Goal: Information Seeking & Learning: Learn about a topic

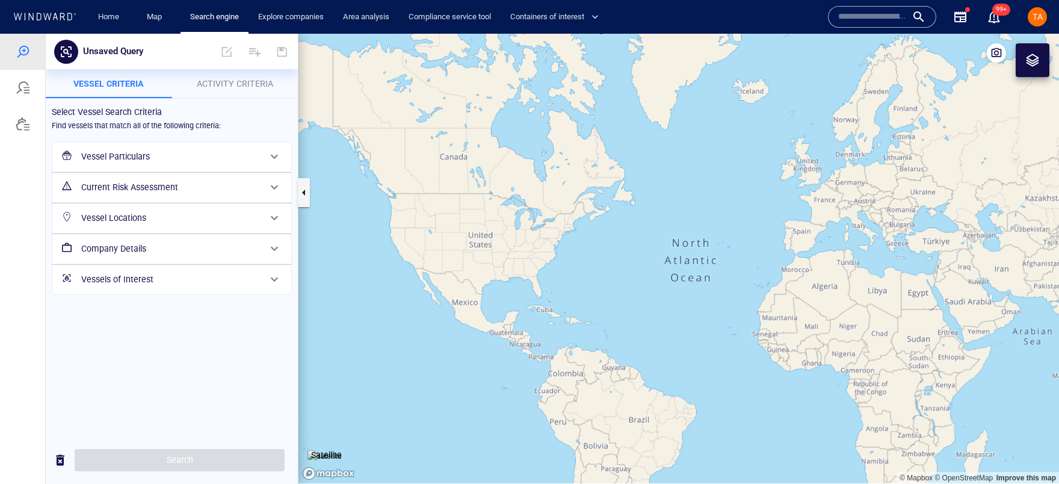
drag, startPoint x: 481, startPoint y: 116, endPoint x: 526, endPoint y: 118, distance: 45.2
click at [526, 118] on canvas "Map" at bounding box center [678, 258] width 760 height 449
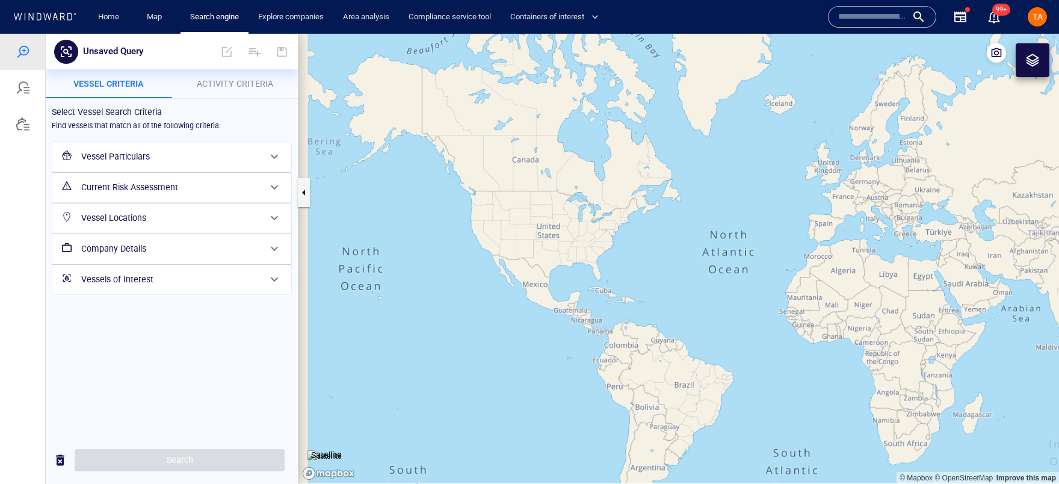
drag, startPoint x: 716, startPoint y: 191, endPoint x: 620, endPoint y: 189, distance: 96.3
click at [620, 189] on canvas "Map" at bounding box center [678, 258] width 760 height 449
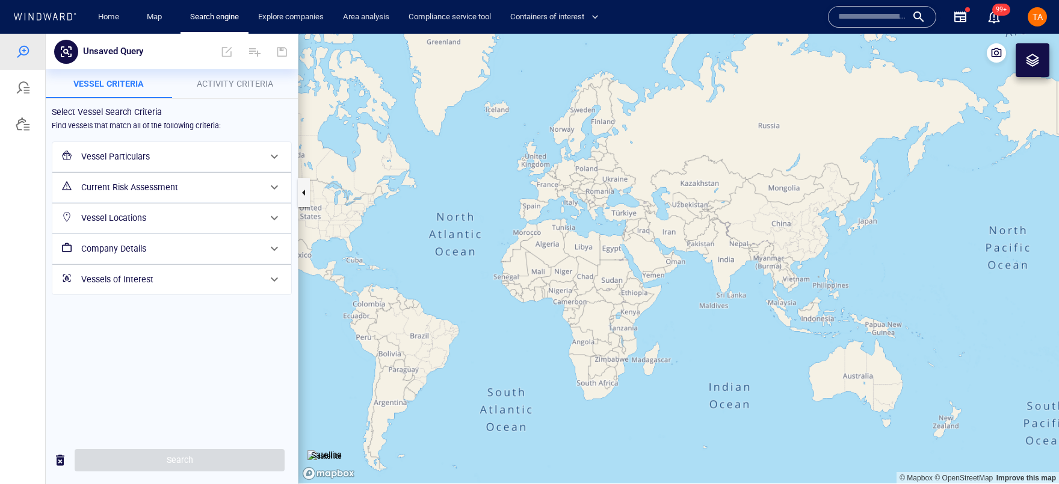
click at [171, 149] on h6 "Vessel Particulars" at bounding box center [170, 156] width 179 height 15
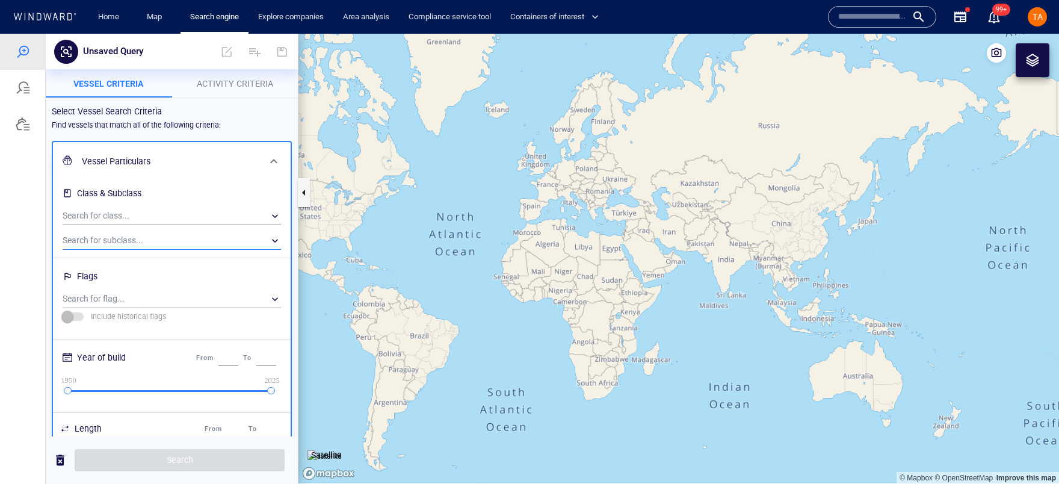
click at [147, 236] on div "​" at bounding box center [172, 241] width 218 height 18
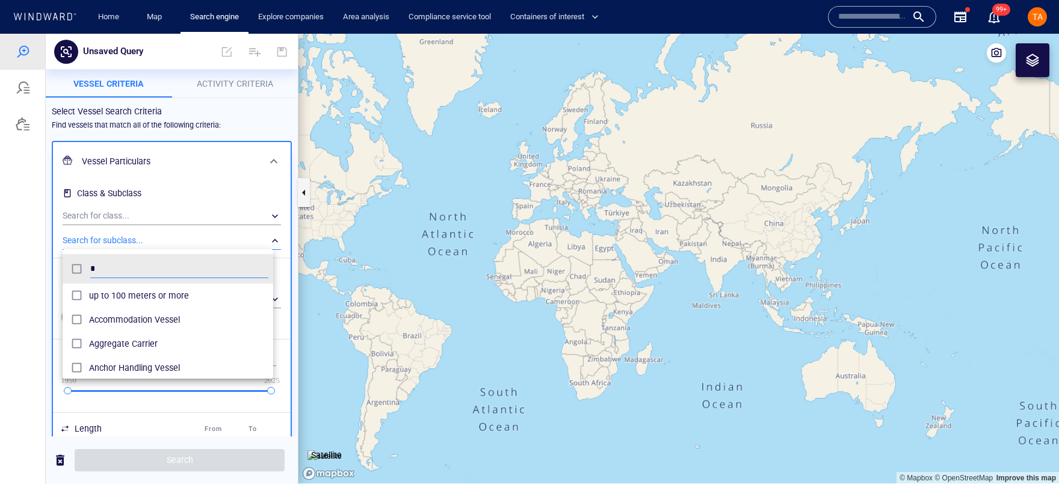
scroll to position [112, 211]
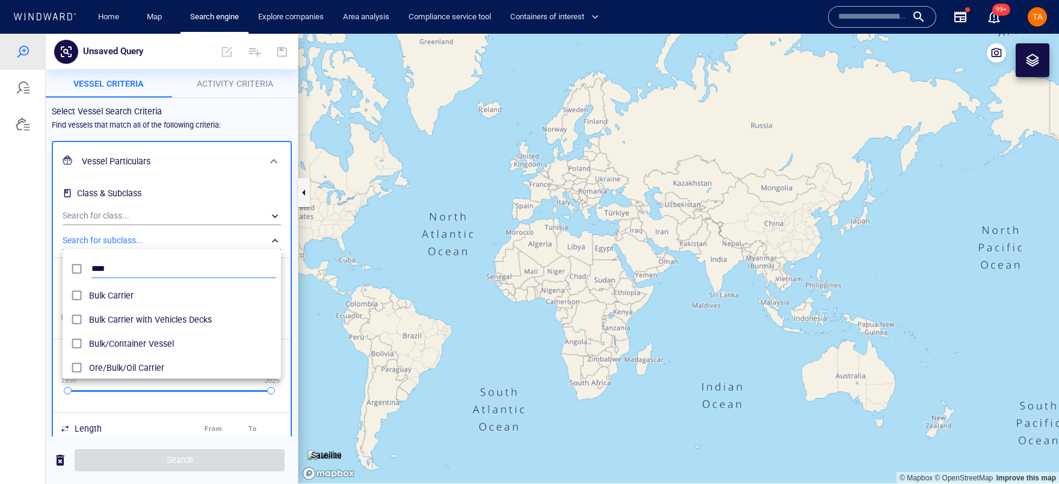
type input "****"
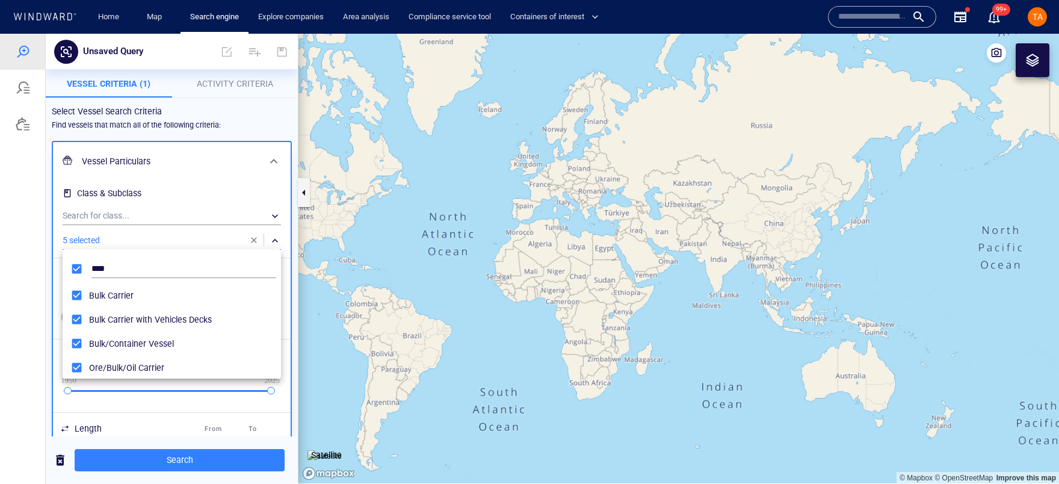
click at [165, 463] on div at bounding box center [529, 259] width 1059 height 450
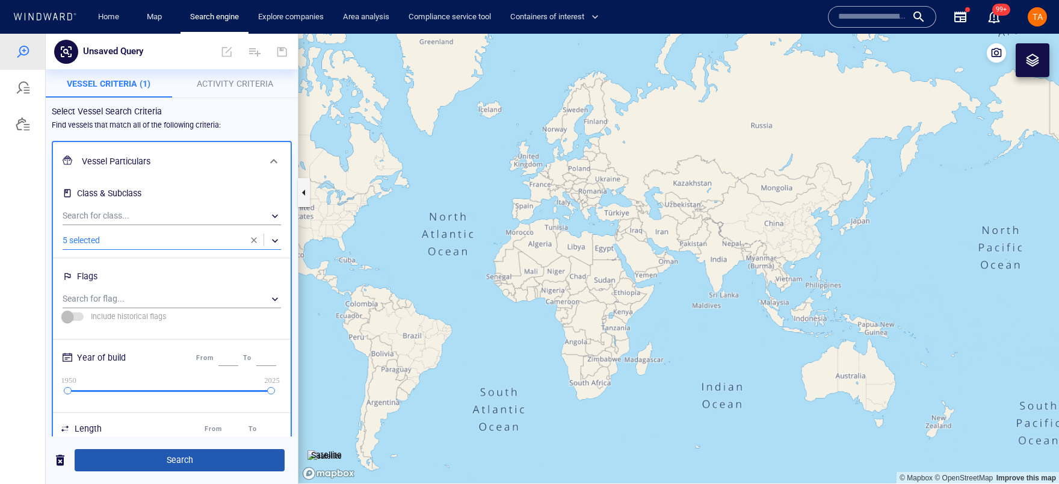
click at [180, 456] on span "Search" at bounding box center [179, 459] width 191 height 15
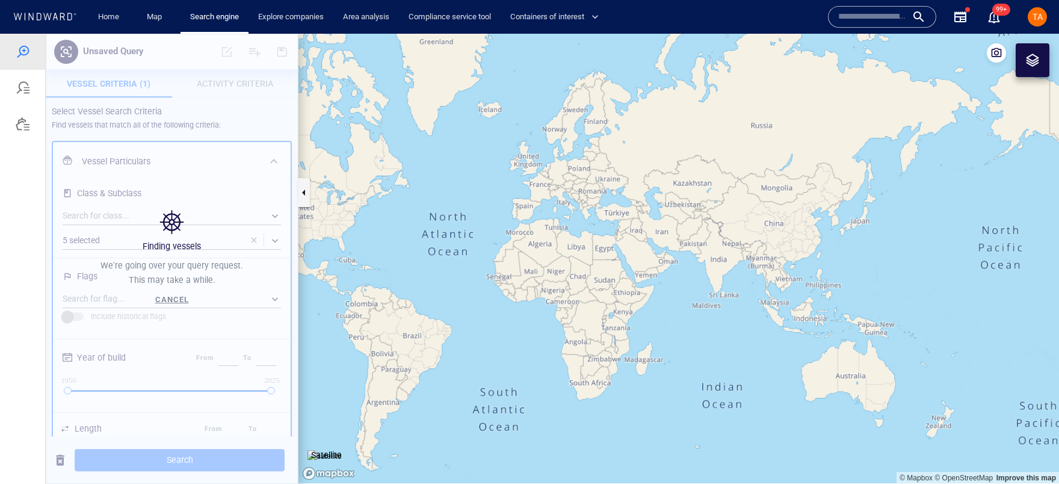
drag, startPoint x: 862, startPoint y: 168, endPoint x: 594, endPoint y: 132, distance: 270.2
click at [862, 168] on canvas "Map" at bounding box center [678, 258] width 760 height 449
click at [481, 181] on canvas "Map" at bounding box center [678, 258] width 760 height 449
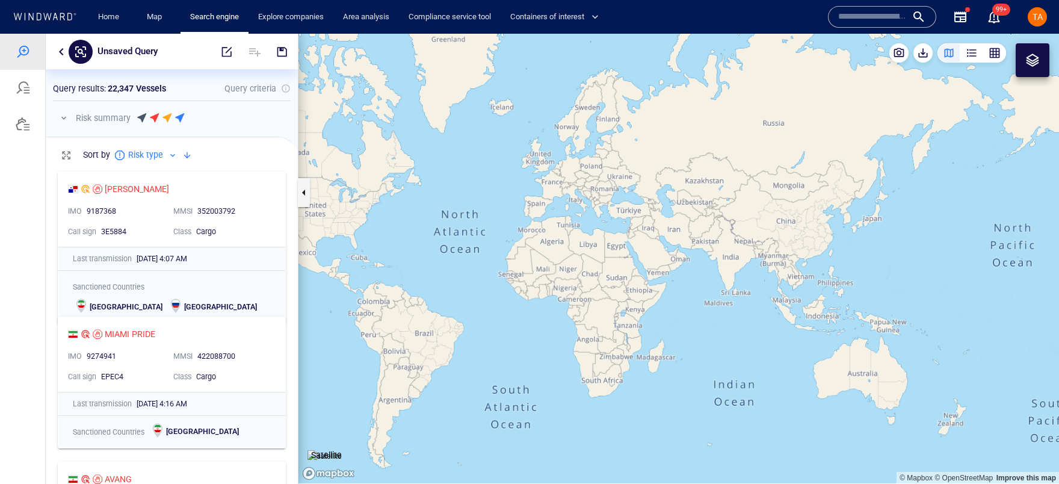
scroll to position [309, 244]
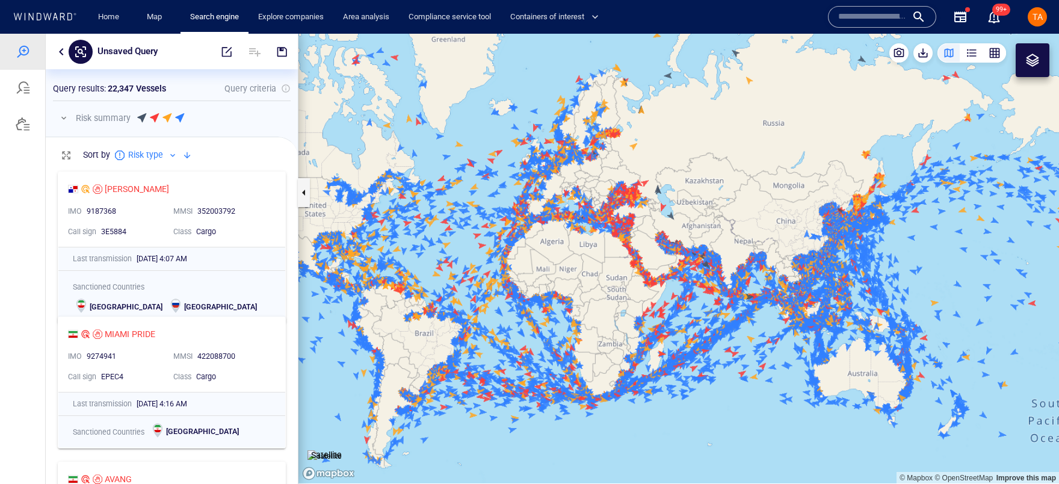
drag, startPoint x: 451, startPoint y: 138, endPoint x: 214, endPoint y: 34, distance: 258.3
click at [481, 138] on canvas "Map" at bounding box center [678, 258] width 760 height 449
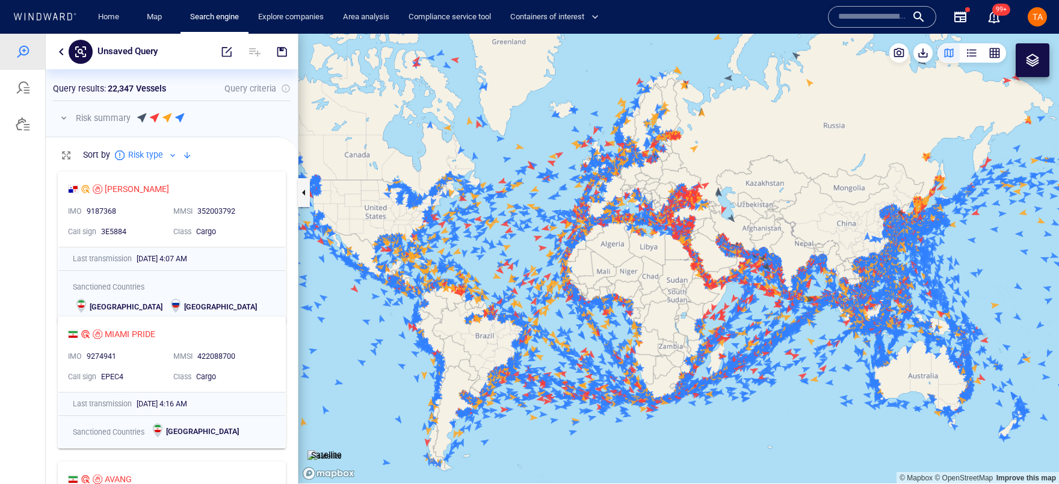
drag, startPoint x: 488, startPoint y: 174, endPoint x: 505, endPoint y: 156, distance: 24.3
click at [505, 156] on canvas "Map" at bounding box center [678, 258] width 760 height 449
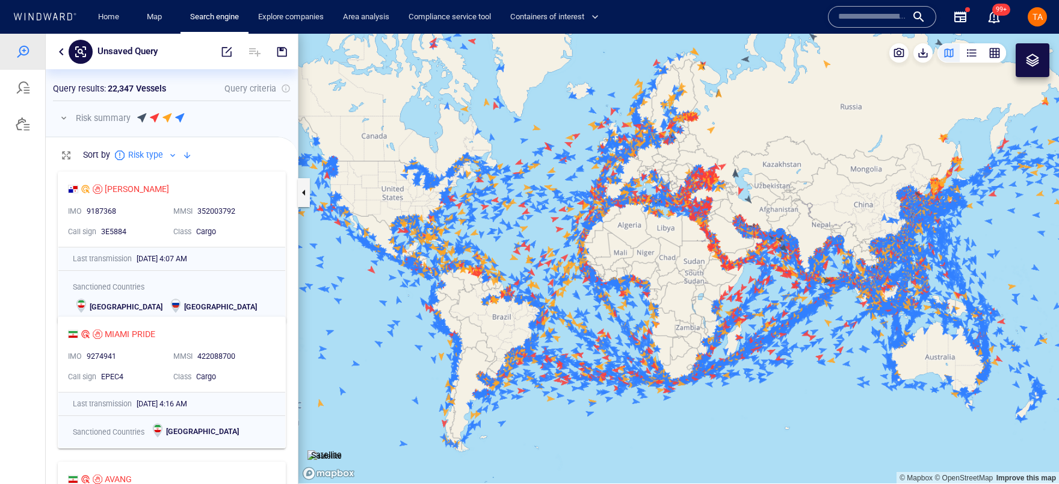
click at [1035, 18] on span "TA" at bounding box center [1037, 17] width 10 height 10
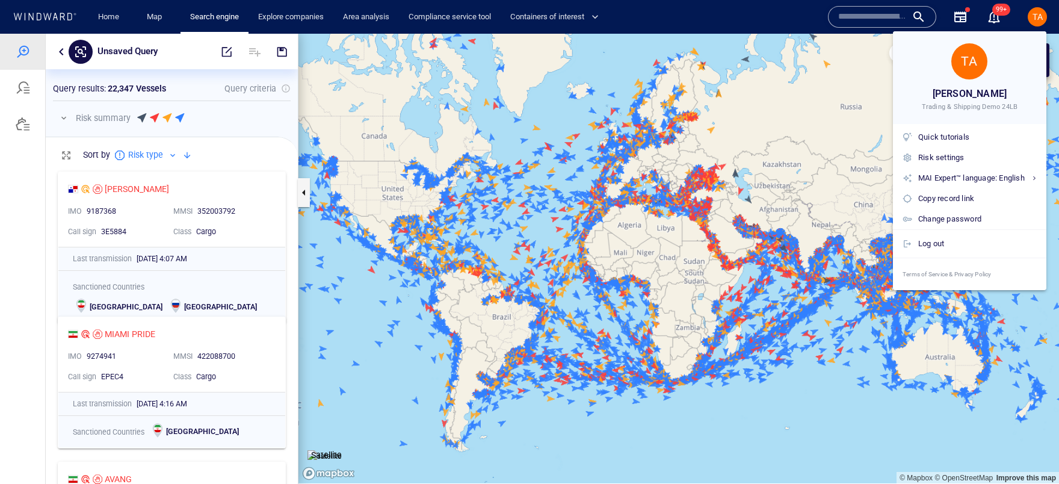
click at [1036, 19] on div at bounding box center [529, 242] width 1059 height 484
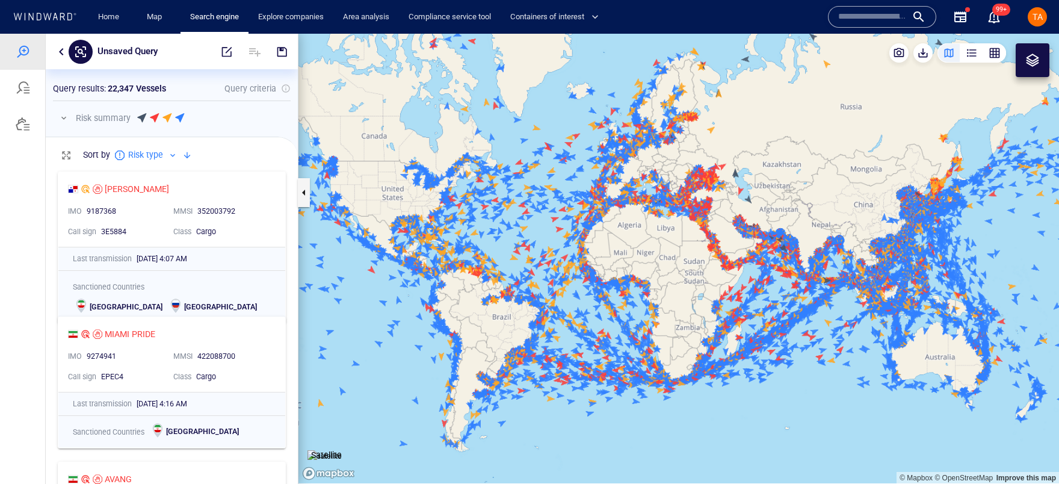
drag, startPoint x: 845, startPoint y: 174, endPoint x: 842, endPoint y: 180, distance: 7.5
click at [842, 180] on canvas "Map" at bounding box center [678, 258] width 760 height 449
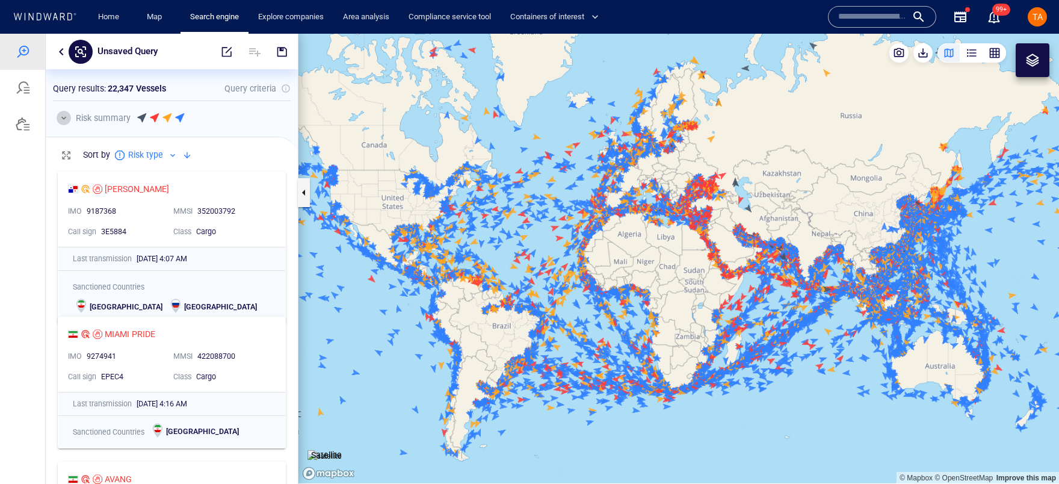
click at [66, 118] on button "button" at bounding box center [64, 118] width 14 height 14
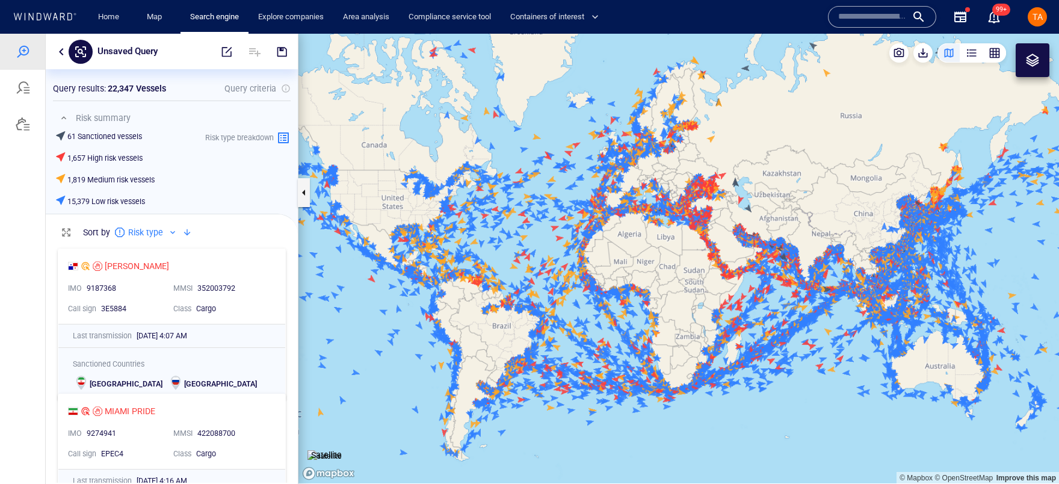
click at [513, 185] on canvas "Map" at bounding box center [678, 258] width 760 height 449
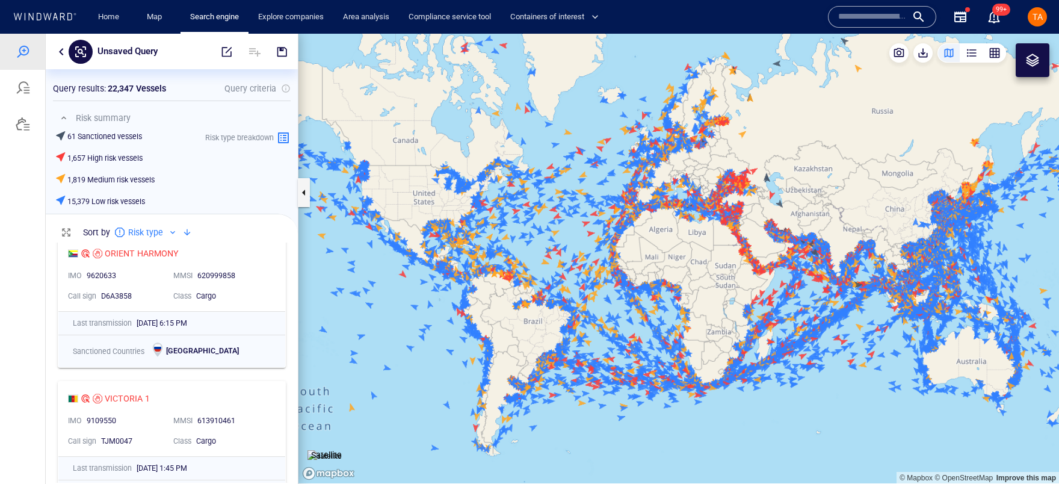
scroll to position [273, 0]
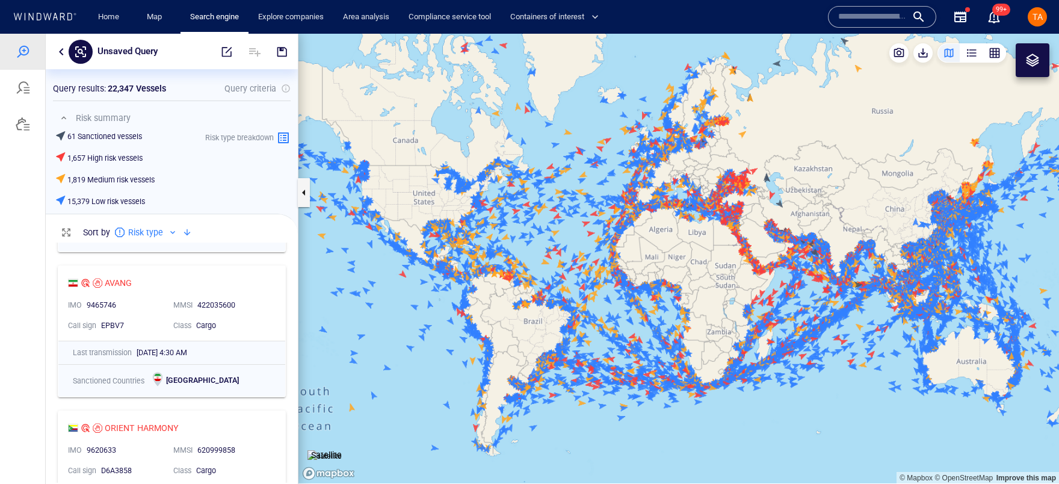
drag, startPoint x: 549, startPoint y: 187, endPoint x: 568, endPoint y: 192, distance: 20.6
click at [568, 192] on canvas "Map" at bounding box center [678, 258] width 760 height 449
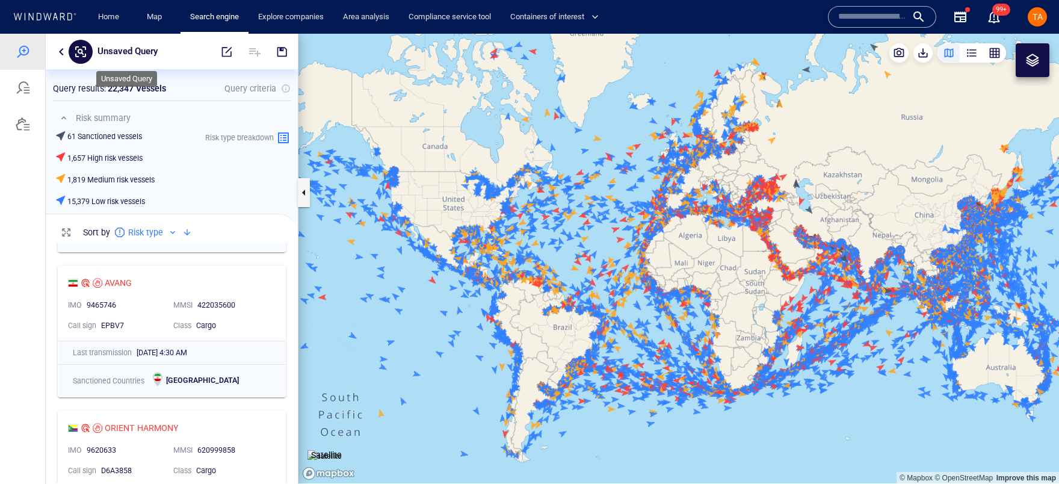
click at [139, 48] on p "Unsaved Query" at bounding box center [127, 52] width 60 height 16
type input "****"
drag, startPoint x: 109, startPoint y: 90, endPoint x: 165, endPoint y: 90, distance: 55.9
click at [165, 90] on p "22,347 Vessels" at bounding box center [137, 88] width 58 height 14
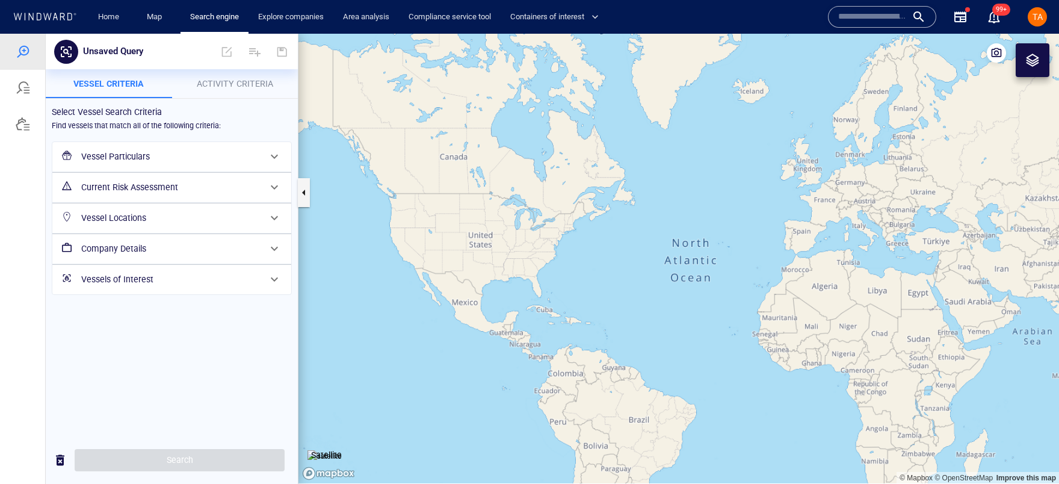
click at [188, 159] on h6 "Vessel Particulars" at bounding box center [170, 156] width 179 height 15
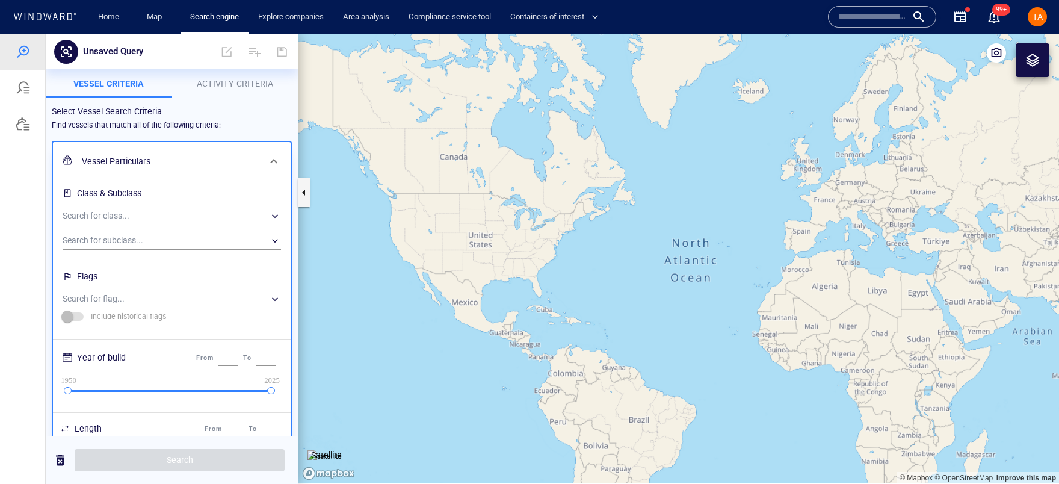
click at [156, 217] on div "​" at bounding box center [172, 216] width 218 height 18
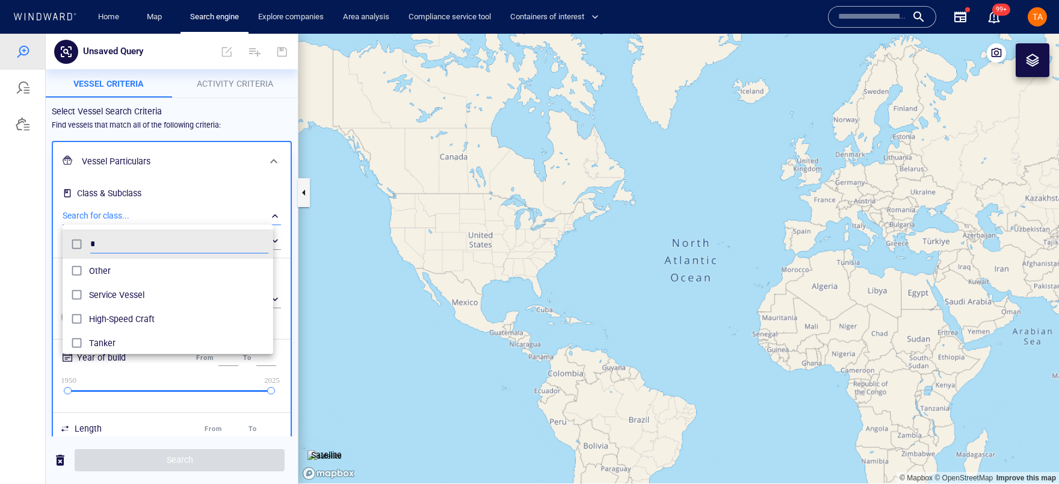
scroll to position [112, 211]
type input "****"
click at [103, 274] on span "Tanker" at bounding box center [182, 270] width 187 height 14
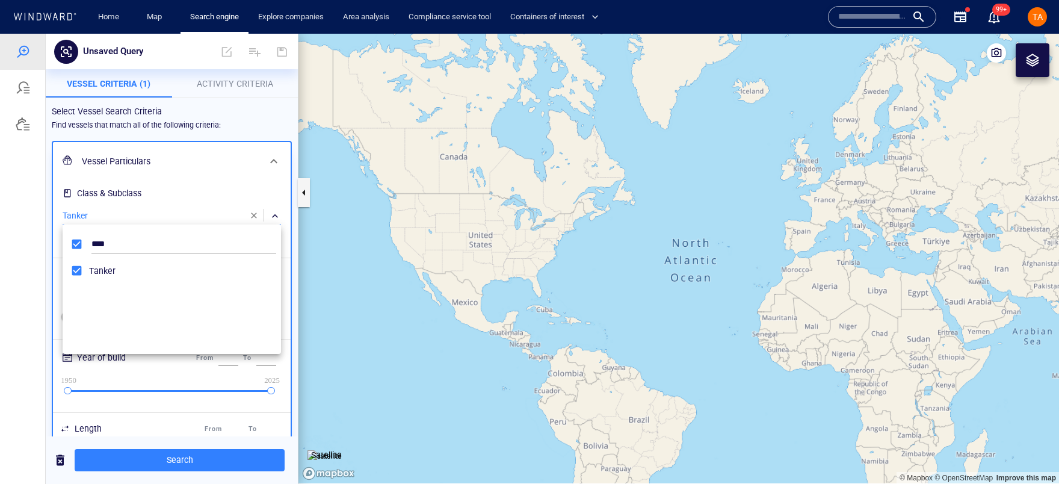
click at [185, 454] on div at bounding box center [529, 259] width 1059 height 450
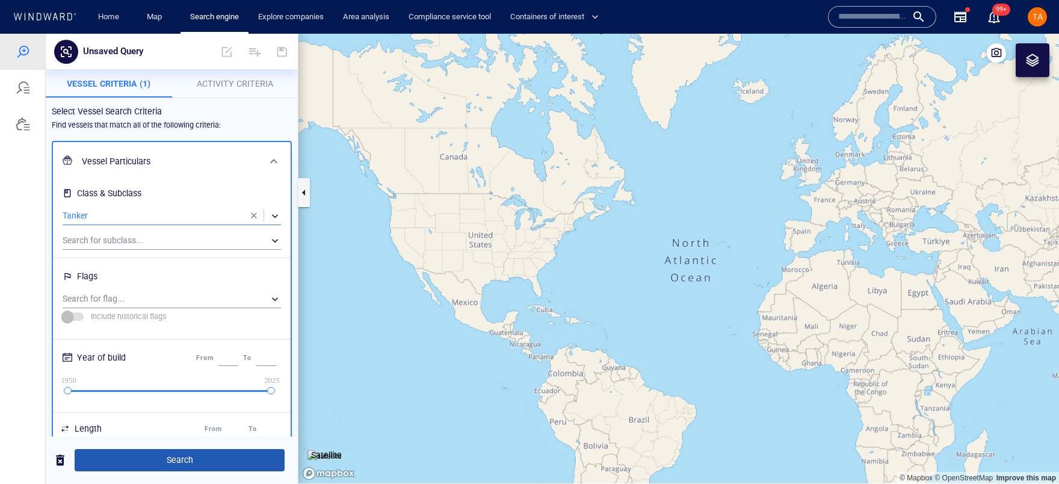
click at [186, 459] on span "Search" at bounding box center [179, 459] width 191 height 15
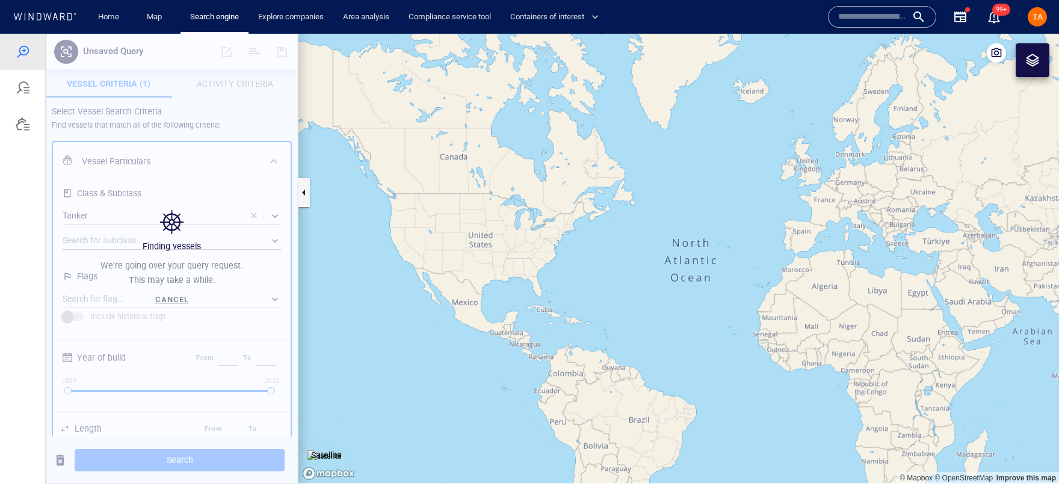
drag, startPoint x: 666, startPoint y: 230, endPoint x: 253, endPoint y: 34, distance: 456.9
click at [636, 225] on canvas "Map" at bounding box center [678, 258] width 760 height 449
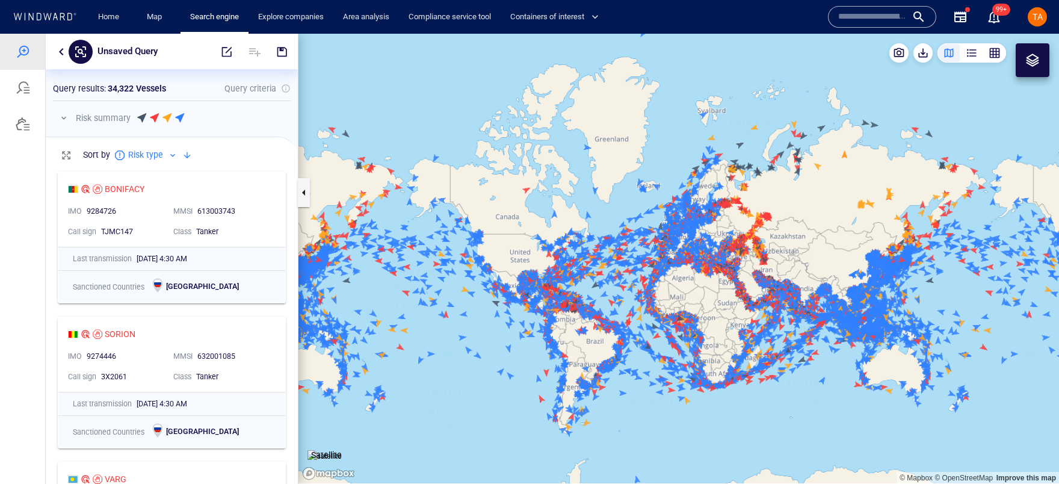
scroll to position [309, 244]
click at [127, 44] on p "Unsaved Query" at bounding box center [127, 52] width 60 height 16
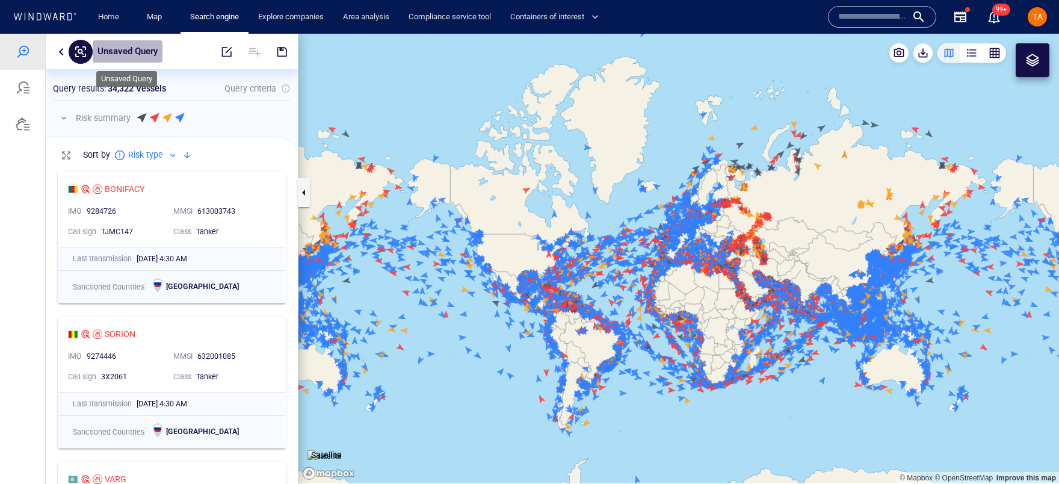
click at [132, 53] on p "Unsaved Query" at bounding box center [127, 52] width 60 height 16
type input "******"
drag, startPoint x: 519, startPoint y: 219, endPoint x: 479, endPoint y: 230, distance: 40.7
click at [460, 232] on canvas "Map" at bounding box center [678, 258] width 760 height 449
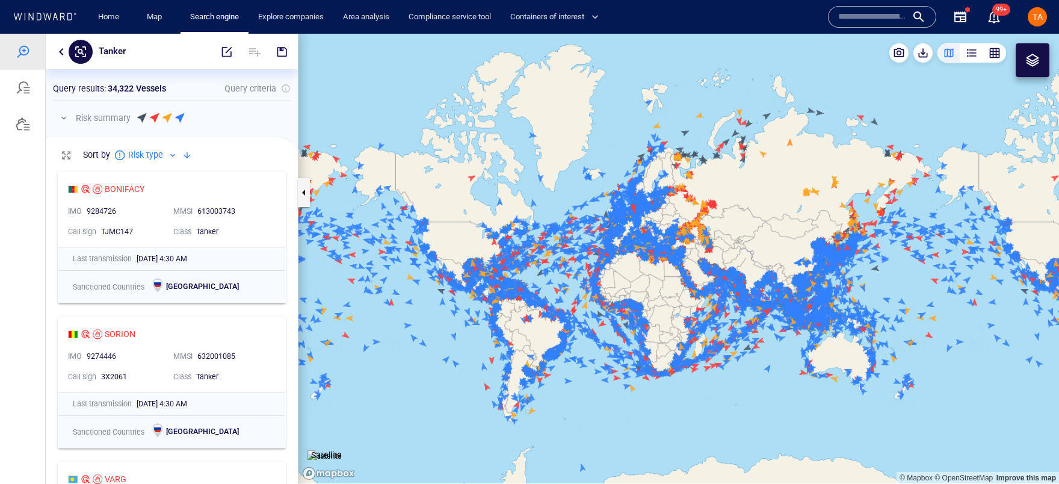
drag, startPoint x: 565, startPoint y: 217, endPoint x: 551, endPoint y: 203, distance: 20.0
click at [499, 211] on canvas "Map" at bounding box center [678, 258] width 760 height 449
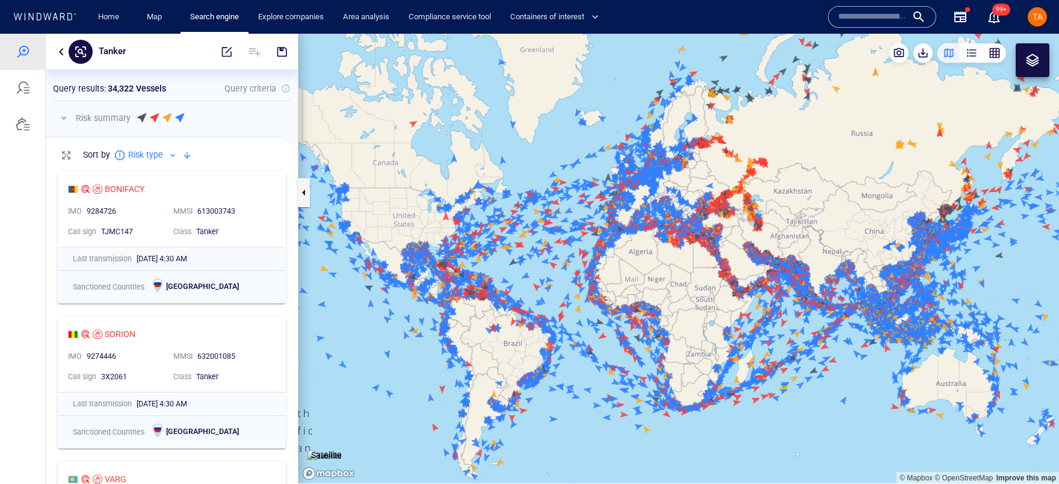
drag, startPoint x: 551, startPoint y: 203, endPoint x: 596, endPoint y: 205, distance: 45.1
click at [596, 205] on canvas "Map" at bounding box center [678, 258] width 760 height 449
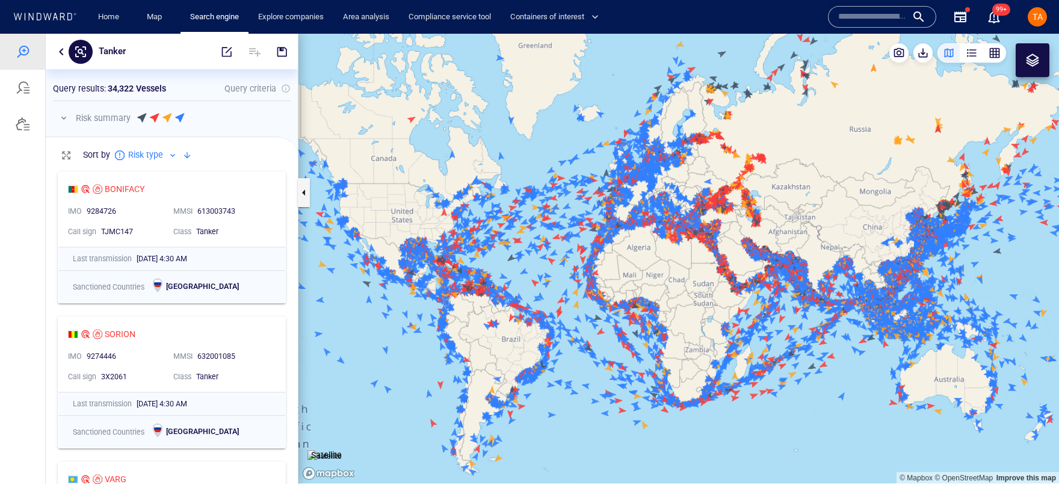
click at [61, 115] on button "button" at bounding box center [64, 118] width 14 height 14
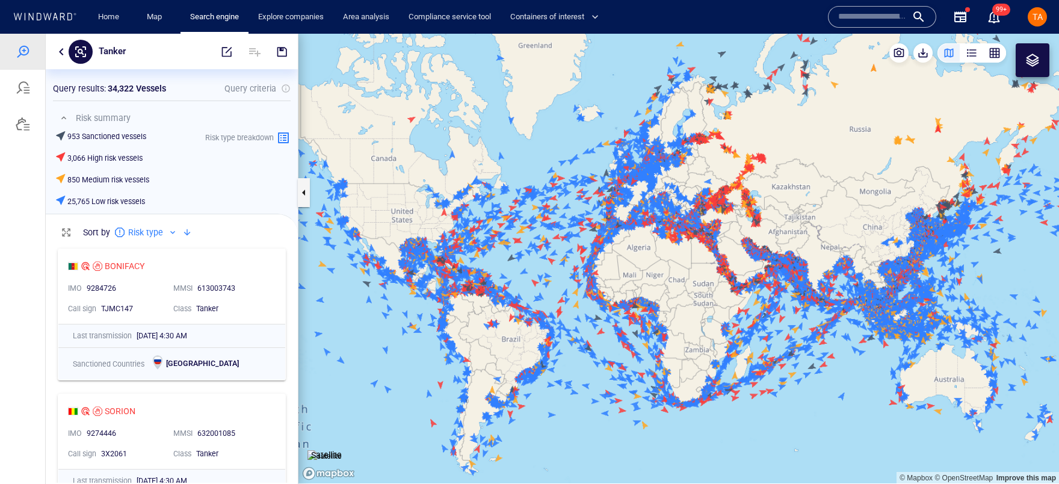
scroll to position [8, 8]
drag, startPoint x: 173, startPoint y: 199, endPoint x: 60, endPoint y: 137, distance: 128.9
click at [60, 137] on div "953 Sanctioned vessels 3,066 High risk vessels 850 Medium risk vessels 25,765 L…" at bounding box center [174, 169] width 238 height 82
click at [95, 133] on h6 "953 Sanctioned vessels" at bounding box center [106, 136] width 79 height 11
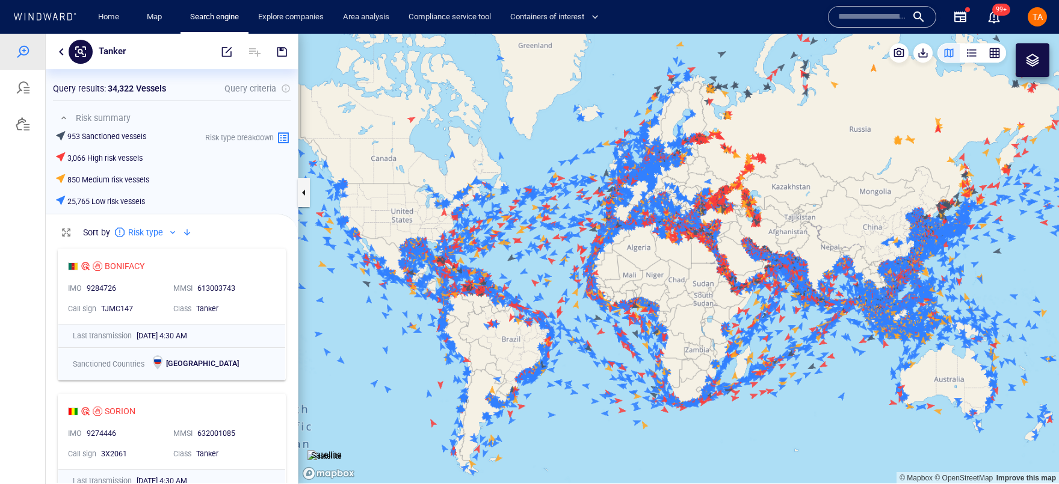
click at [112, 159] on h6 "3,066 High risk vessels" at bounding box center [104, 158] width 75 height 11
click at [134, 176] on h6 "850 Medium risk vessels" at bounding box center [108, 179] width 82 height 11
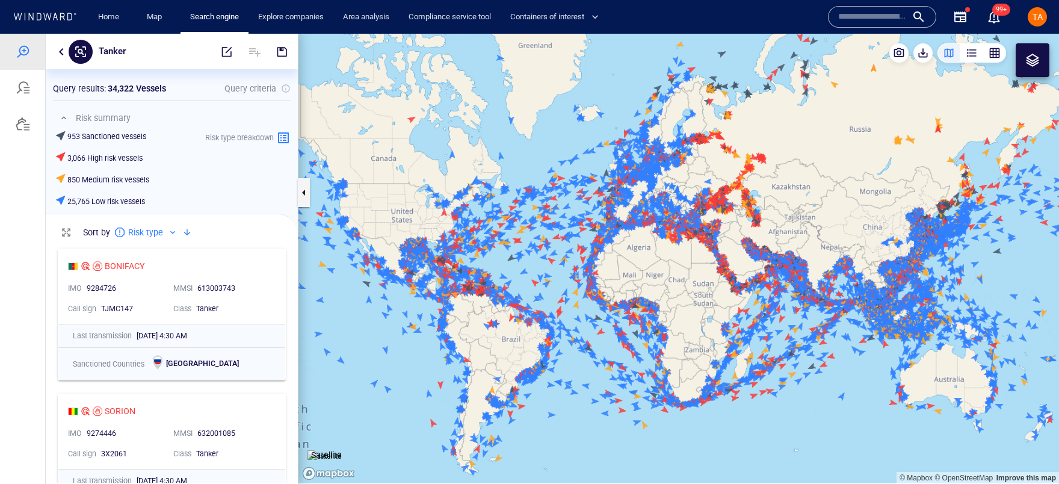
click at [128, 200] on h6 "25,765 Low risk vessels" at bounding box center [106, 201] width 78 height 11
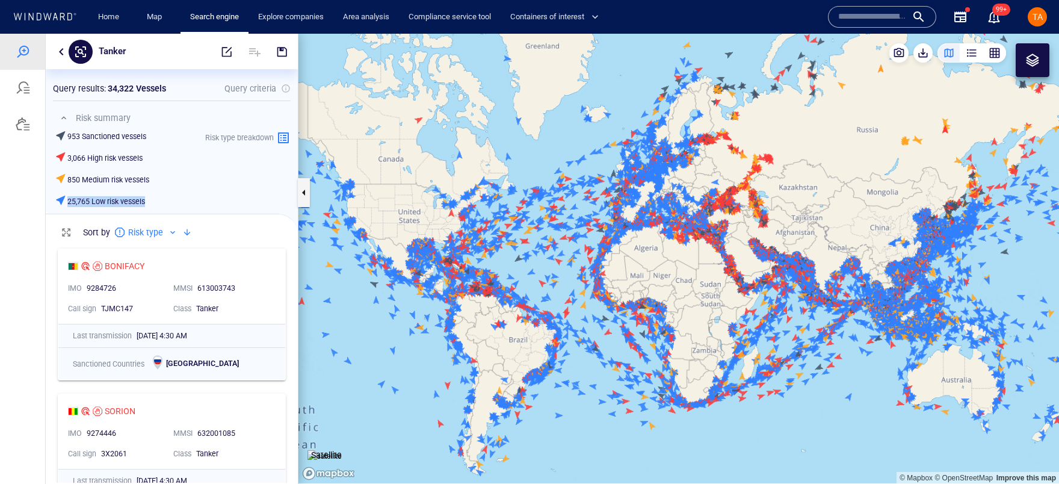
drag, startPoint x: 612, startPoint y: 179, endPoint x: 652, endPoint y: 177, distance: 40.3
click at [652, 177] on canvas "Map" at bounding box center [678, 258] width 760 height 449
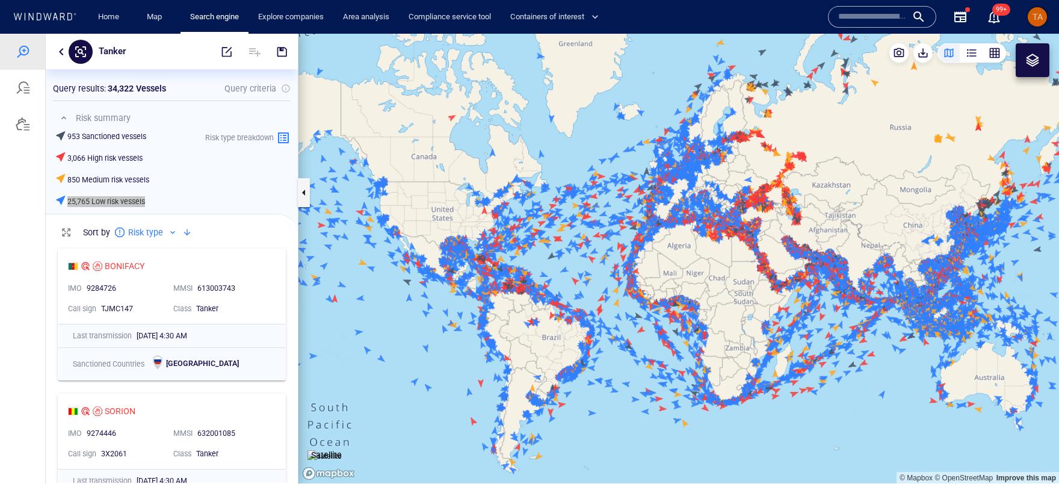
click at [1028, 16] on div "TA" at bounding box center [1036, 16] width 19 height 19
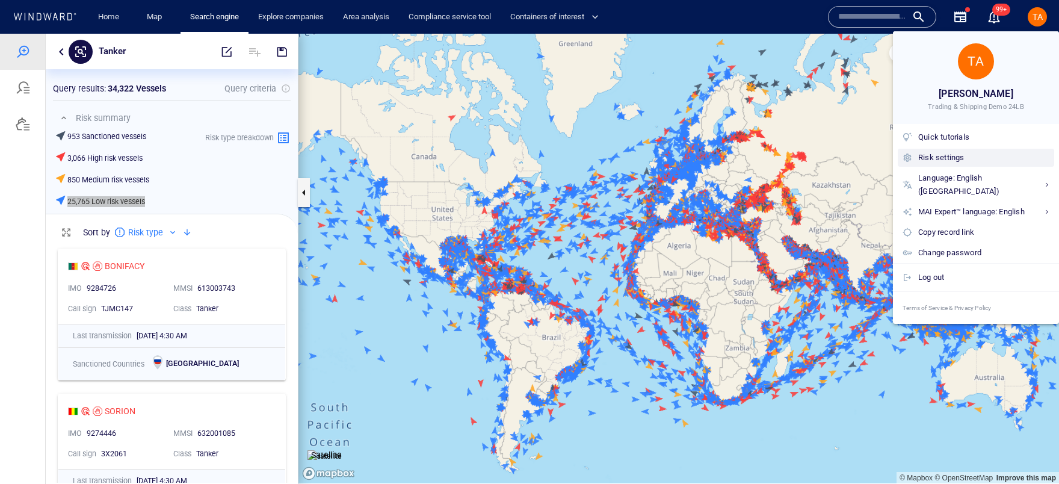
click at [930, 158] on div "Risk settings" at bounding box center [983, 157] width 131 height 13
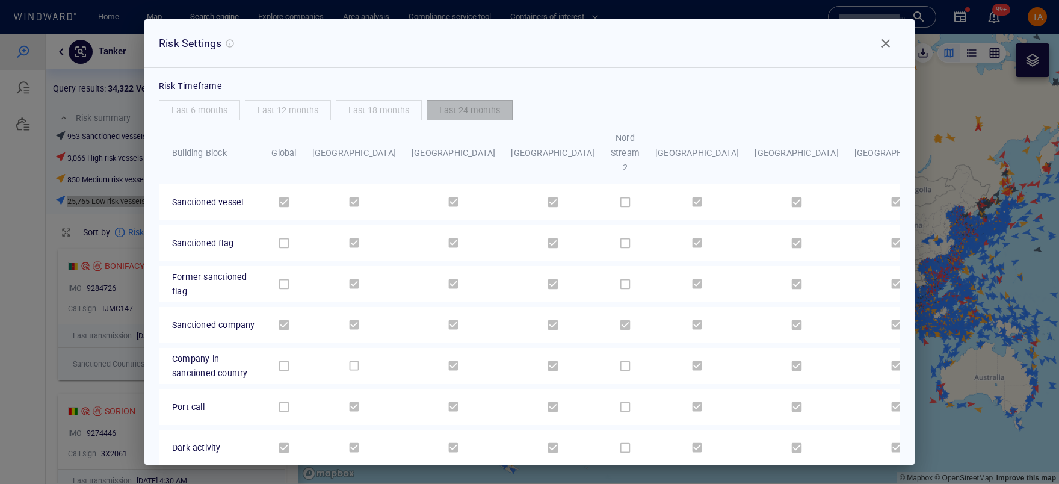
click at [179, 42] on div "Risk Settings" at bounding box center [190, 43] width 63 height 17
click at [890, 40] on span "Close" at bounding box center [885, 43] width 14 height 14
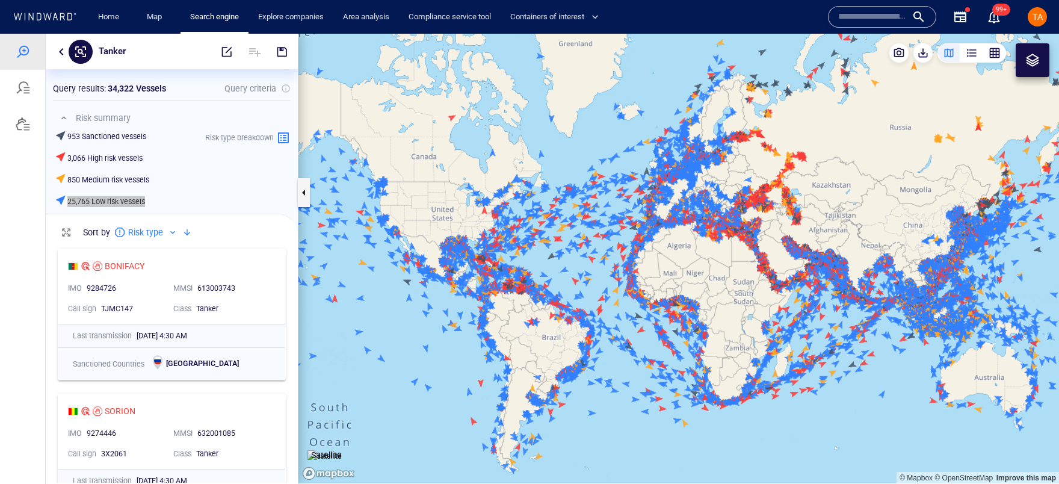
click at [1035, 20] on span "TA" at bounding box center [1037, 17] width 10 height 10
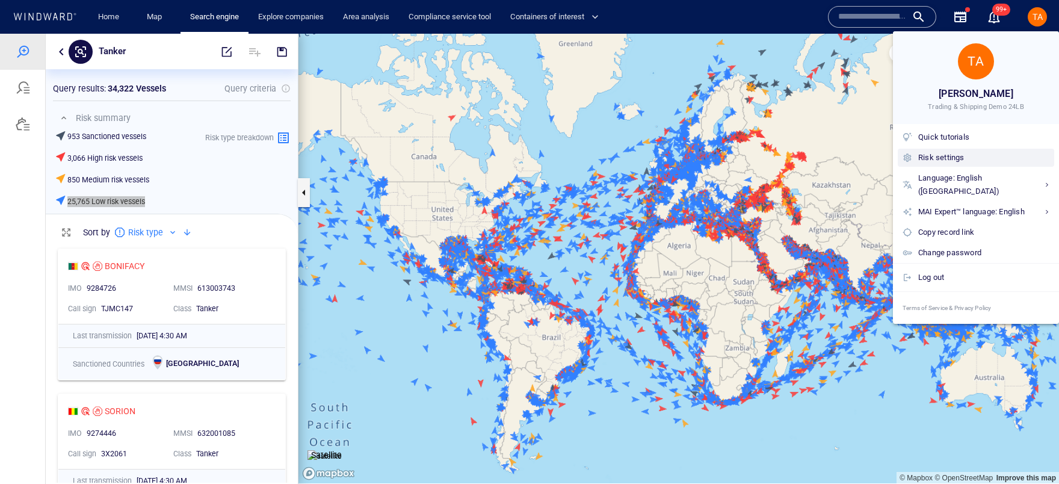
click at [932, 153] on div "Risk settings" at bounding box center [983, 157] width 131 height 13
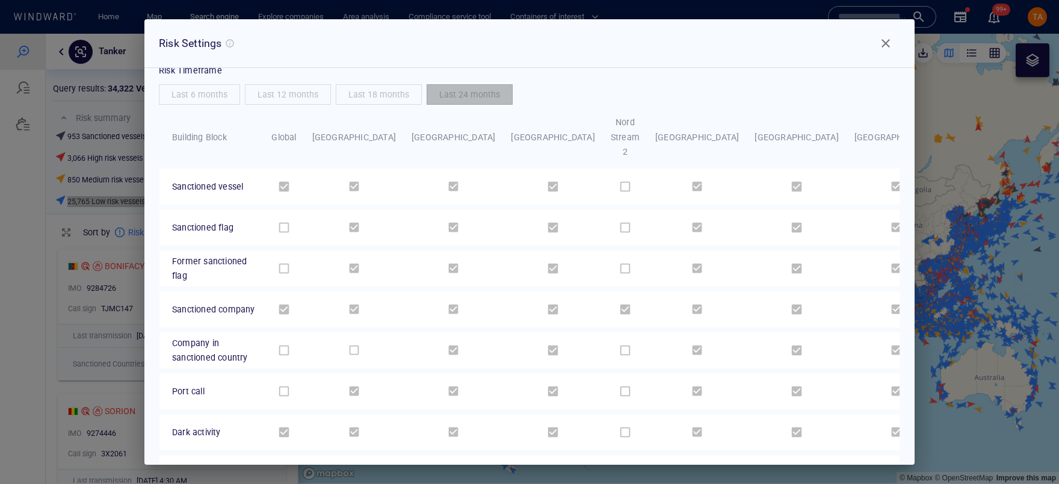
scroll to position [0, 0]
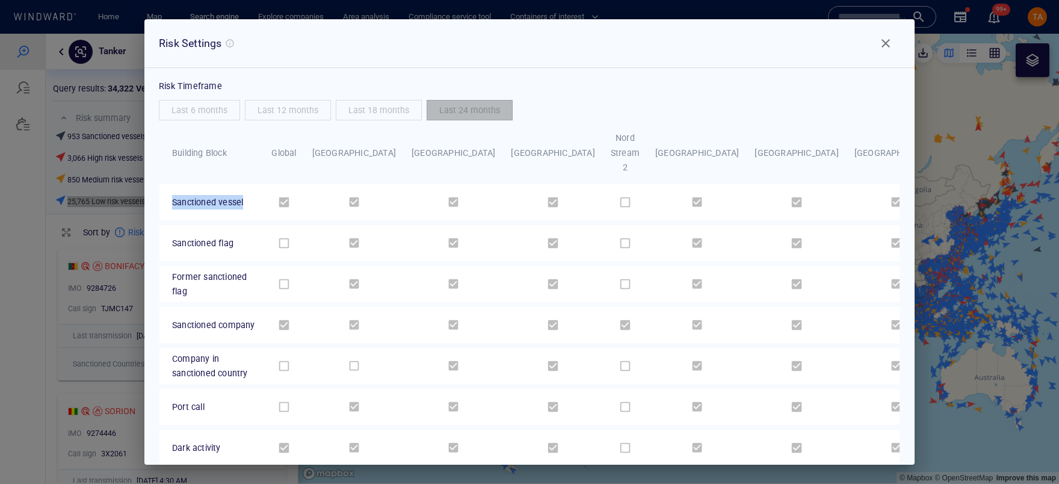
drag, startPoint x: 169, startPoint y: 168, endPoint x: 833, endPoint y: 173, distance: 664.1
click at [833, 184] on tr "Sanctioned vessel" at bounding box center [599, 202] width 881 height 36
click at [180, 266] on td "Former sanctioned flag" at bounding box center [208, 284] width 99 height 36
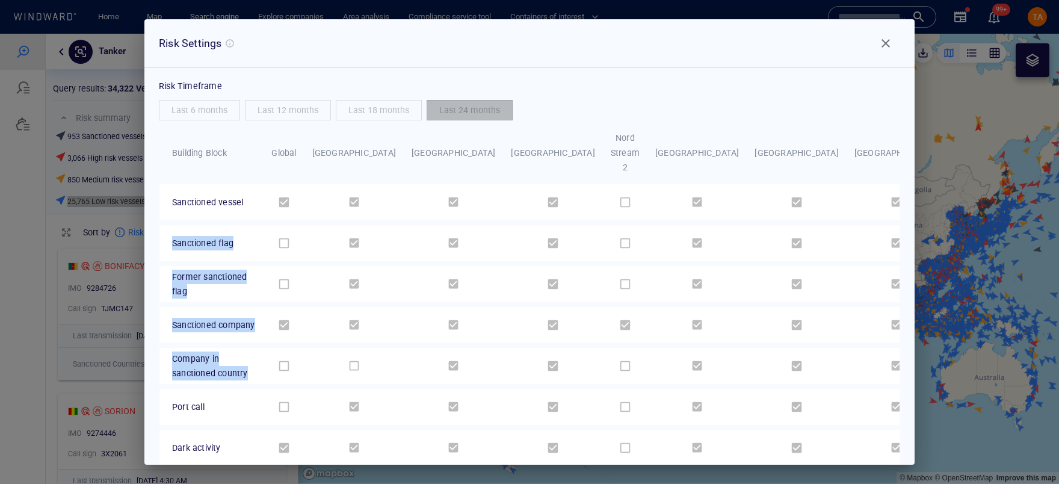
drag, startPoint x: 173, startPoint y: 211, endPoint x: 296, endPoint y: 331, distance: 171.4
click at [296, 331] on tbody "Sanctioned vessel Sanctioned flag Former sanctioned flag Sanctioned company Com…" at bounding box center [599, 429] width 881 height 491
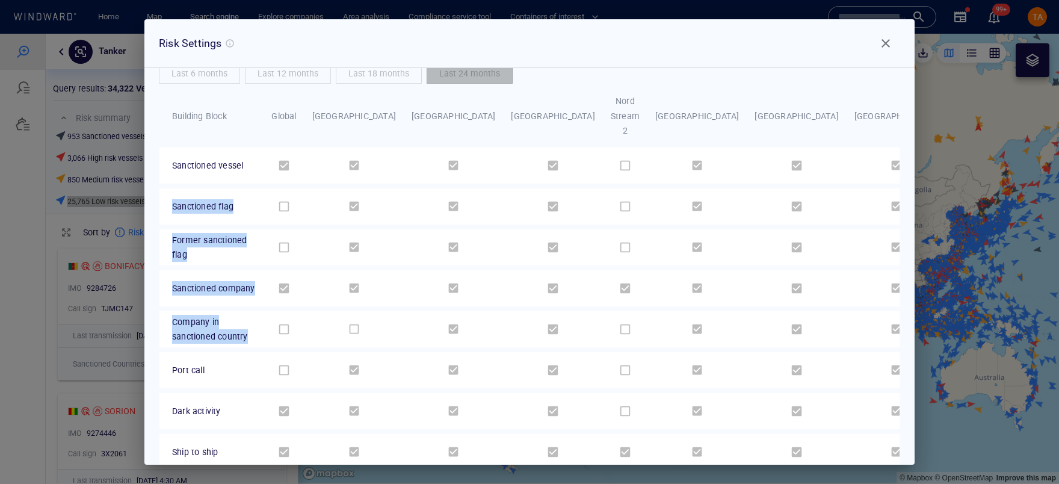
scroll to position [54, 0]
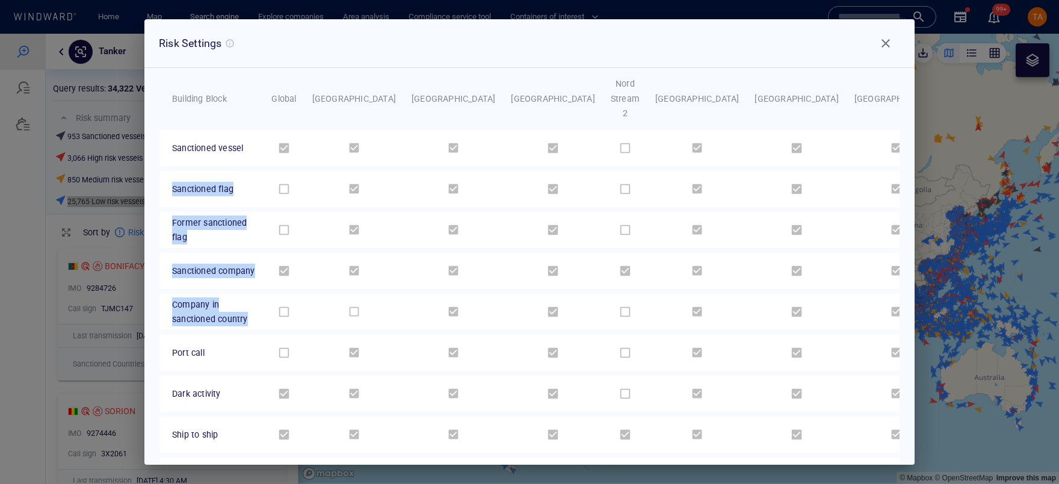
drag, startPoint x: 213, startPoint y: 157, endPoint x: 194, endPoint y: 164, distance: 20.6
click at [213, 184] on span "Sanctioned flag" at bounding box center [202, 189] width 61 height 10
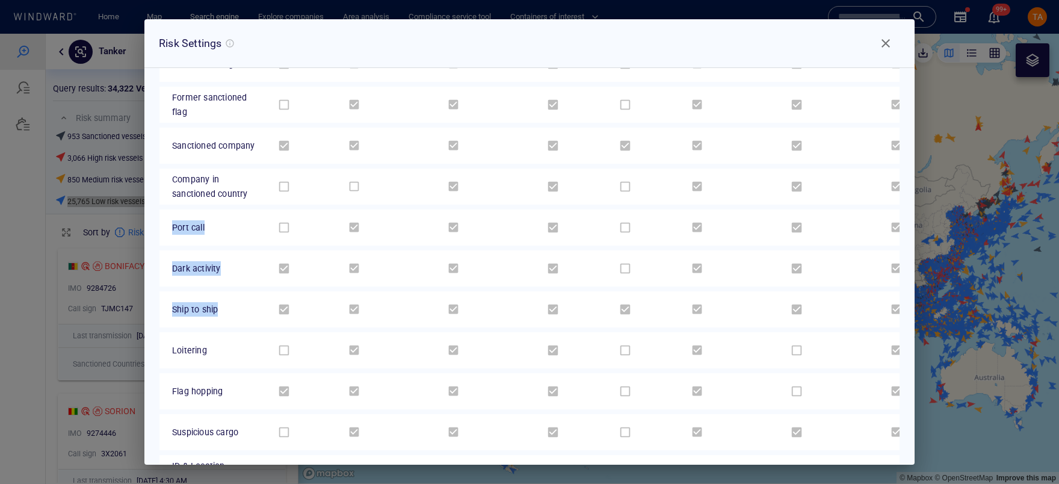
scroll to position [186, 0]
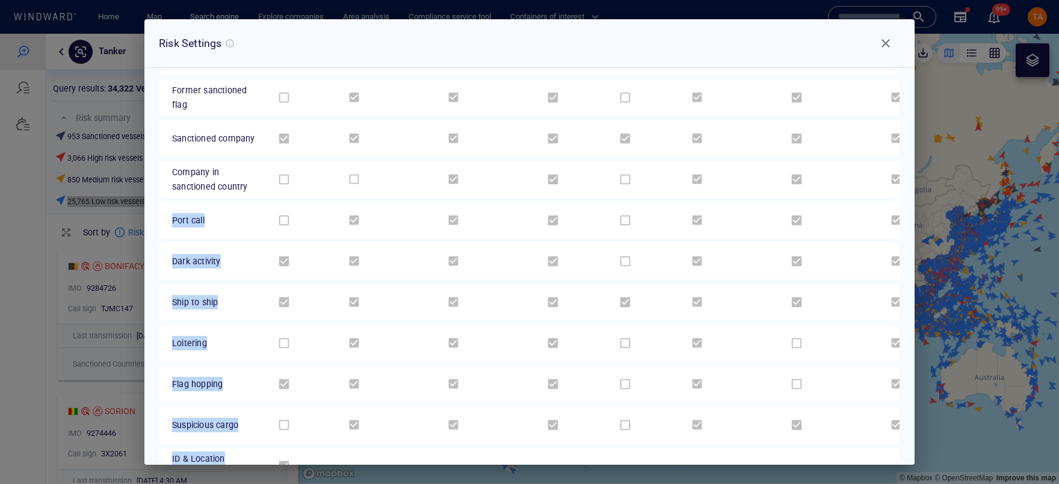
drag, startPoint x: 171, startPoint y: 212, endPoint x: 319, endPoint y: 408, distance: 246.1
click at [330, 425] on tbody "Sanctioned vessel Sanctioned flag Former sanctioned flag Sanctioned company Com…" at bounding box center [599, 243] width 881 height 491
click at [164, 284] on td "Ship to ship" at bounding box center [208, 302] width 99 height 36
drag, startPoint x: 173, startPoint y: 191, endPoint x: 301, endPoint y: 431, distance: 272.6
click at [301, 435] on tbody "Sanctioned vessel Sanctioned flag Former sanctioned flag Sanctioned company Com…" at bounding box center [599, 243] width 881 height 491
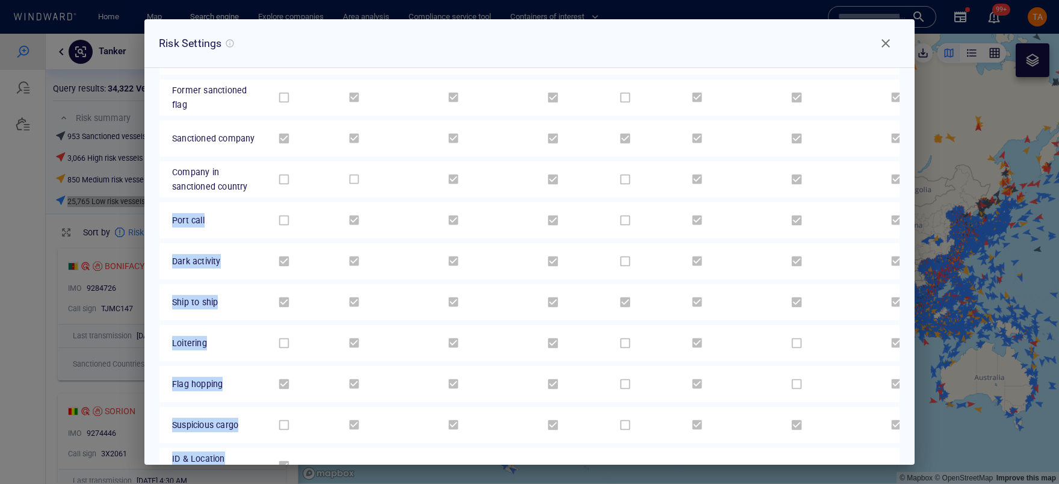
drag, startPoint x: 209, startPoint y: 206, endPoint x: 200, endPoint y: 202, distance: 10.0
click at [209, 206] on td "Port call" at bounding box center [208, 220] width 99 height 36
drag, startPoint x: 170, startPoint y: 191, endPoint x: 288, endPoint y: 429, distance: 266.3
click at [288, 429] on tbody "Sanctioned vessel Sanctioned flag Former sanctioned flag Sanctioned company Com…" at bounding box center [599, 243] width 881 height 491
click at [884, 40] on span "Close" at bounding box center [885, 43] width 14 height 14
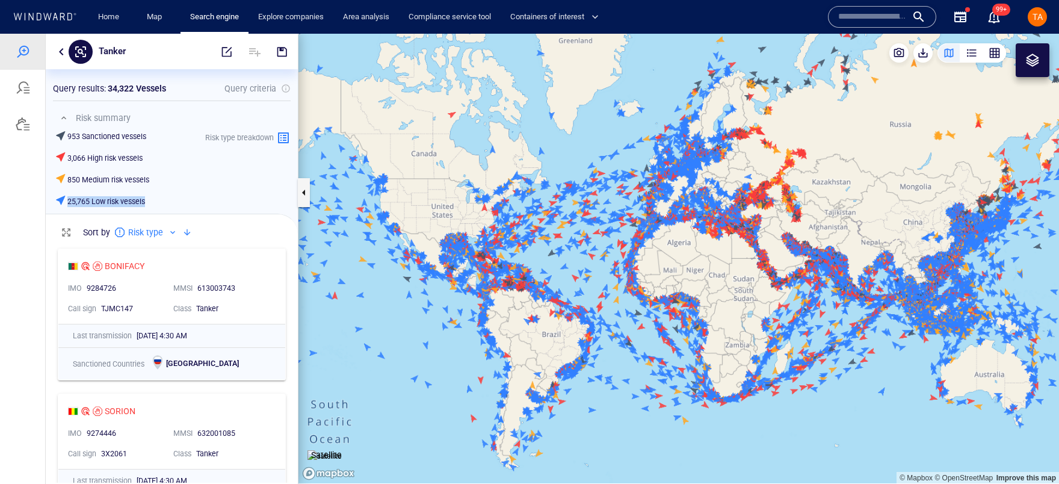
drag, startPoint x: 661, startPoint y: 253, endPoint x: 656, endPoint y: 232, distance: 21.7
click at [656, 232] on canvas "Map" at bounding box center [678, 258] width 760 height 449
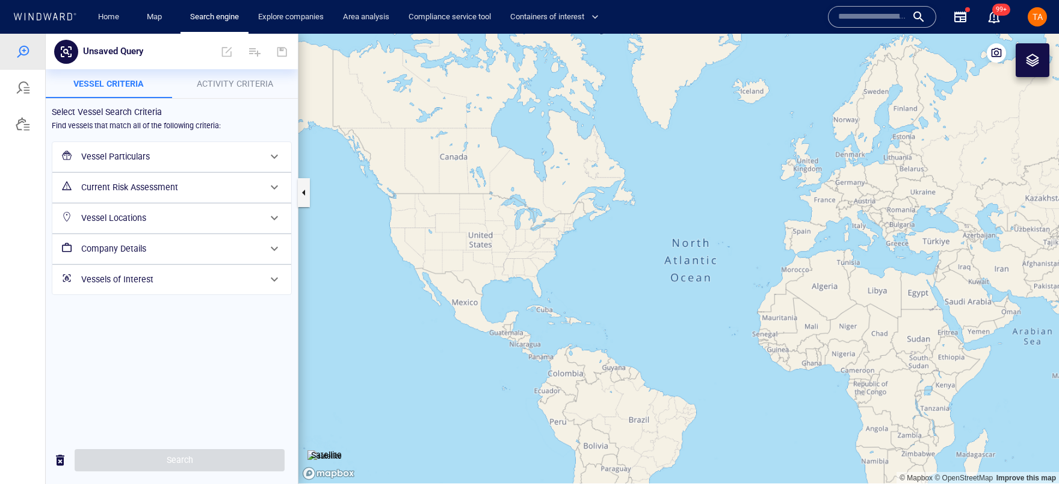
click at [131, 159] on h6 "Vessel Particulars" at bounding box center [170, 156] width 179 height 15
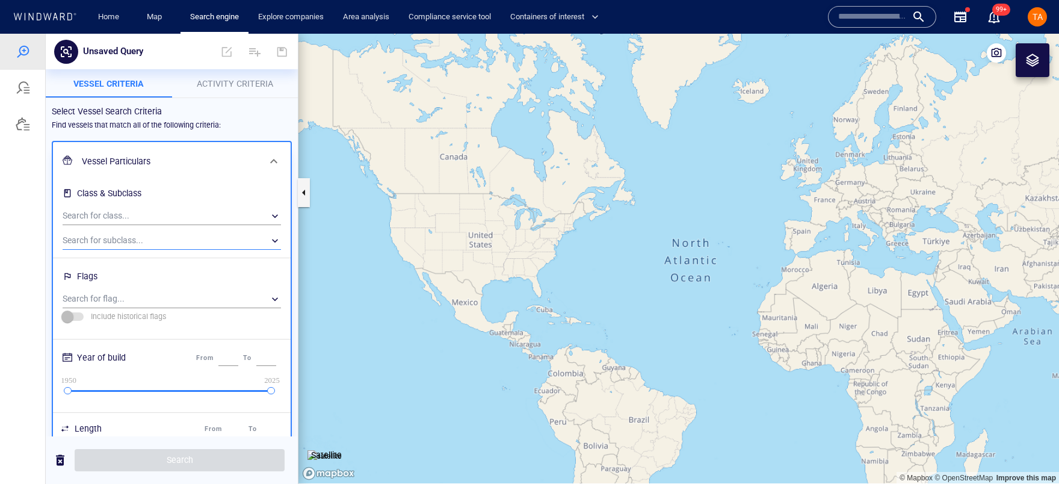
click at [152, 238] on div "​" at bounding box center [172, 241] width 218 height 18
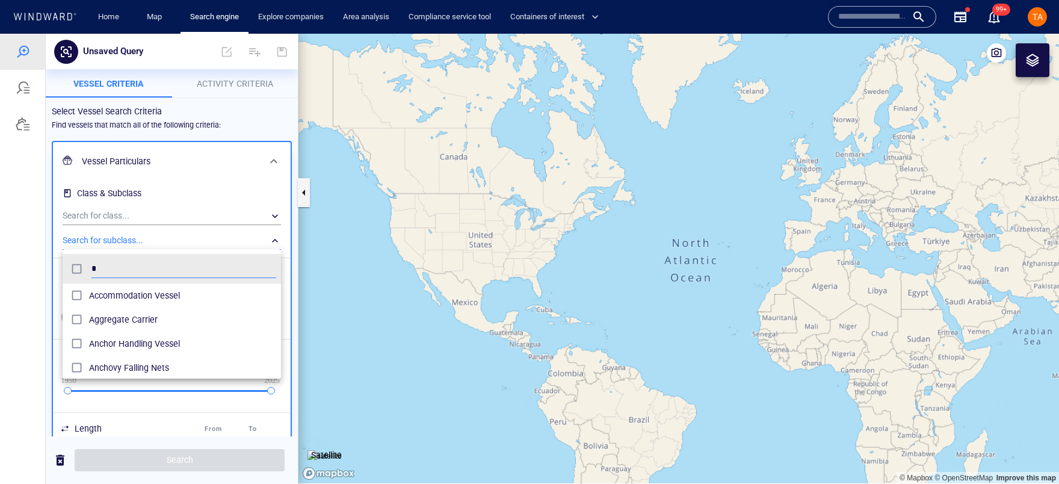
scroll to position [112, 211]
type input "*****"
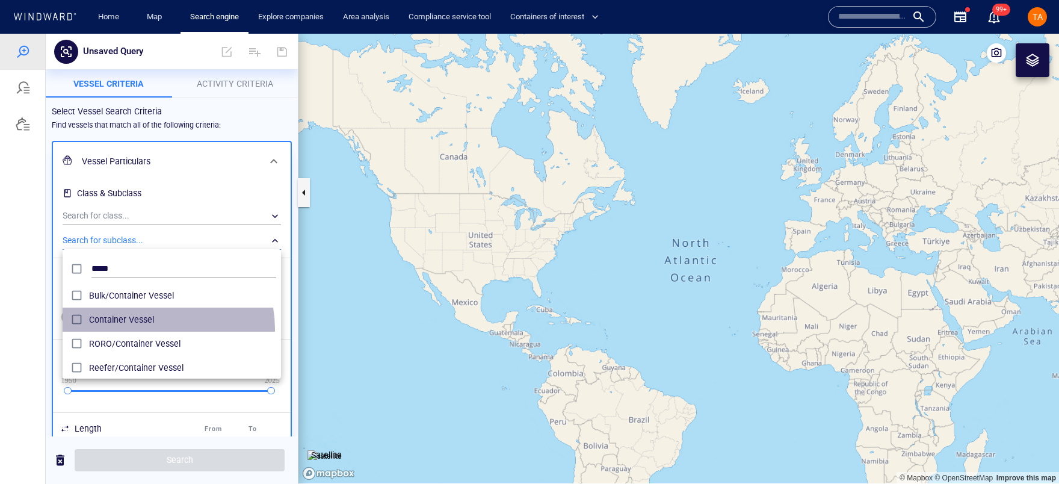
drag, startPoint x: 151, startPoint y: 328, endPoint x: 162, endPoint y: 340, distance: 16.2
click at [150, 328] on div "Container Vessel" at bounding box center [182, 319] width 187 height 19
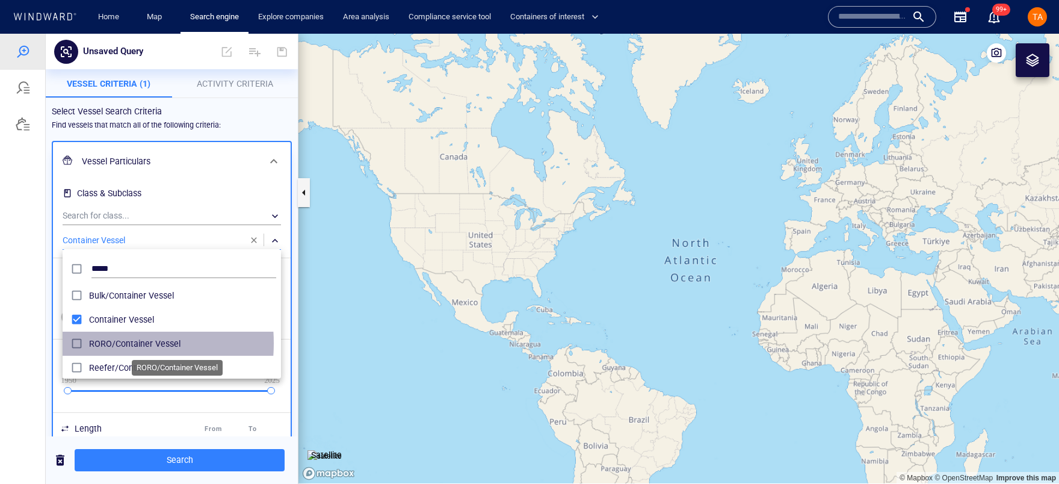
click at [91, 343] on span "RORO/Container Vessel" at bounding box center [182, 343] width 187 height 14
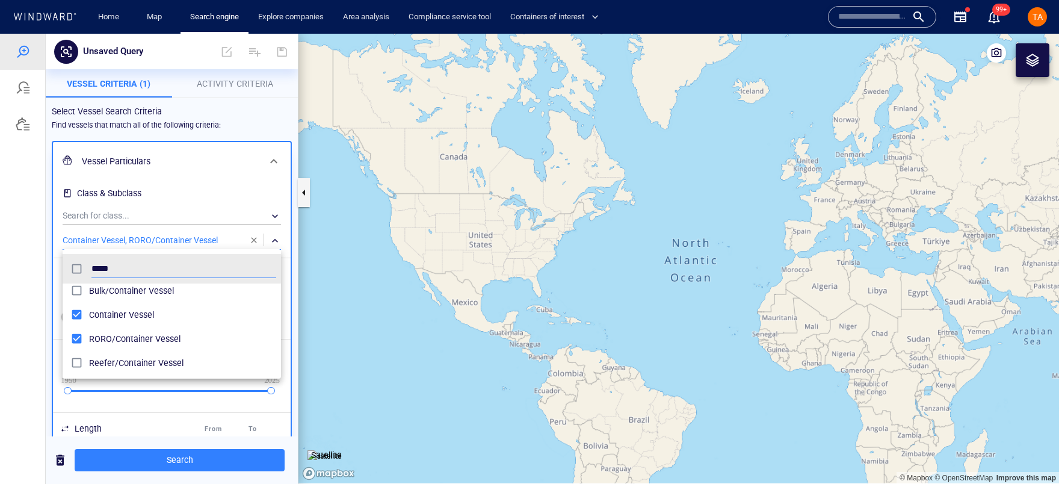
scroll to position [6, 0]
click at [108, 361] on span "Reefer/Container Vessel" at bounding box center [182, 361] width 187 height 14
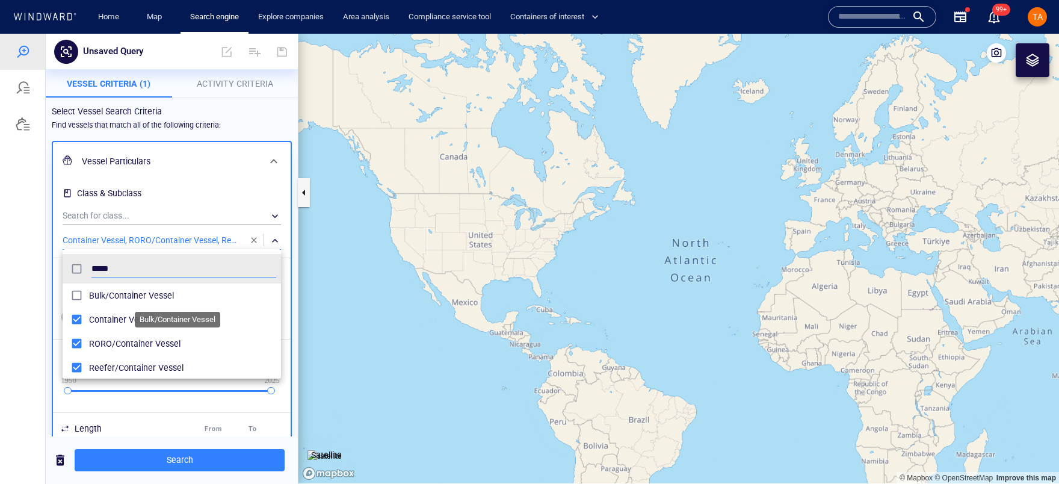
click at [165, 298] on span "Bulk/Container Vessel" at bounding box center [182, 295] width 187 height 14
click at [160, 462] on div at bounding box center [529, 259] width 1059 height 450
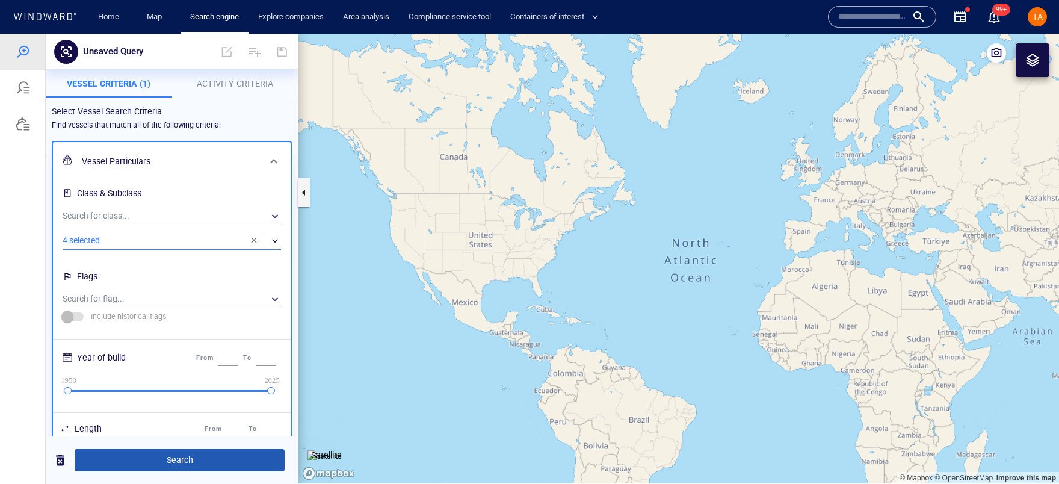
click at [187, 461] on span "Search" at bounding box center [179, 459] width 191 height 15
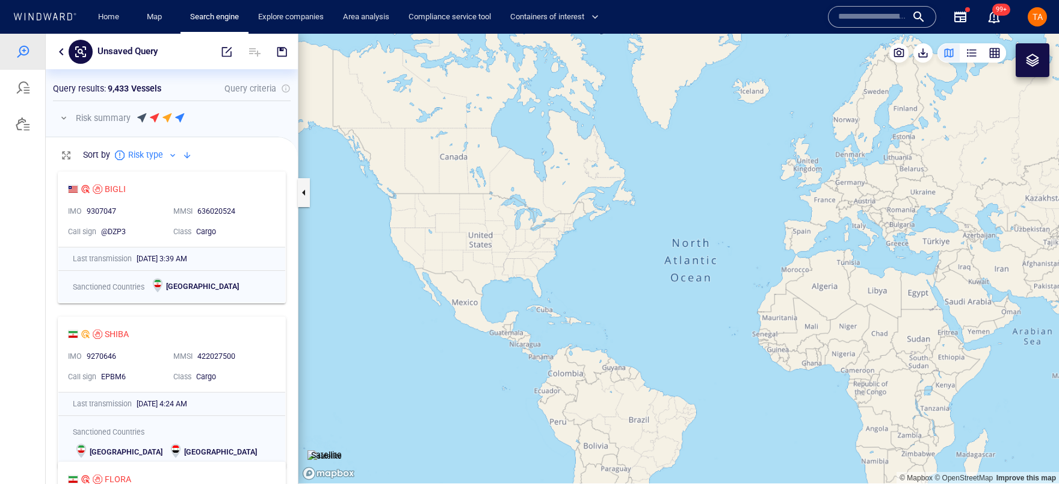
scroll to position [8, 8]
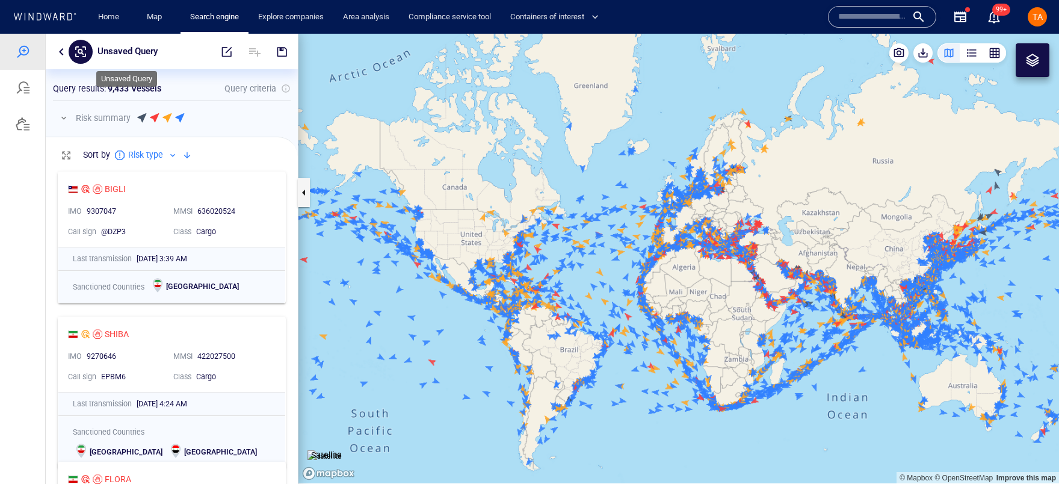
click at [132, 54] on p "Unsaved Query" at bounding box center [127, 52] width 60 height 16
click at [132, 54] on input "text" at bounding box center [147, 51] width 90 height 10
click at [133, 54] on input "text" at bounding box center [147, 51] width 90 height 10
click at [66, 114] on button "button" at bounding box center [64, 118] width 14 height 14
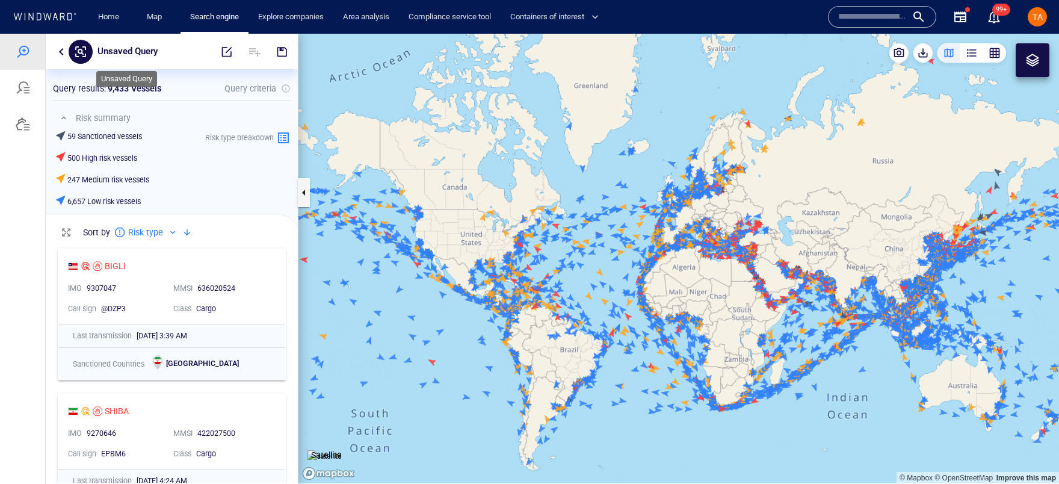
click at [116, 57] on p "Unsaved Query" at bounding box center [127, 52] width 60 height 16
type input "*********"
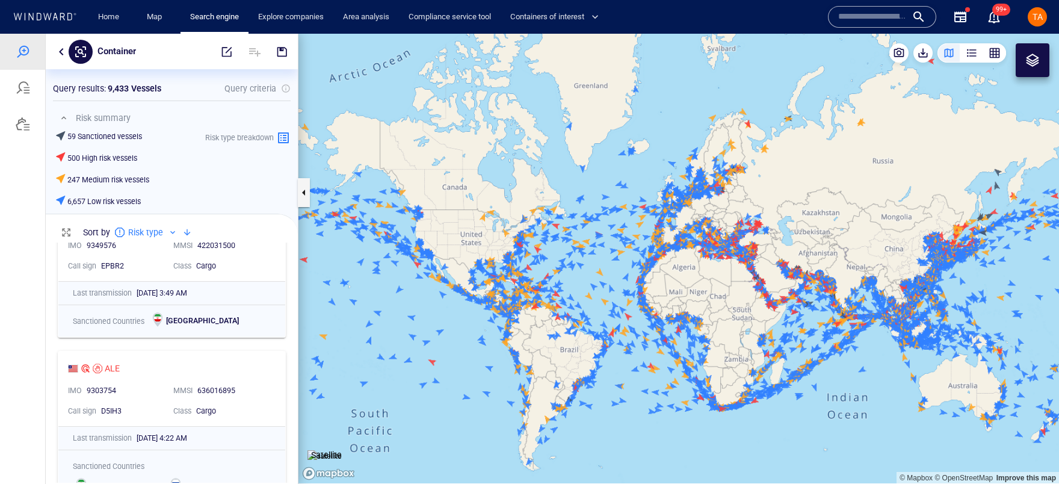
scroll to position [547, 0]
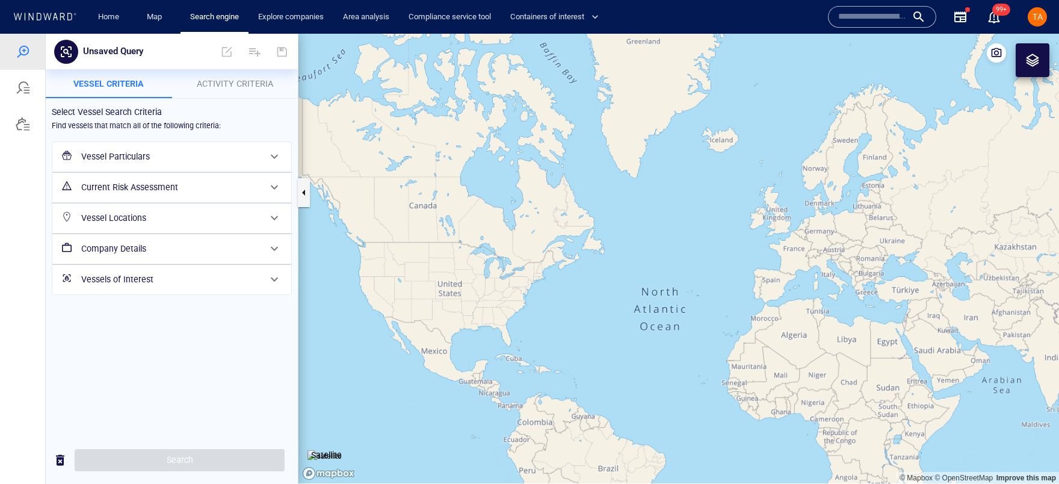
drag, startPoint x: 611, startPoint y: 152, endPoint x: 580, endPoint y: 200, distance: 57.9
click at [580, 200] on canvas "Map" at bounding box center [678, 258] width 760 height 449
click at [142, 277] on h6 "Vessels of Interest" at bounding box center [170, 279] width 179 height 15
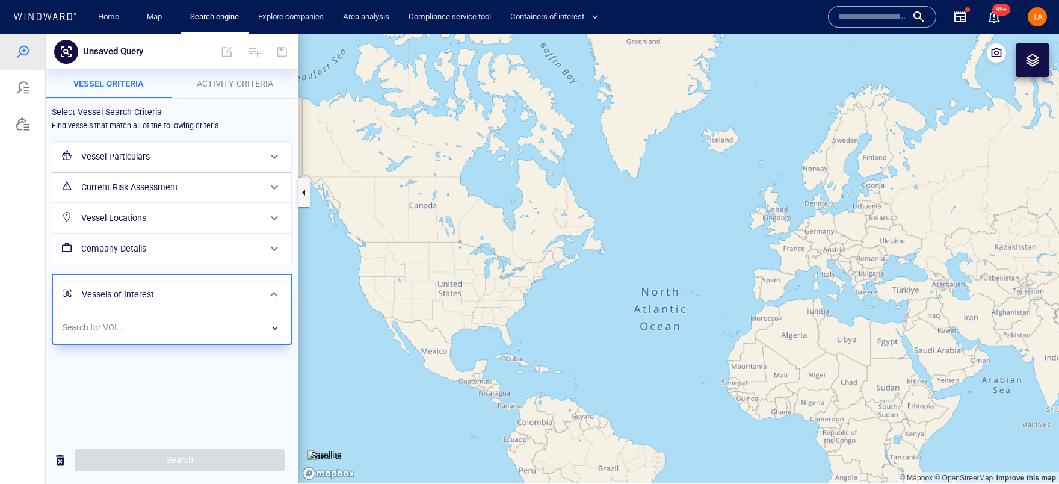
click at [237, 90] on p "Activity Criteria" at bounding box center [235, 83] width 112 height 14
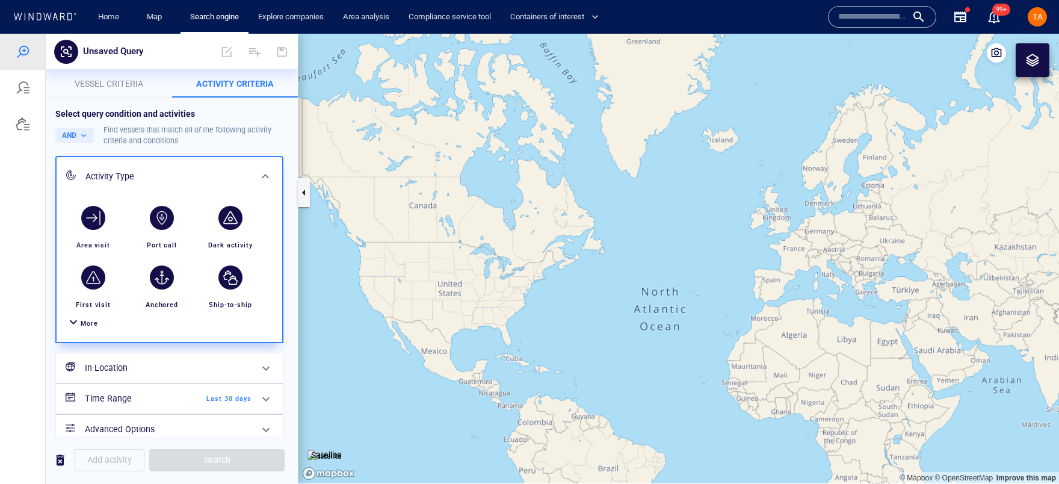
click at [87, 324] on span "More" at bounding box center [89, 323] width 17 height 8
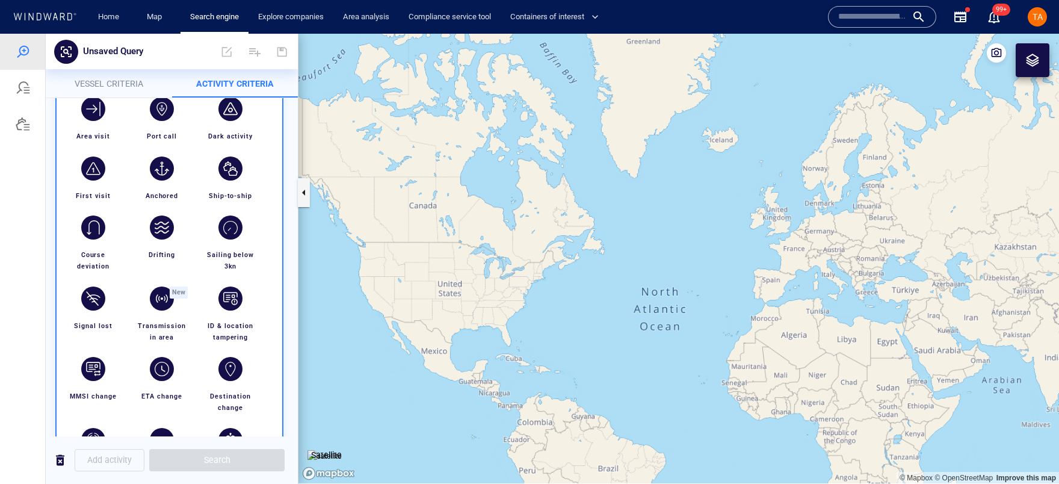
scroll to position [164, 0]
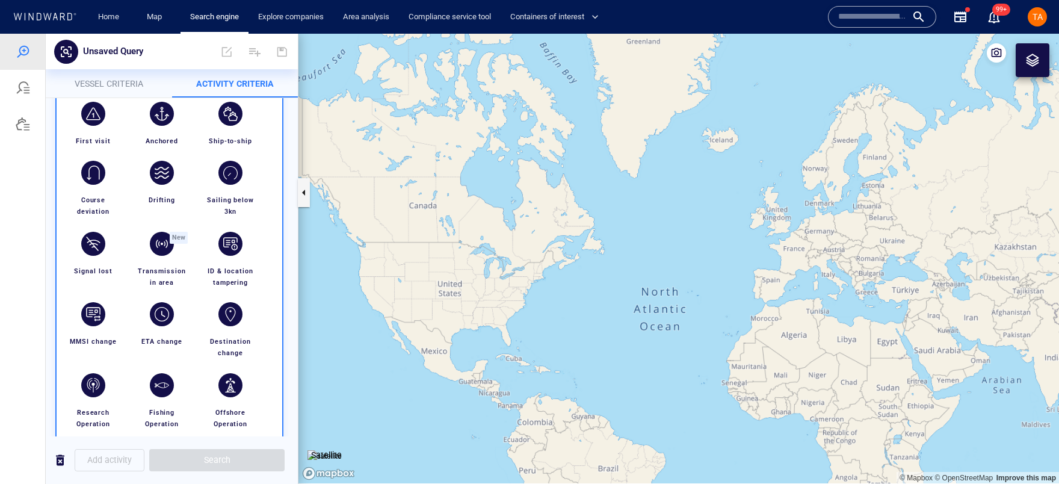
click at [215, 265] on div "ID & location tampering" at bounding box center [230, 276] width 64 height 32
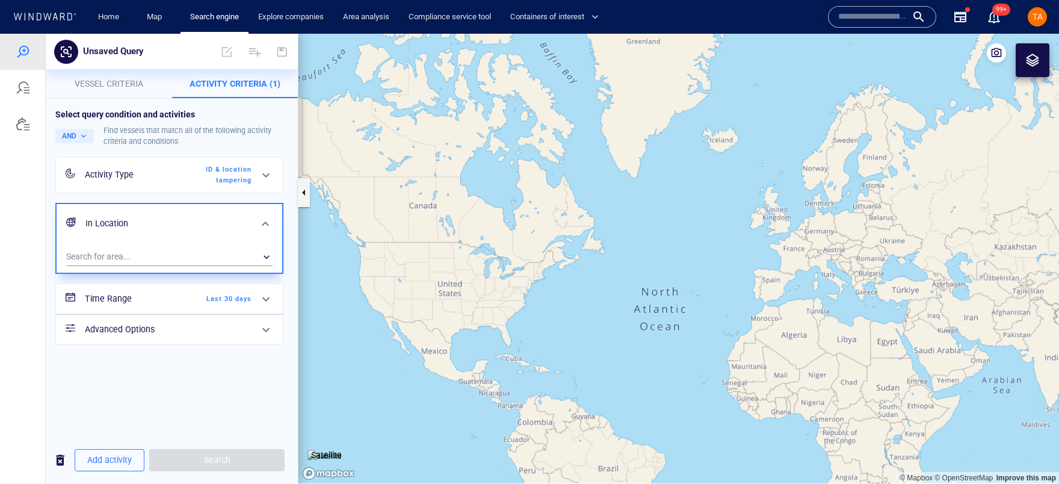
click at [247, 294] on span "Last 30 days" at bounding box center [216, 299] width 69 height 11
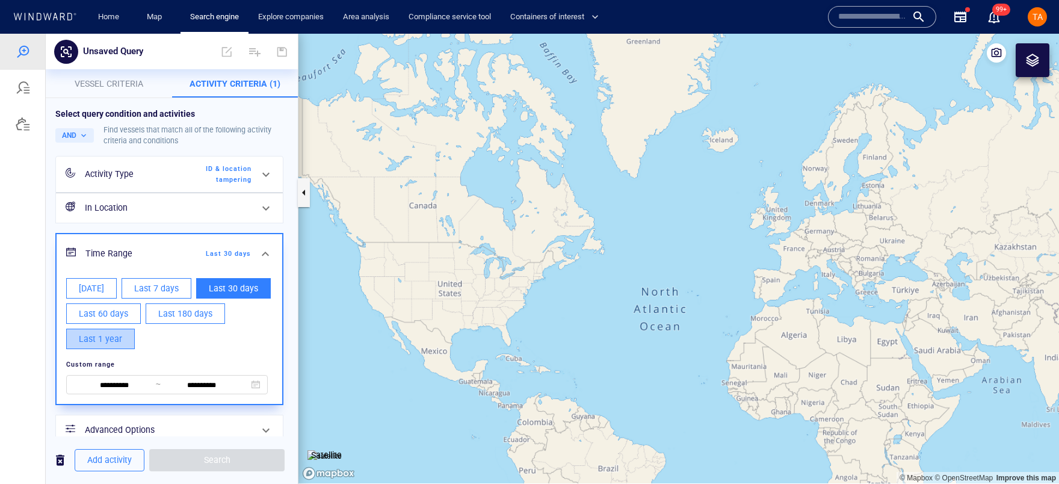
click at [135, 340] on button "Last 1 year" at bounding box center [100, 338] width 69 height 20
type input "**********"
click at [96, 85] on span "Vessel criteria" at bounding box center [109, 84] width 69 height 10
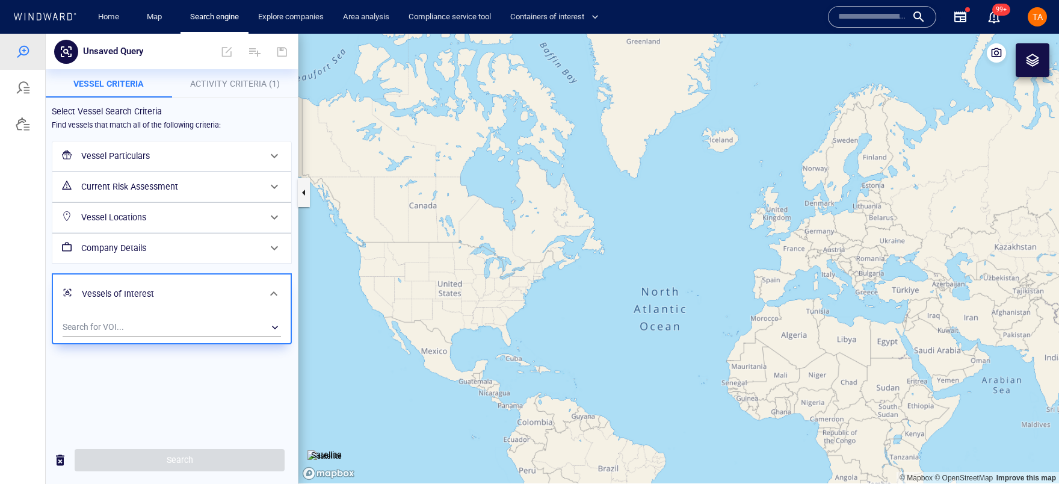
click at [129, 155] on h6 "Vessel Particulars" at bounding box center [170, 156] width 179 height 15
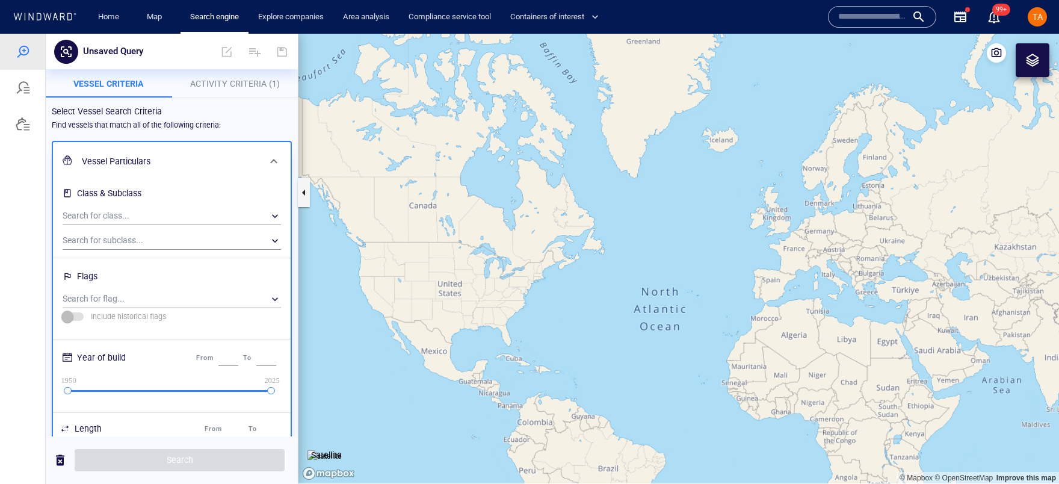
click at [125, 230] on div "Search for subclass... ​" at bounding box center [172, 239] width 228 height 25
click at [132, 233] on div "​" at bounding box center [172, 241] width 218 height 18
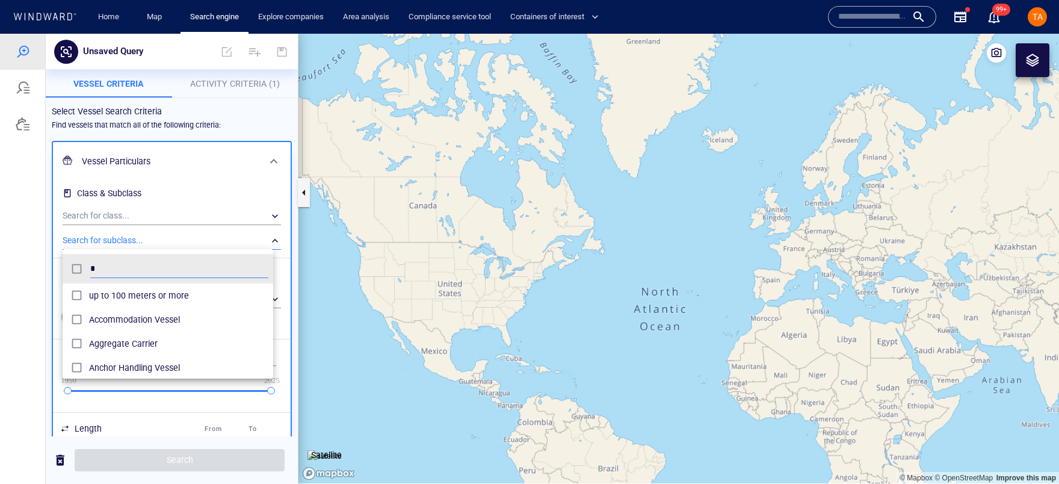
scroll to position [112, 211]
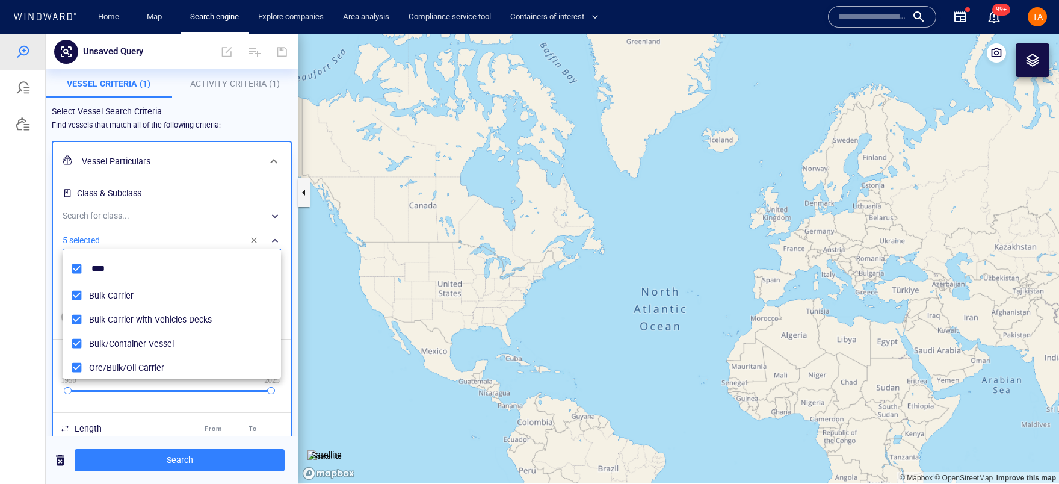
click at [109, 265] on input "****" at bounding box center [183, 269] width 185 height 18
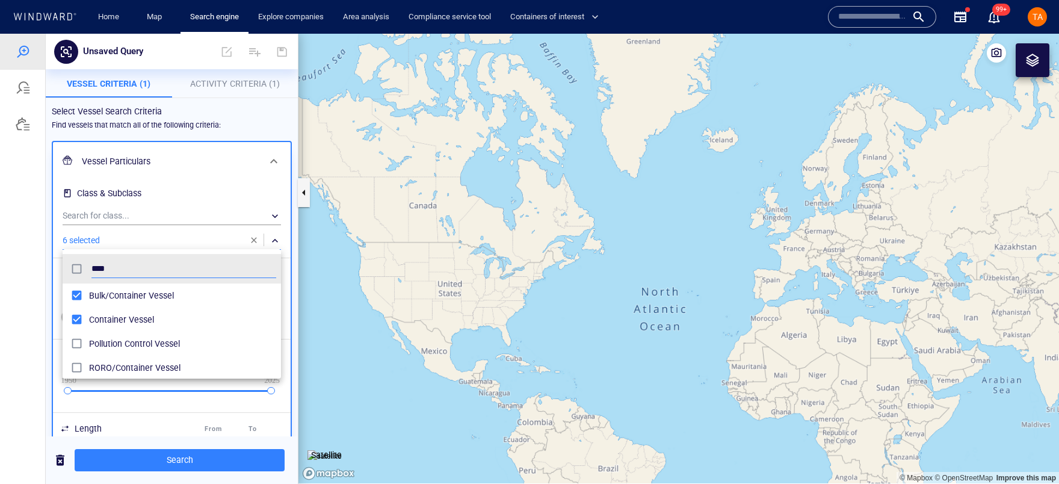
click at [74, 356] on li "RORO/Container Vessel" at bounding box center [172, 367] width 218 height 24
click at [102, 266] on input "****" at bounding box center [183, 269] width 185 height 18
click at [101, 266] on input "****" at bounding box center [183, 269] width 185 height 18
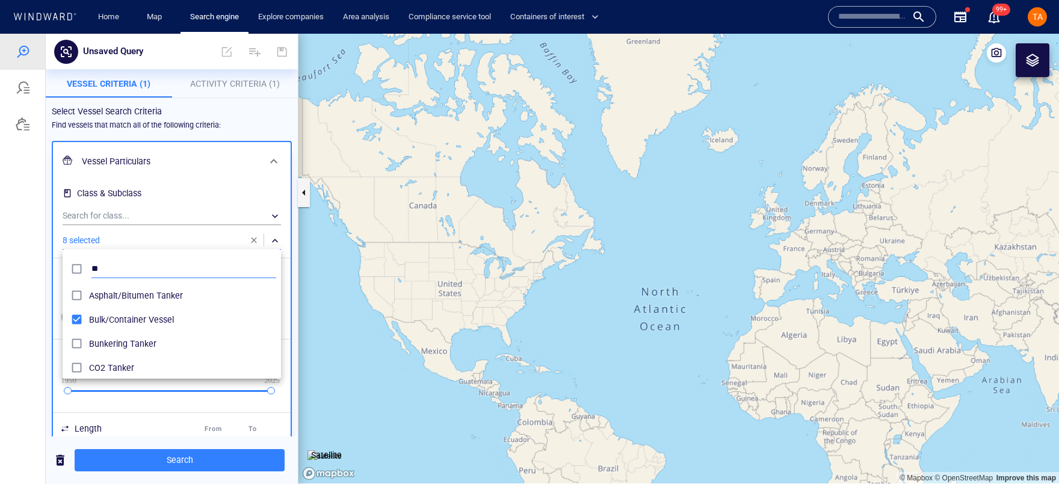
scroll to position [112, 211]
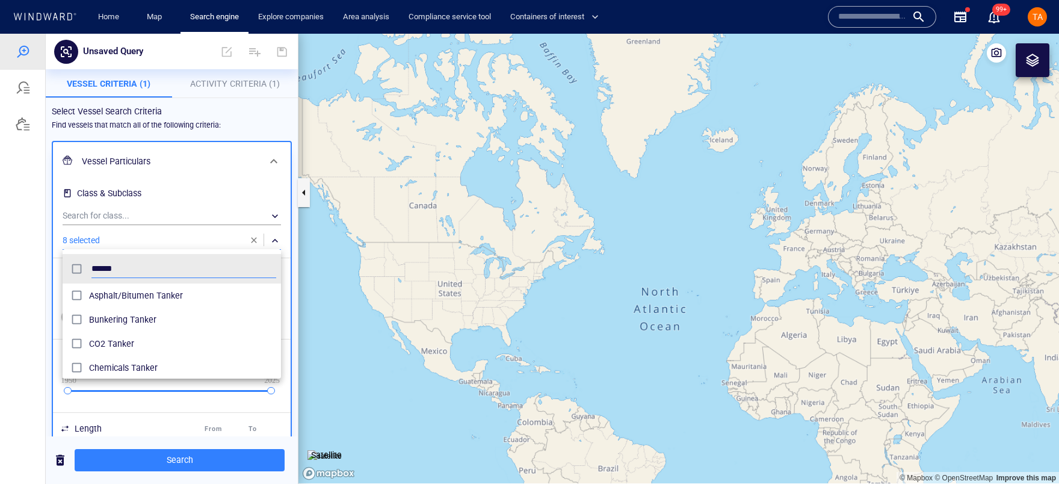
type input "******"
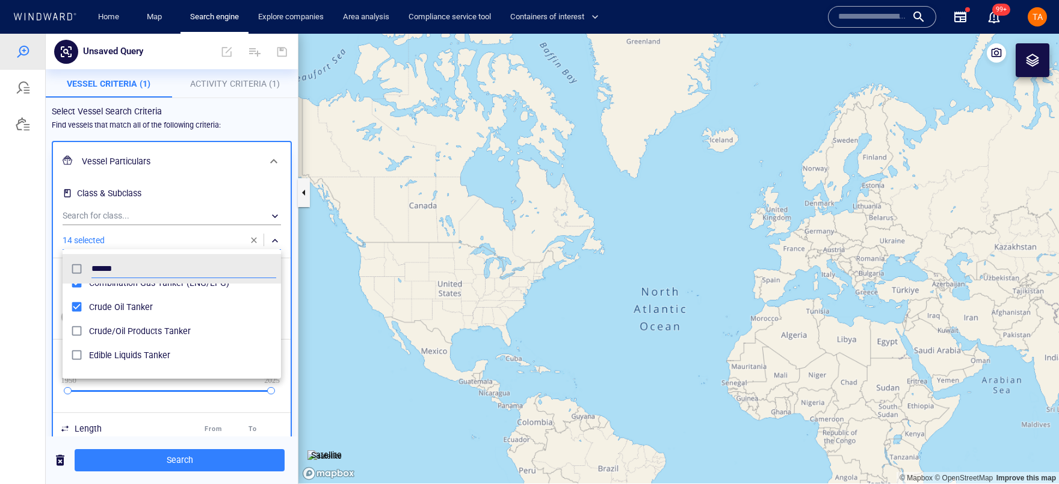
click at [106, 336] on span "Crude/Oil Products Tanker" at bounding box center [182, 331] width 187 height 14
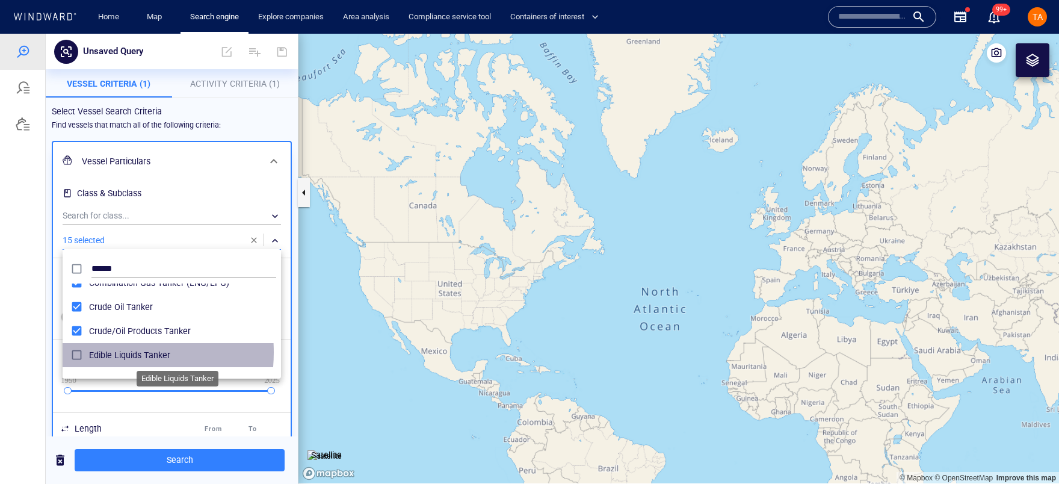
click at [102, 352] on span "Edible Liquids Tanker" at bounding box center [182, 355] width 187 height 14
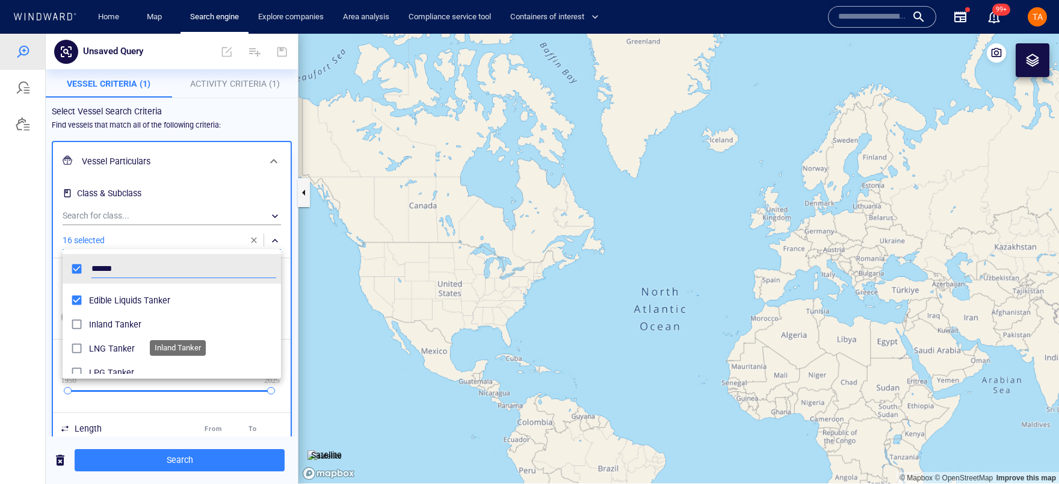
click at [109, 325] on span "Inland Tanker" at bounding box center [182, 324] width 187 height 14
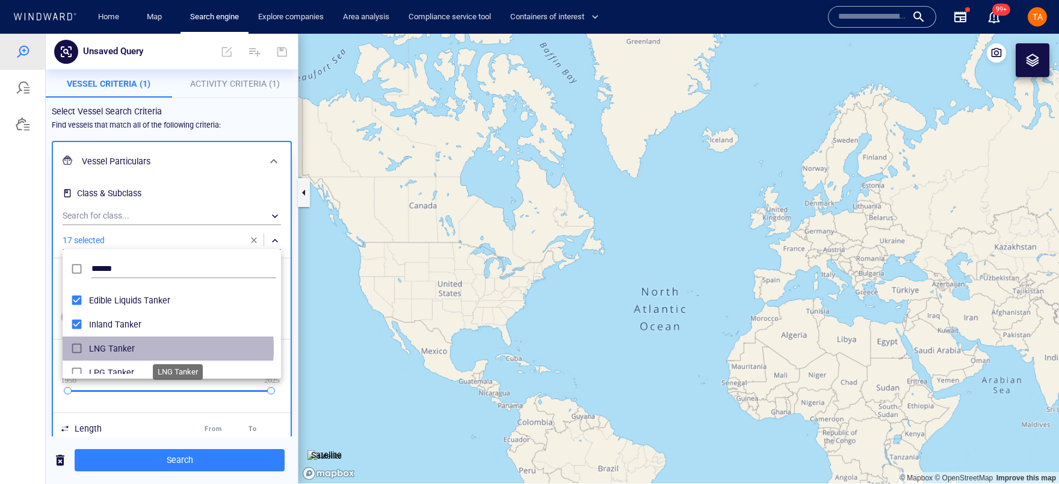
click at [107, 348] on span "LNG Tanker" at bounding box center [182, 348] width 187 height 14
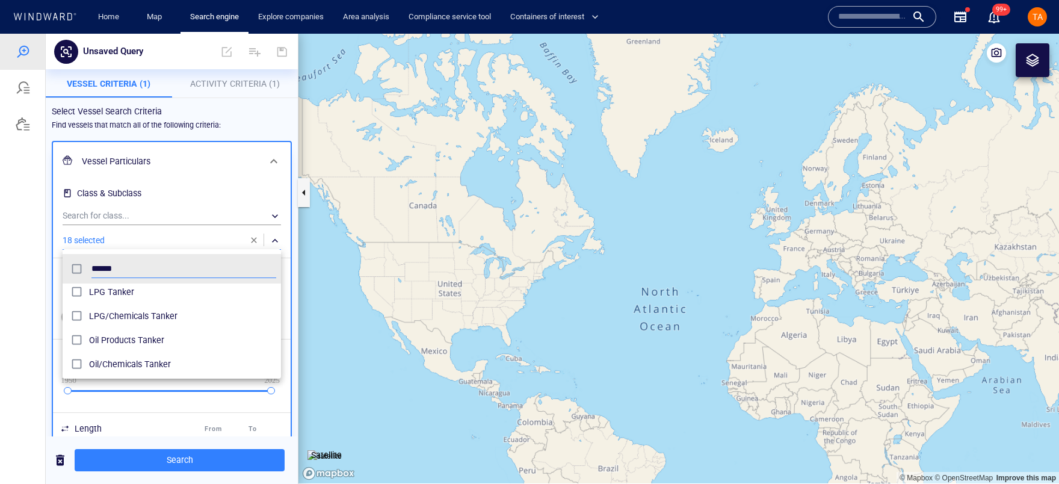
scroll to position [218, 0]
click at [112, 321] on span "LPG Tanker" at bounding box center [182, 317] width 187 height 14
click at [108, 341] on span "LPG/Chemicals Tanker" at bounding box center [182, 341] width 187 height 14
click at [108, 361] on span "Oil Products Tanker" at bounding box center [182, 366] width 187 height 14
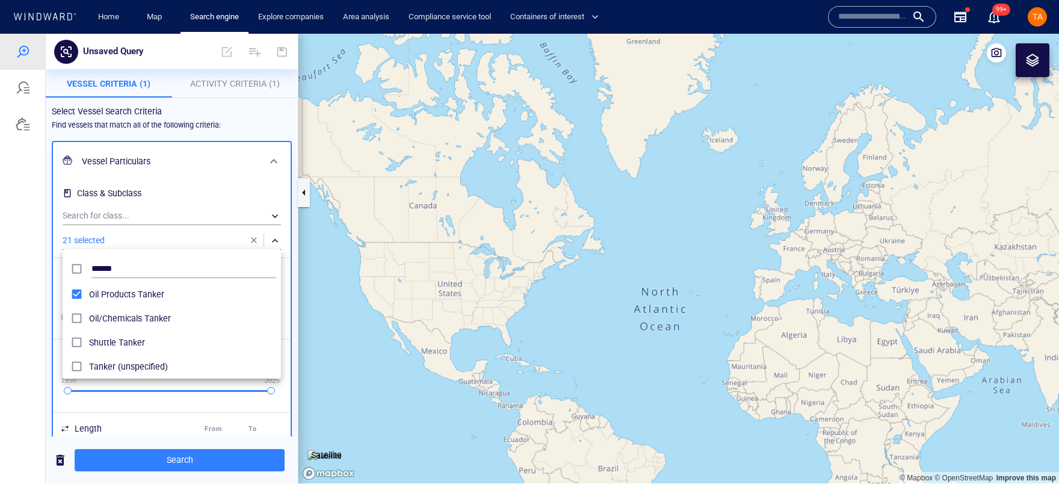
scroll to position [295, 0]
drag, startPoint x: 137, startPoint y: 315, endPoint x: 132, endPoint y: 322, distance: 8.4
click at [137, 316] on span "Oil/Chemicals Tanker" at bounding box center [182, 313] width 187 height 14
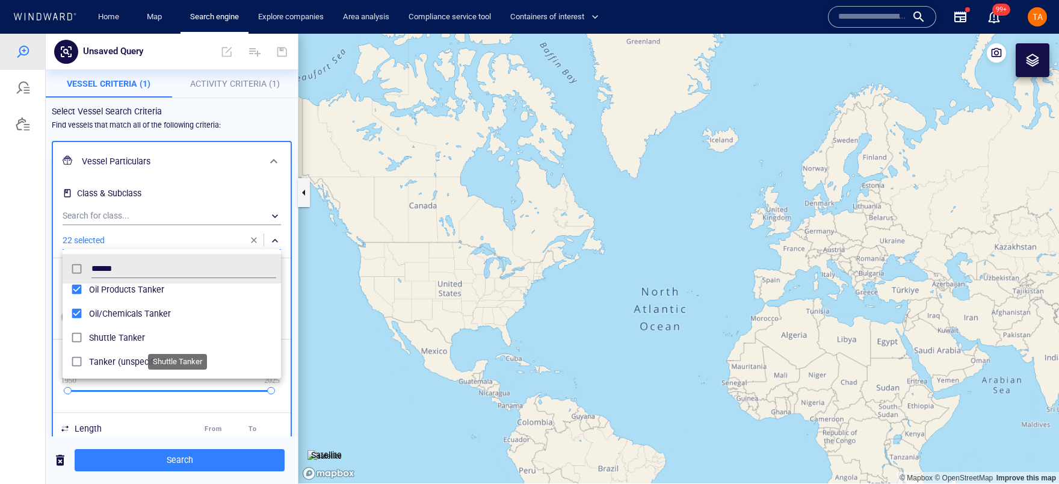
click at [125, 340] on span "Shuttle Tanker" at bounding box center [182, 337] width 187 height 14
click at [125, 359] on span "Tanker (unspecified)" at bounding box center [182, 361] width 187 height 14
click at [201, 467] on div at bounding box center [529, 259] width 1059 height 450
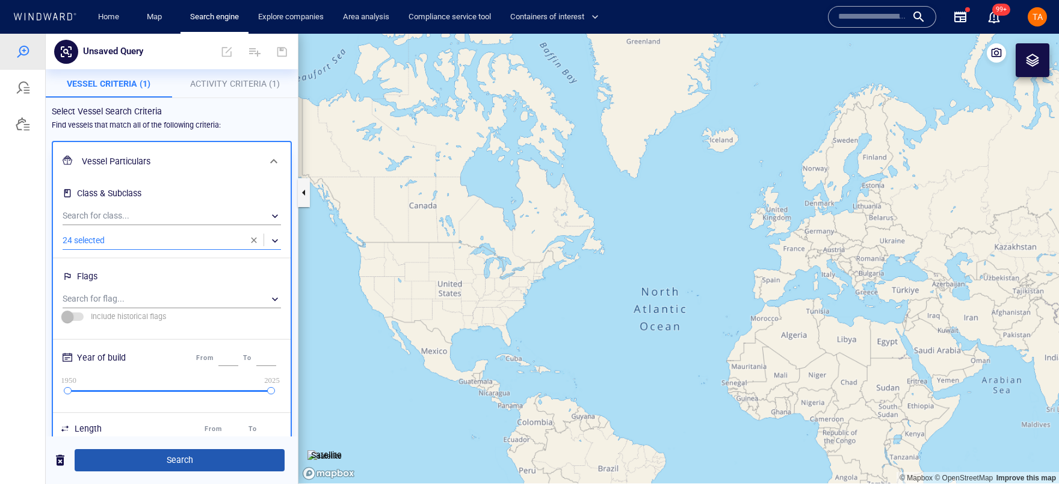
click at [185, 458] on span "Search" at bounding box center [179, 459] width 191 height 15
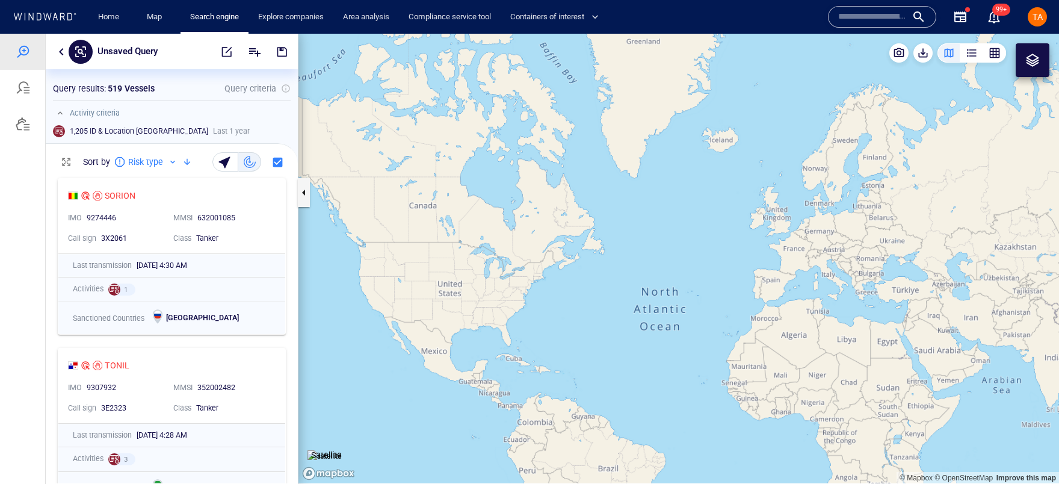
scroll to position [302, 244]
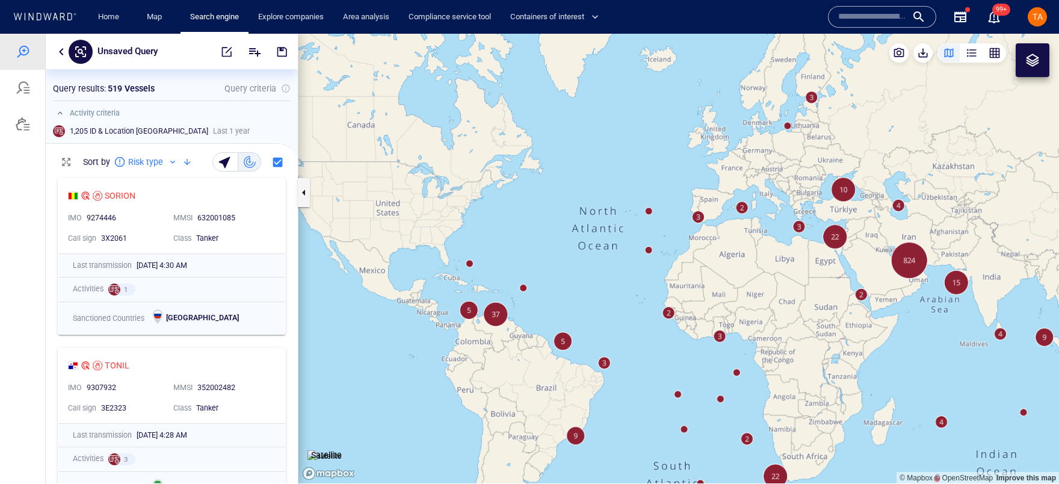
drag, startPoint x: 561, startPoint y: 223, endPoint x: 494, endPoint y: 139, distance: 107.0
click at [494, 139] on canvas "Map" at bounding box center [678, 258] width 760 height 449
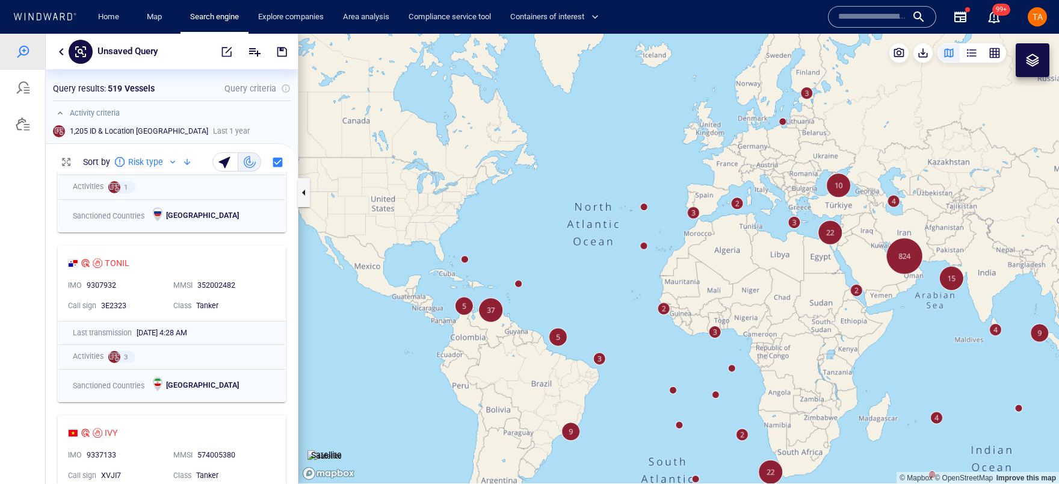
scroll to position [109, 0]
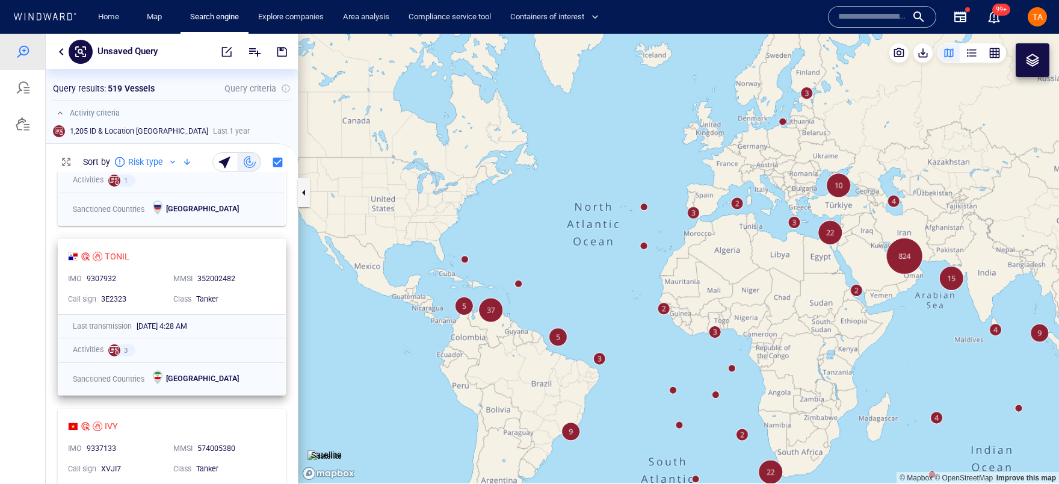
click at [209, 255] on div "TONIL" at bounding box center [167, 256] width 198 height 14
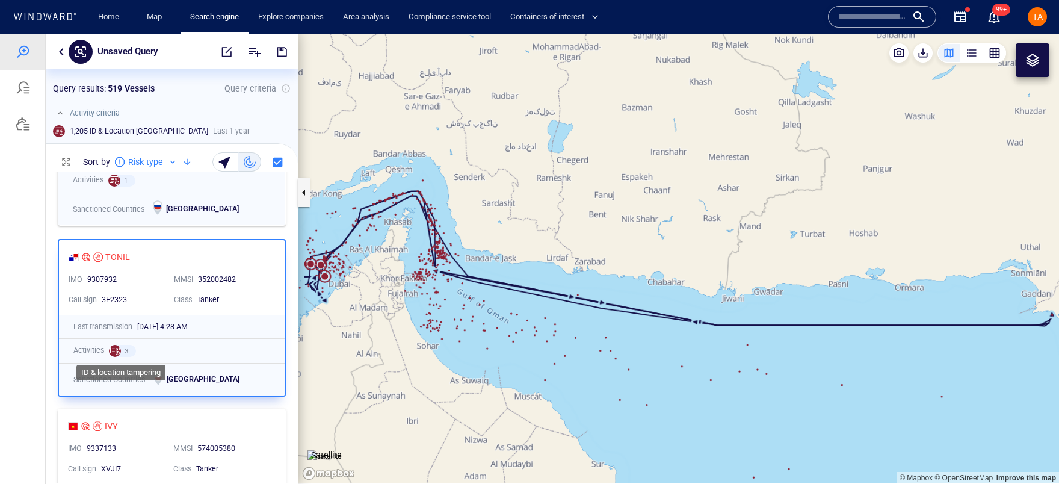
click at [116, 349] on div at bounding box center [115, 351] width 12 height 12
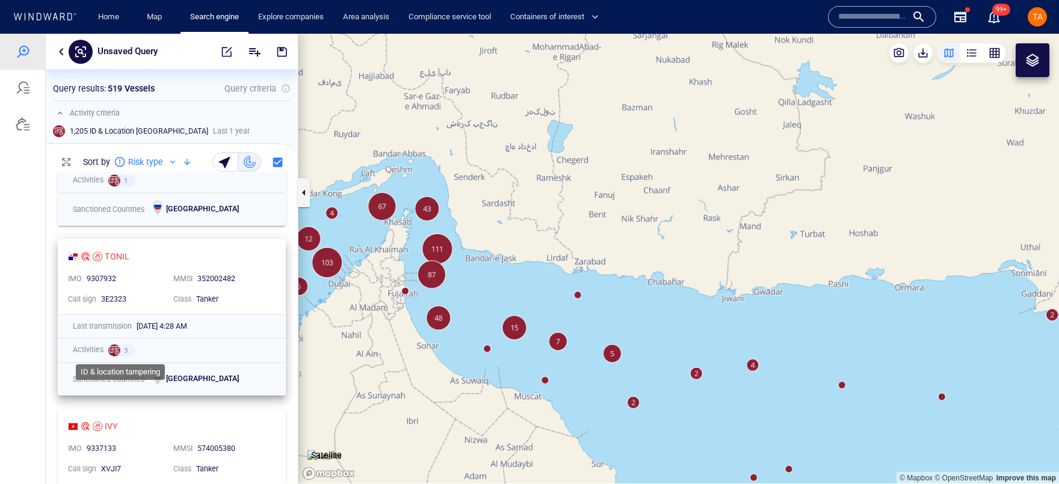
click at [109, 347] on div at bounding box center [114, 350] width 12 height 12
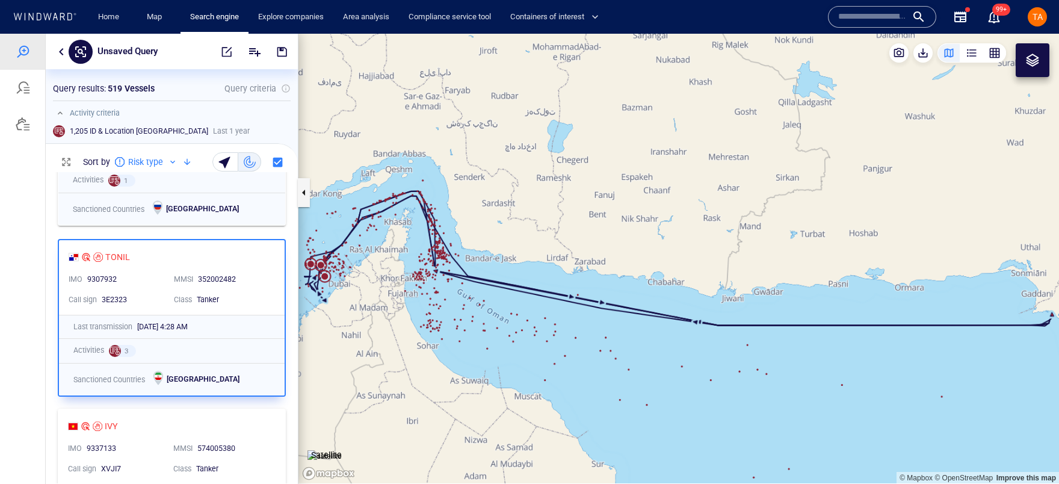
drag, startPoint x: 513, startPoint y: 306, endPoint x: 596, endPoint y: 313, distance: 83.3
click at [596, 313] on canvas "Map" at bounding box center [678, 258] width 760 height 449
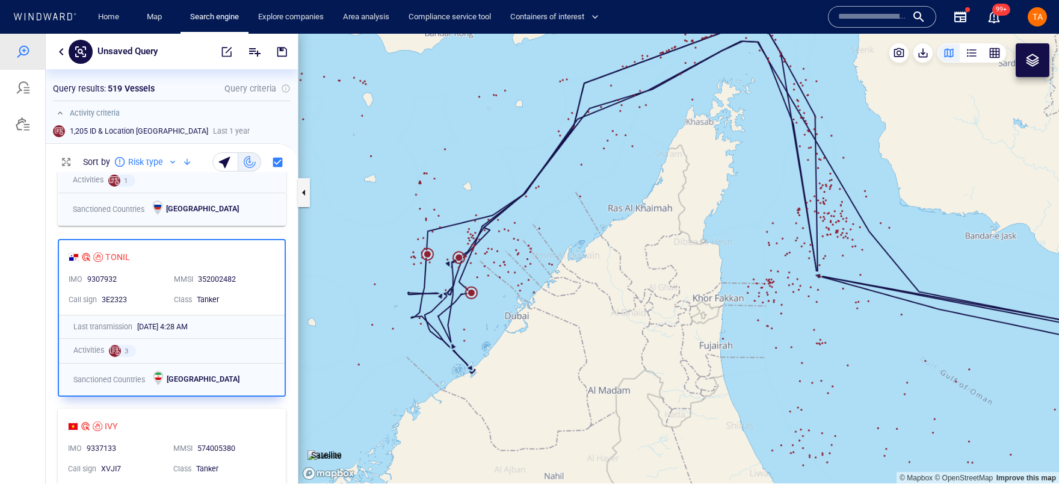
click at [472, 291] on canvas "Map" at bounding box center [678, 258] width 760 height 449
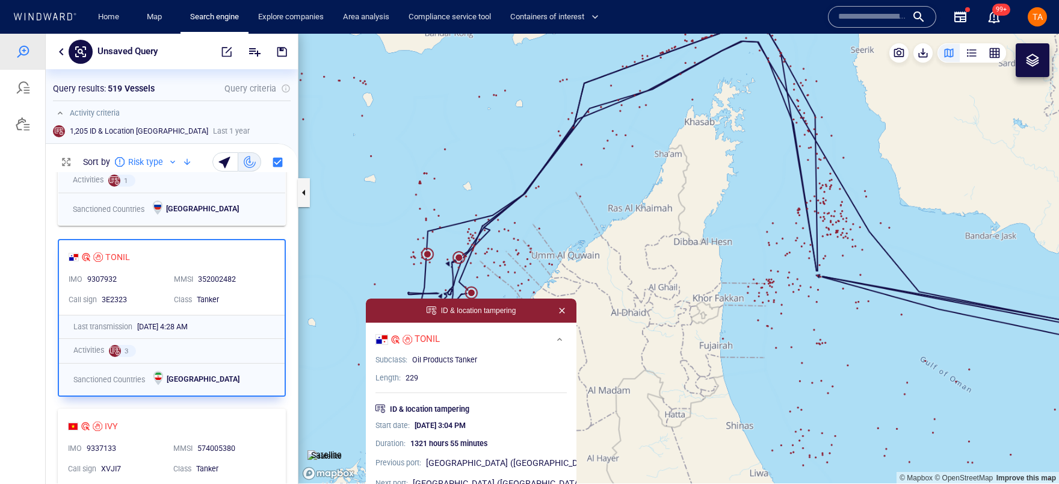
click at [457, 265] on canvas "Map" at bounding box center [678, 258] width 760 height 449
click at [457, 264] on canvas "Map" at bounding box center [678, 258] width 760 height 449
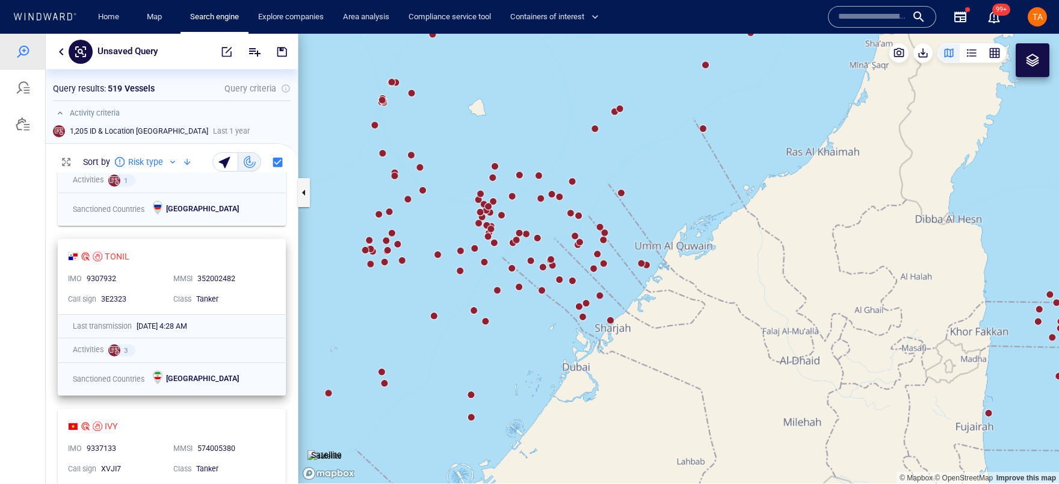
click at [117, 349] on div at bounding box center [114, 350] width 12 height 12
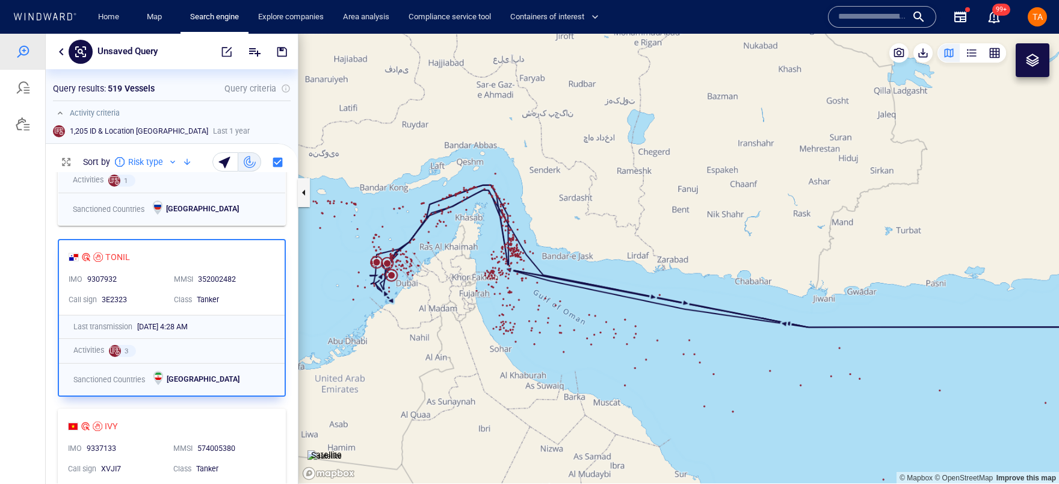
drag, startPoint x: 448, startPoint y: 345, endPoint x: 487, endPoint y: 353, distance: 39.9
click at [487, 353] on canvas "Map" at bounding box center [678, 258] width 760 height 449
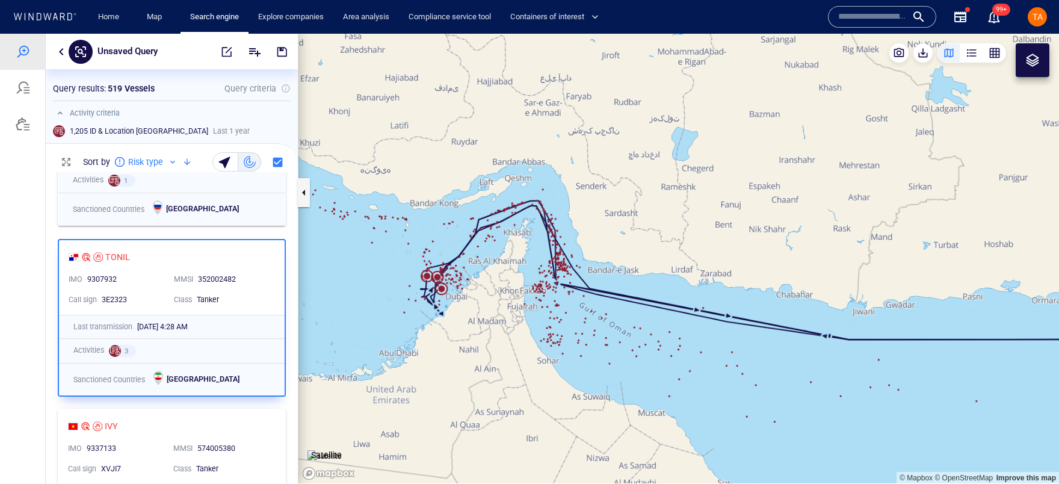
click at [427, 276] on canvas "Map" at bounding box center [678, 258] width 760 height 449
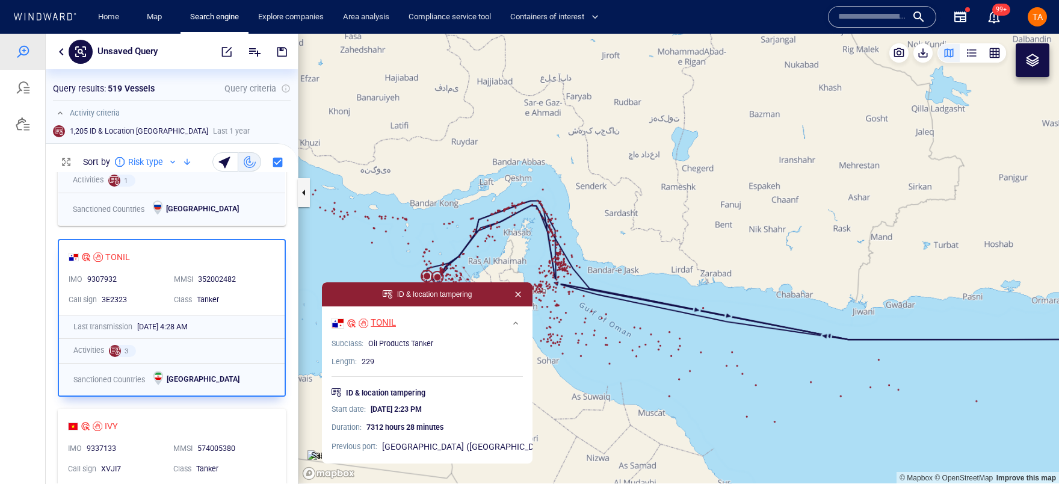
click at [396, 320] on div "TONIL" at bounding box center [383, 322] width 25 height 13
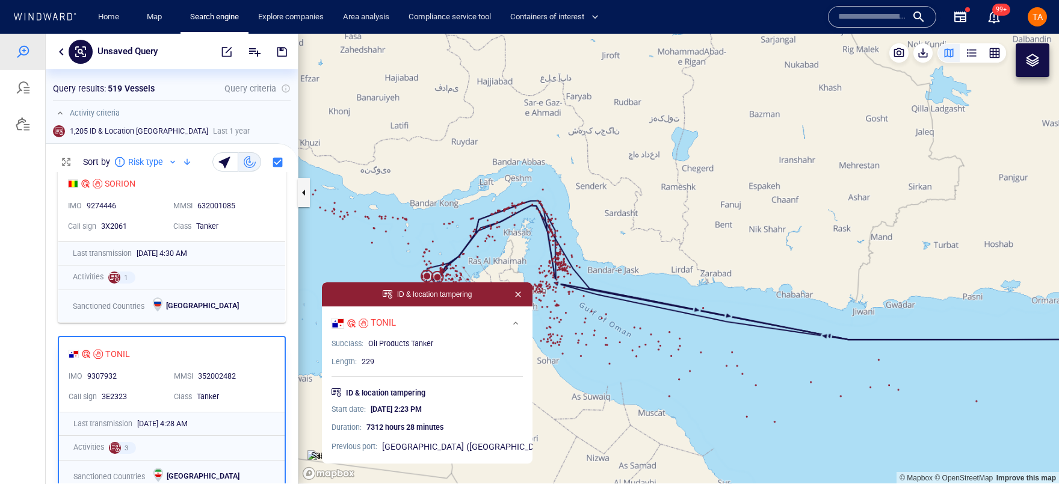
scroll to position [0, 0]
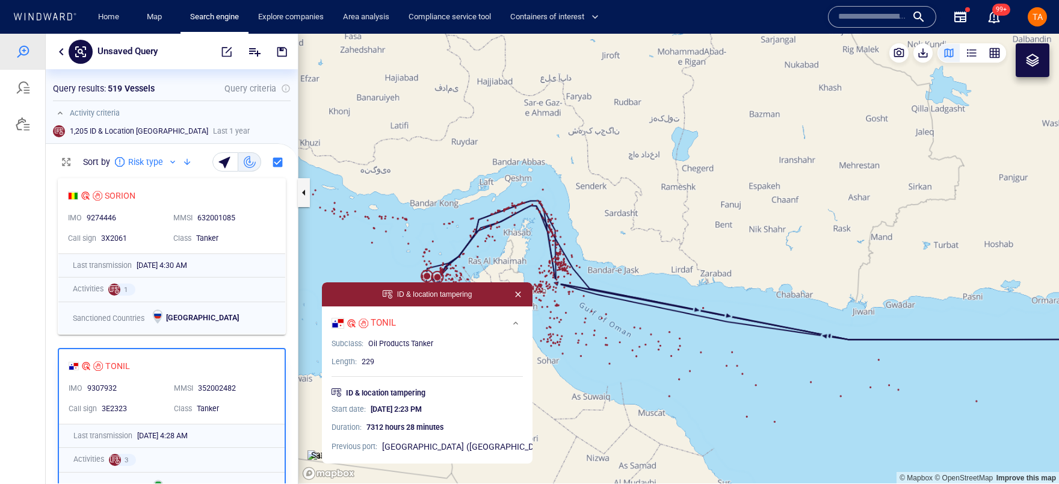
click at [511, 292] on button "button" at bounding box center [518, 294] width 14 height 14
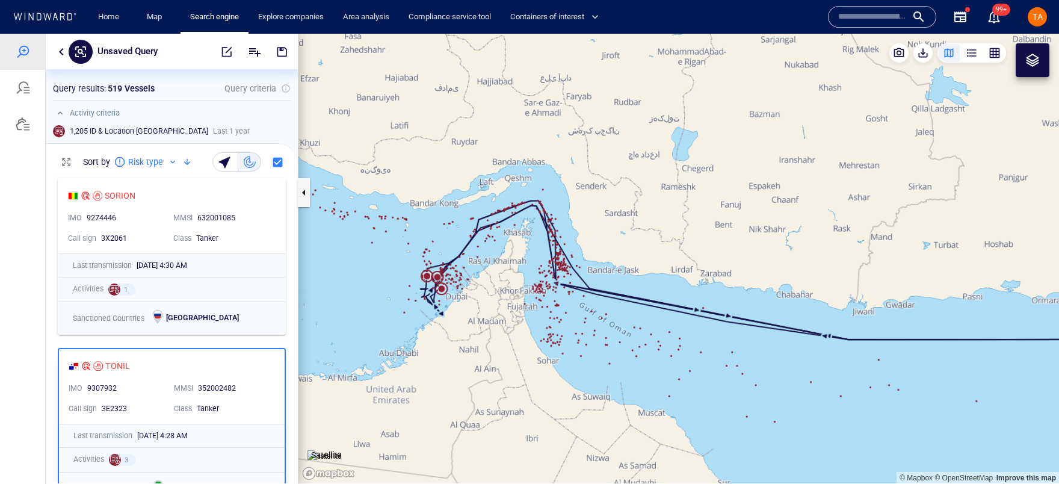
click at [63, 53] on button "button" at bounding box center [61, 52] width 14 height 14
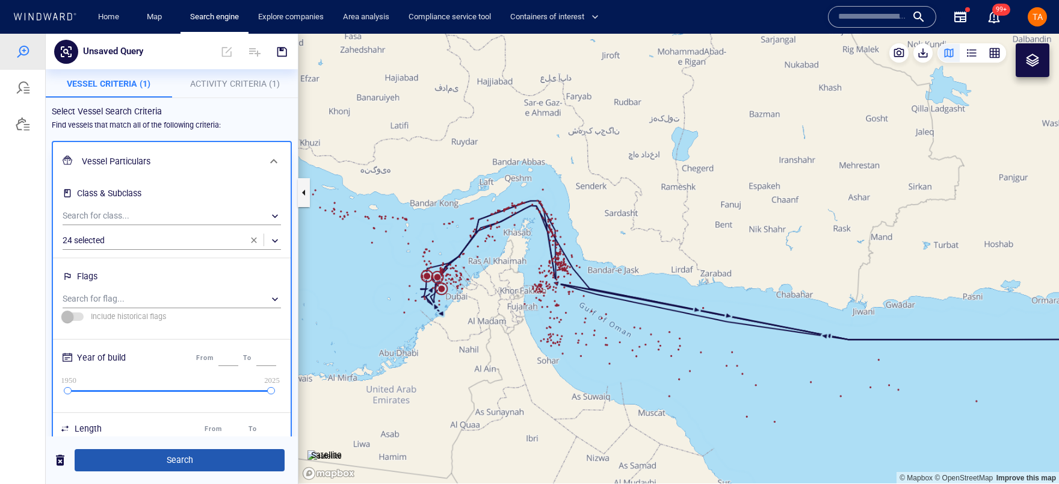
click at [176, 451] on button "Search" at bounding box center [180, 460] width 210 height 22
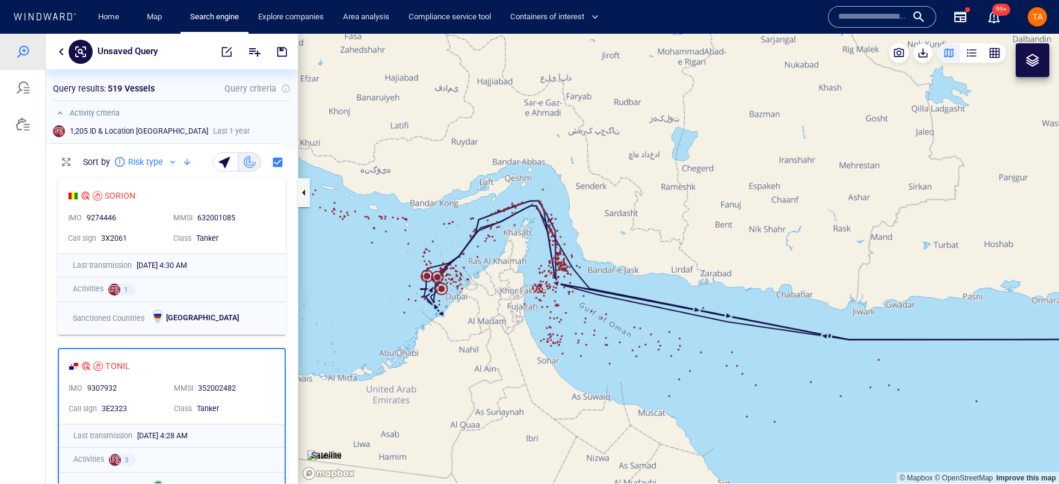
scroll to position [302, 244]
click at [229, 161] on div "button" at bounding box center [226, 161] width 17 height 17
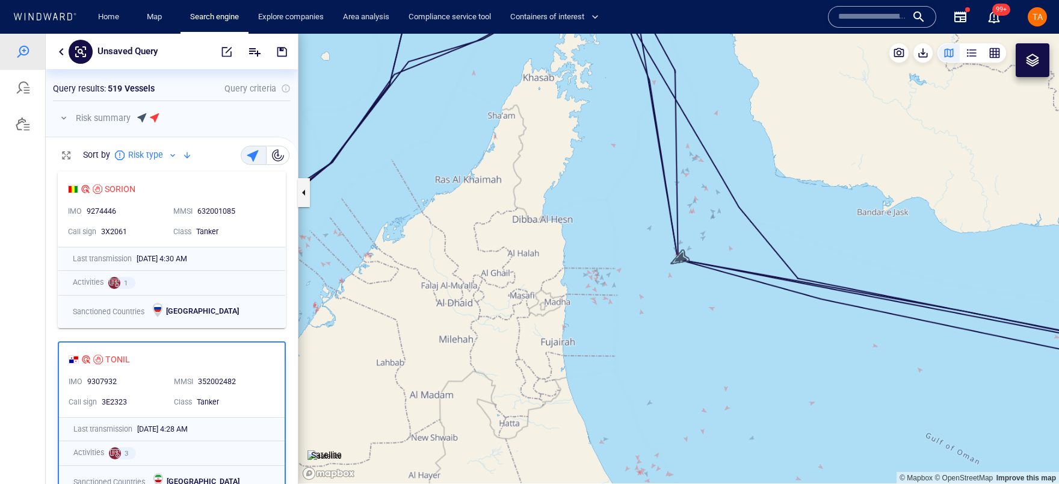
click at [203, 162] on div "Sort by Risk type" at bounding box center [172, 155] width 252 height 36
click at [284, 211] on div "SORION IMO 9274446 MMSI 632001085 Call sign 3X2061 Class Tanker Last transmissi…" at bounding box center [172, 250] width 252 height 170
click at [278, 233] on div "SORION IMO 9274446 MMSI 632001085 Call sign 3X2061 Class Tanker Last transmissi…" at bounding box center [172, 250] width 252 height 170
click at [271, 241] on div "Class Tanker" at bounding box center [220, 231] width 105 height 20
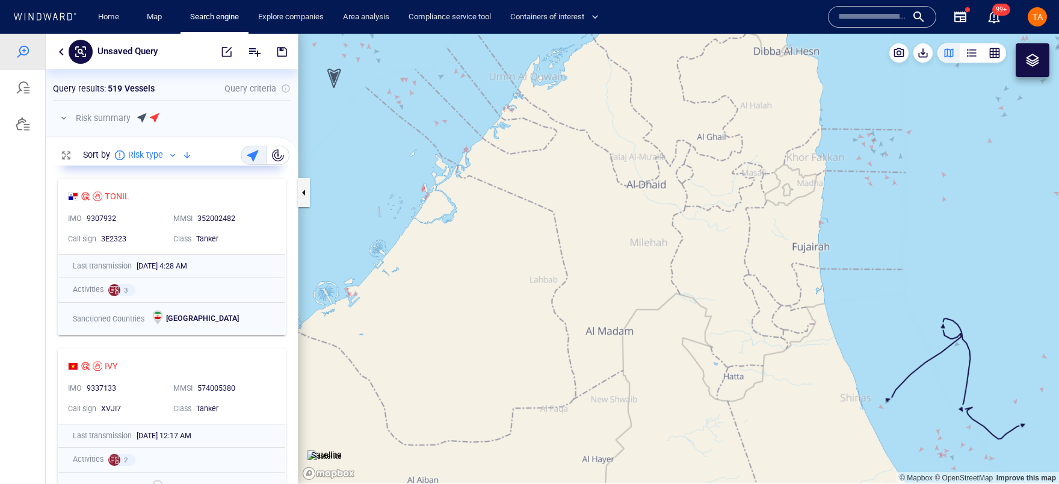
scroll to position [437, 0]
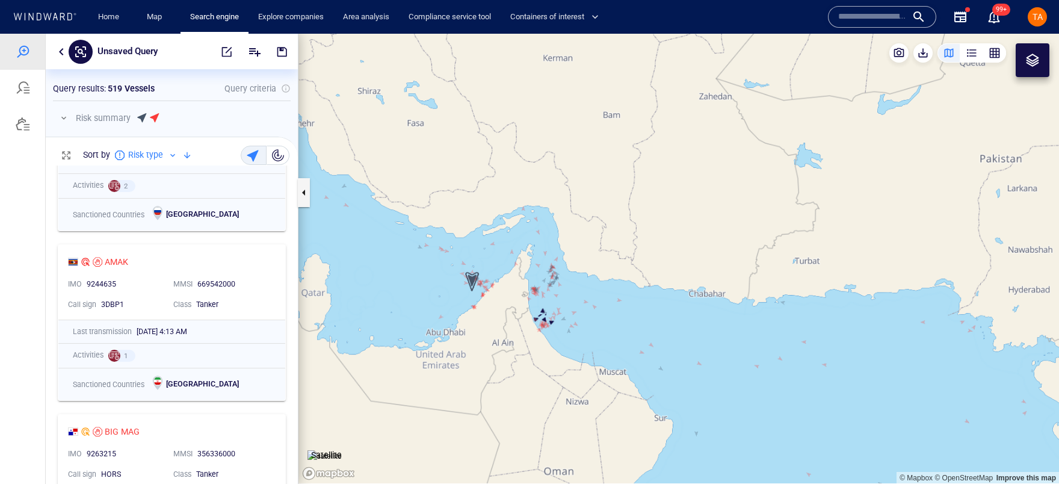
click at [289, 152] on div at bounding box center [265, 155] width 54 height 24
click at [284, 155] on button "button" at bounding box center [277, 155] width 23 height 19
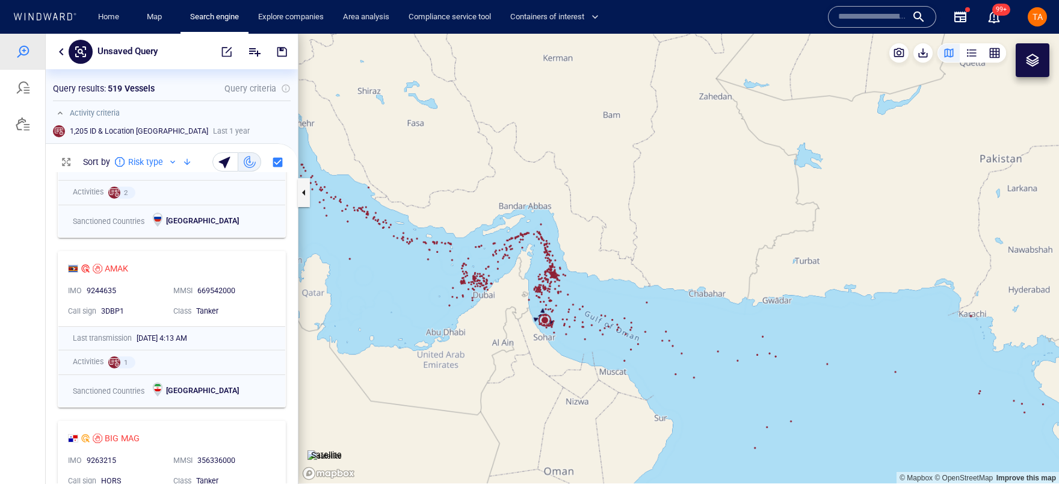
drag, startPoint x: 544, startPoint y: 310, endPoint x: 620, endPoint y: 322, distance: 77.2
click at [620, 322] on canvas "Map" at bounding box center [678, 258] width 760 height 449
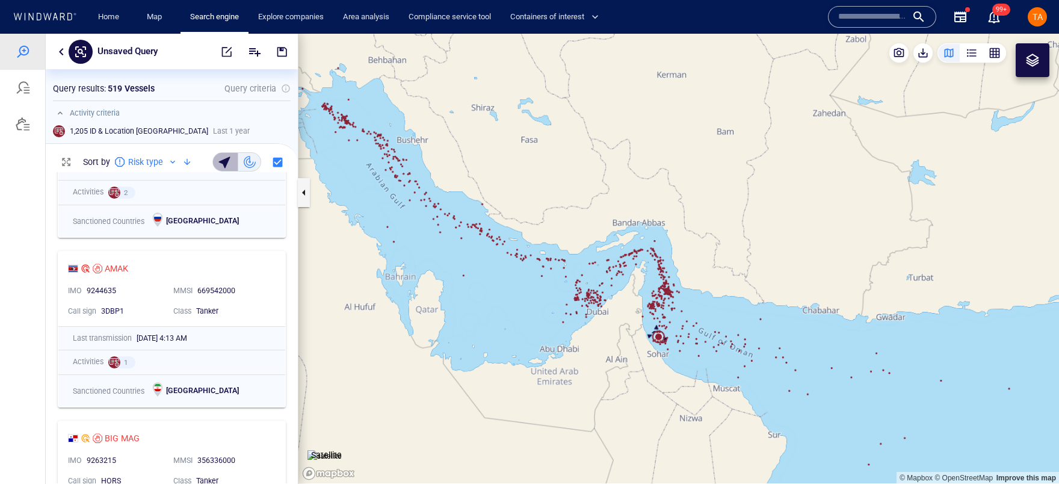
click at [230, 156] on span "button" at bounding box center [225, 162] width 15 height 12
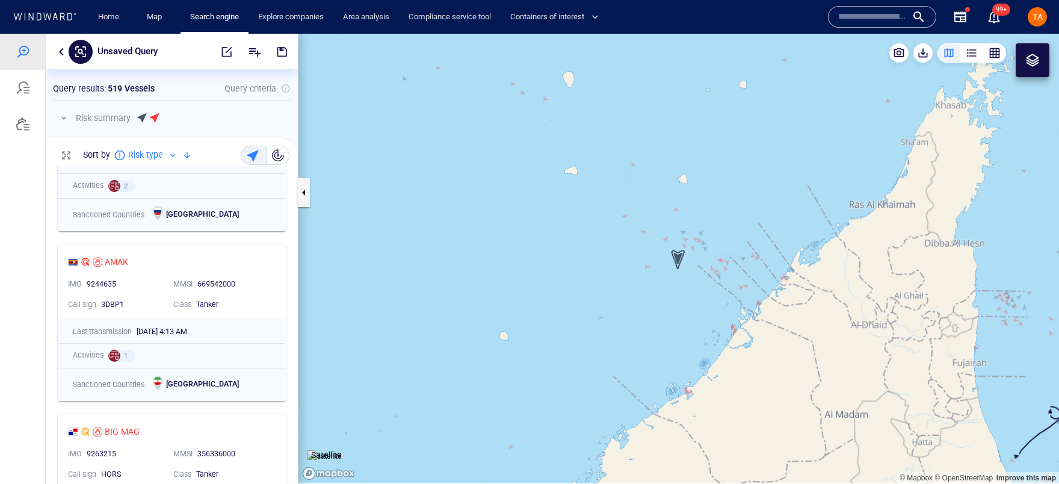
click at [67, 123] on button "button" at bounding box center [64, 118] width 14 height 14
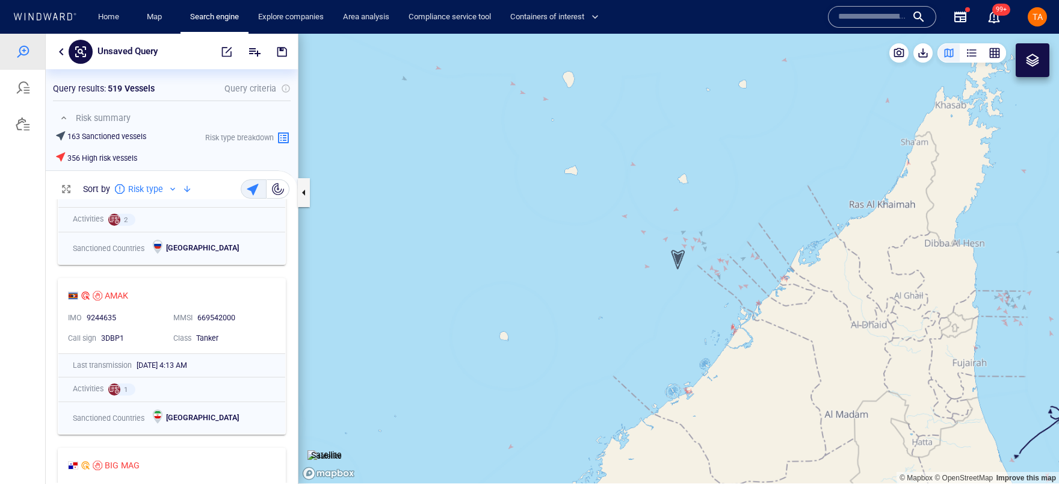
scroll to position [8, 8]
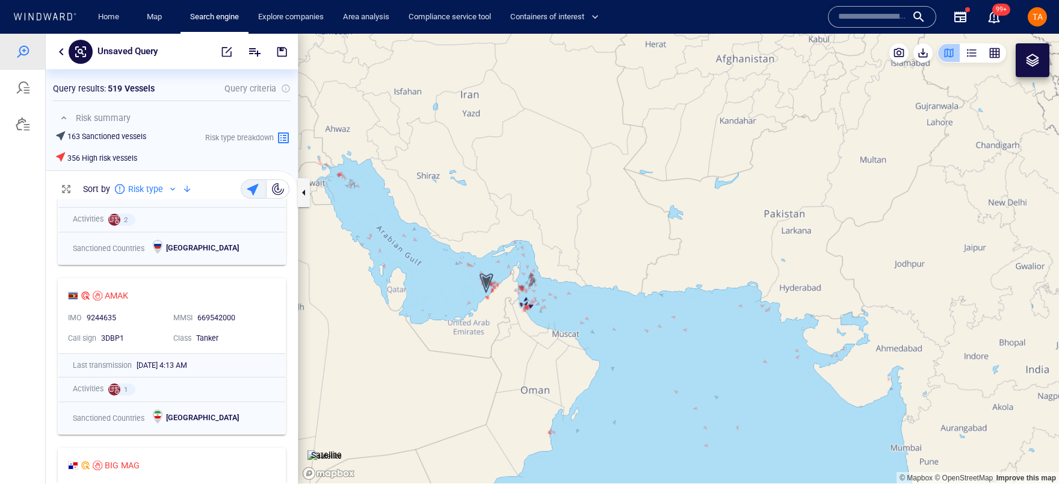
click at [949, 58] on div "button" at bounding box center [949, 53] width 12 height 12
click at [973, 55] on div "button" at bounding box center [971, 53] width 12 height 12
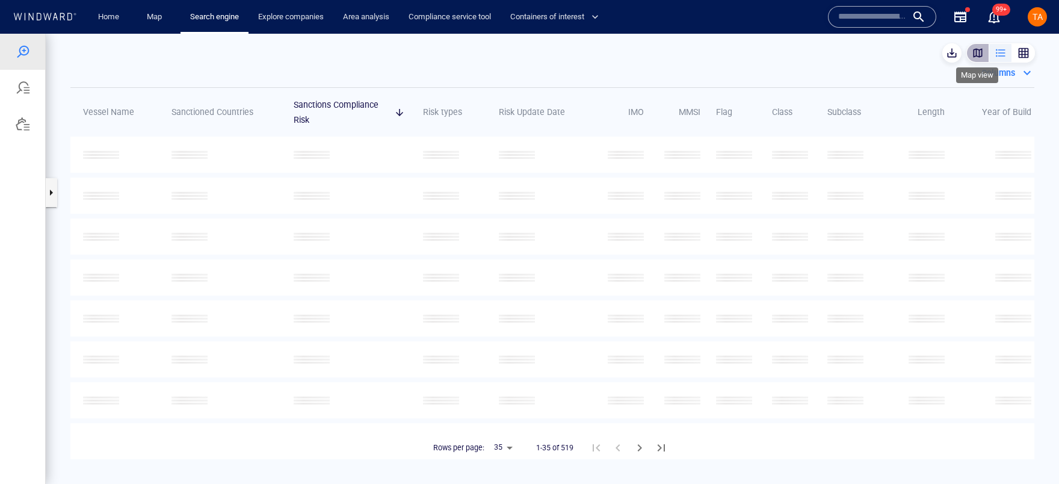
click at [981, 54] on div "button" at bounding box center [977, 53] width 12 height 12
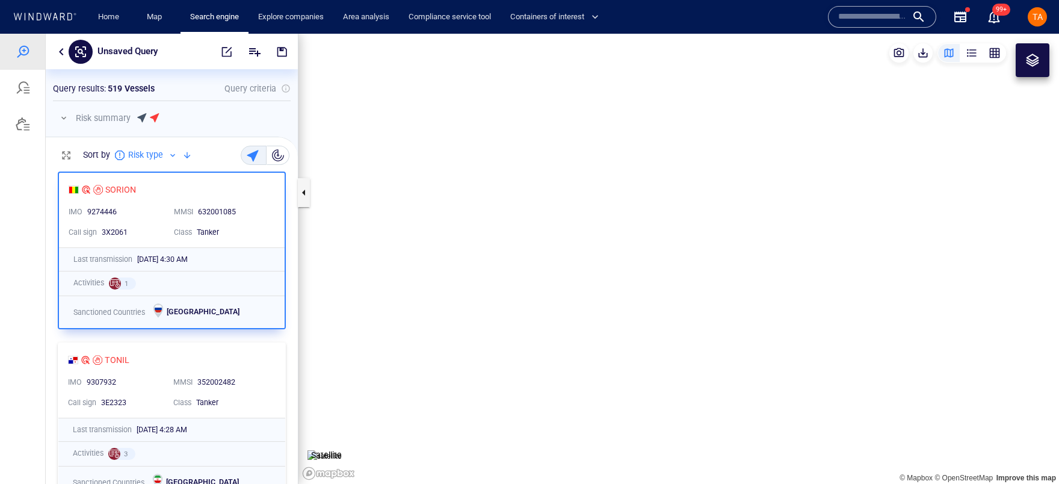
scroll to position [309, 244]
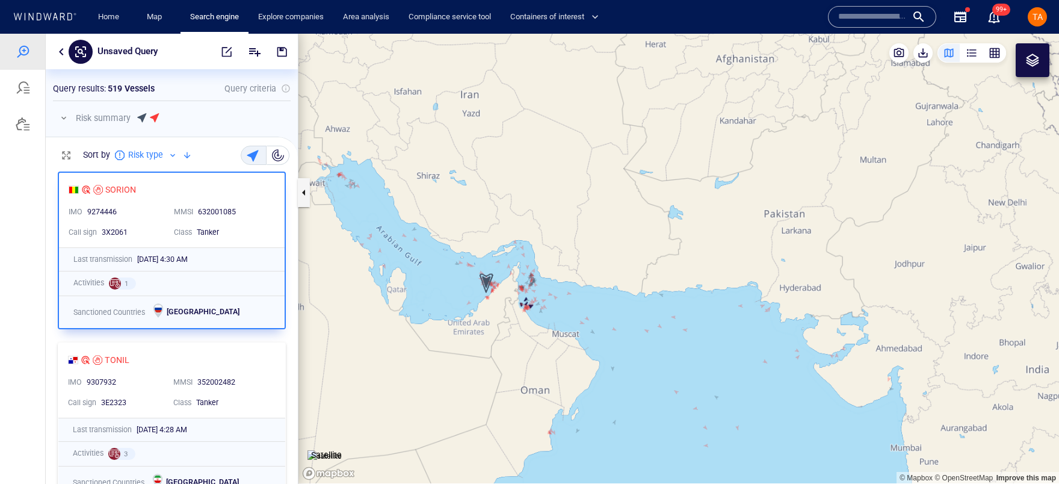
click at [65, 53] on button "button" at bounding box center [61, 52] width 14 height 14
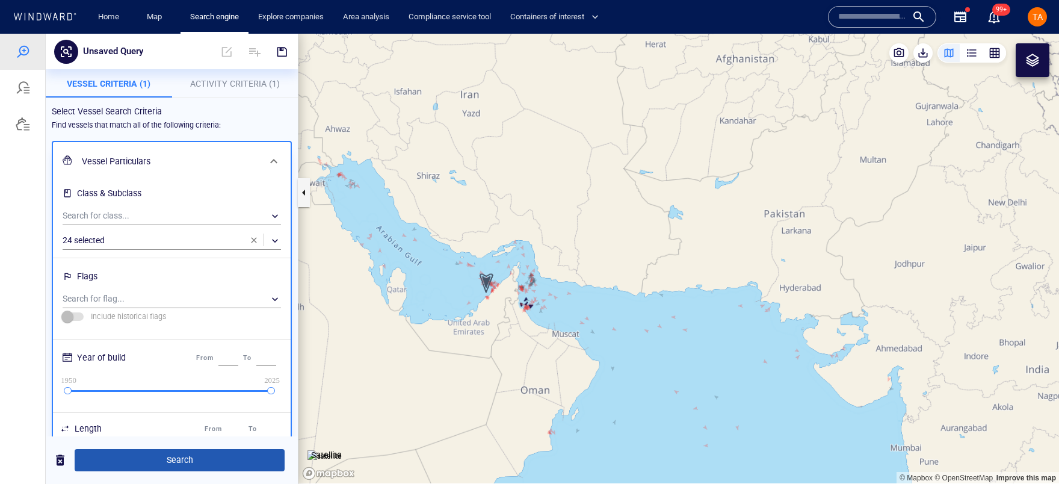
click at [190, 461] on span "Search" at bounding box center [179, 459] width 191 height 15
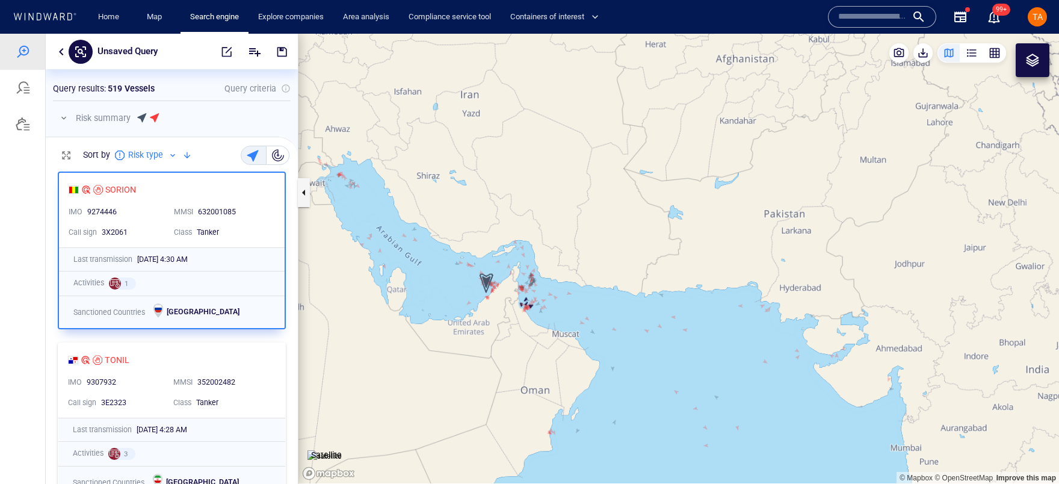
click at [278, 151] on div "button" at bounding box center [278, 155] width 12 height 12
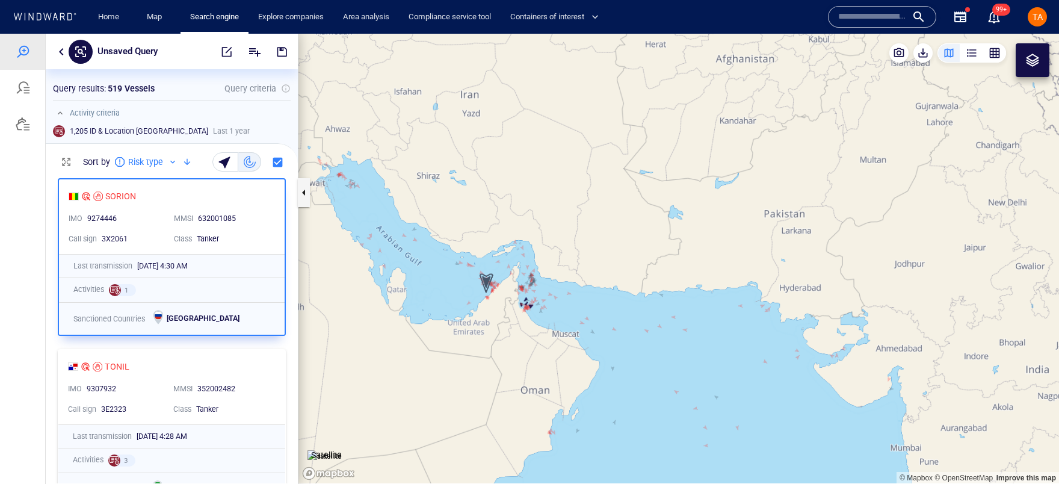
scroll to position [8, 8]
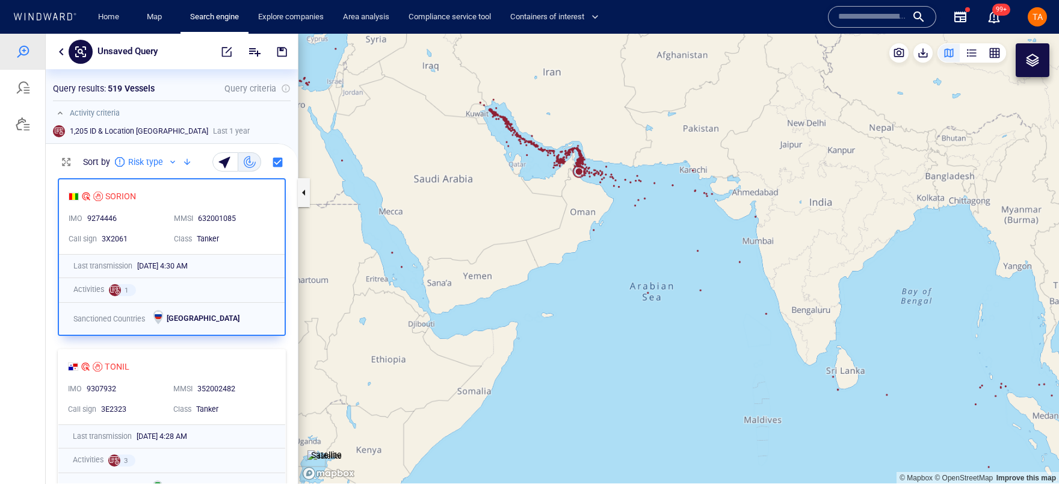
drag, startPoint x: 653, startPoint y: 302, endPoint x: 699, endPoint y: 179, distance: 131.2
click at [699, 179] on canvas "Map" at bounding box center [678, 258] width 760 height 449
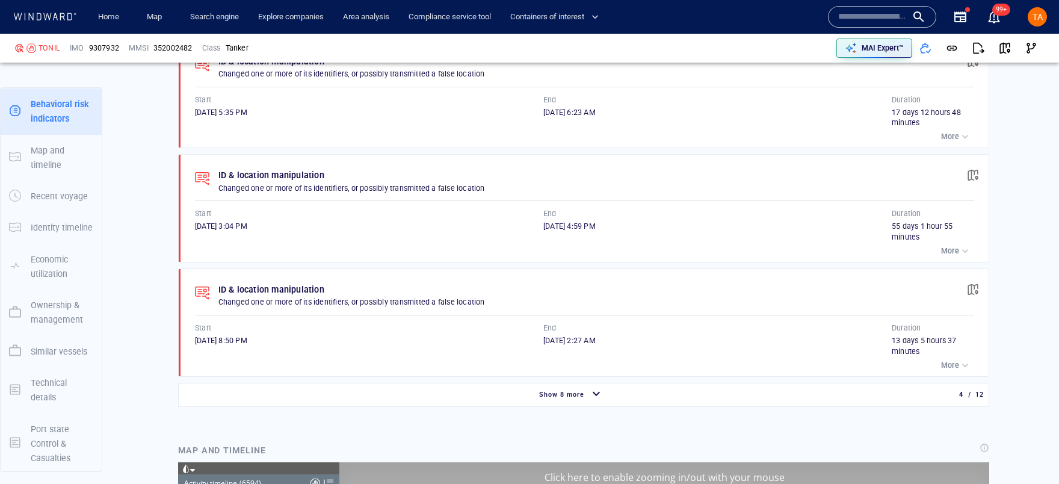
scroll to position [992, 0]
click at [574, 390] on span "Show 8 more" at bounding box center [561, 394] width 45 height 8
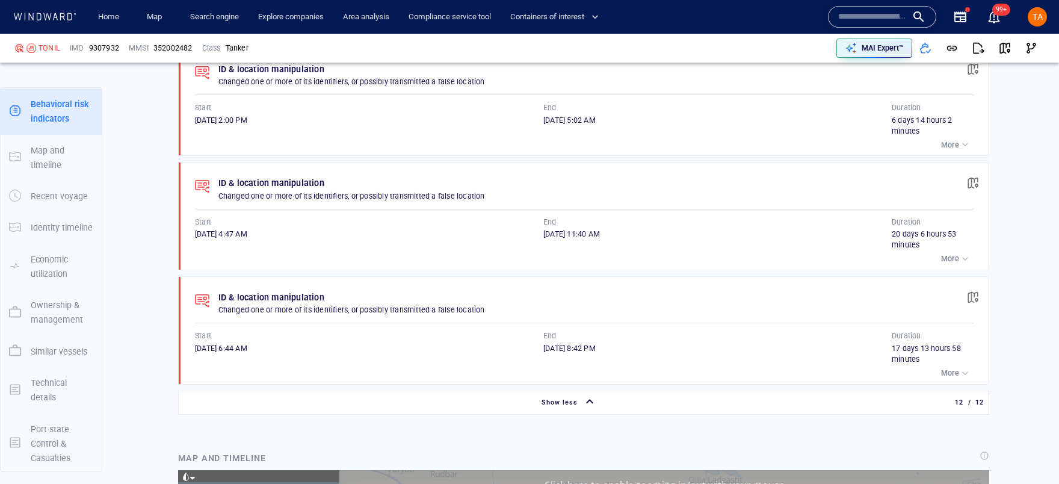
scroll to position [1968, 0]
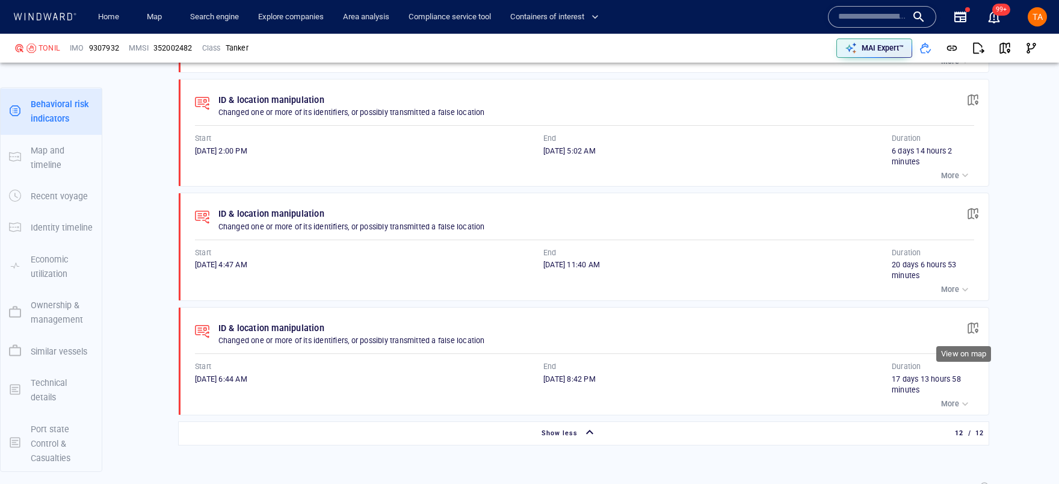
click at [974, 319] on button "button" at bounding box center [972, 328] width 26 height 26
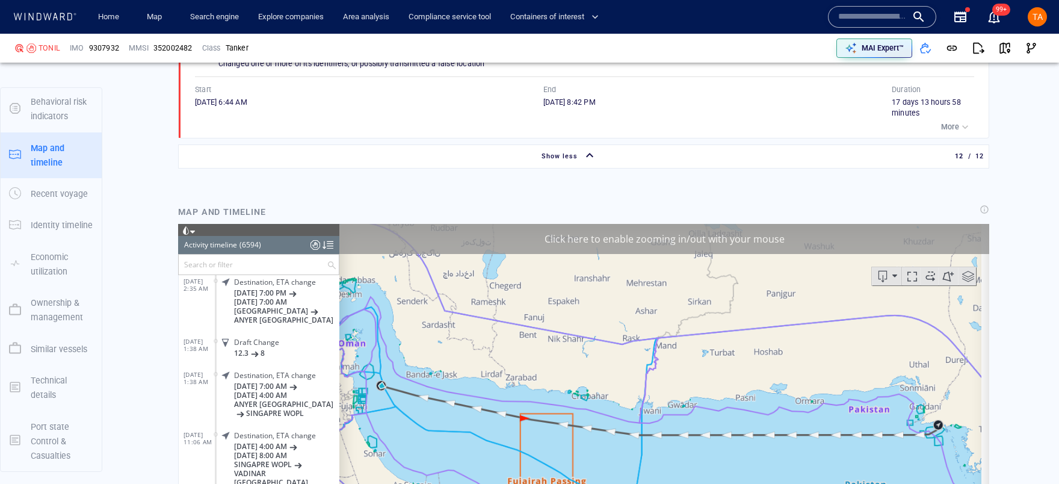
scroll to position [200781, 0]
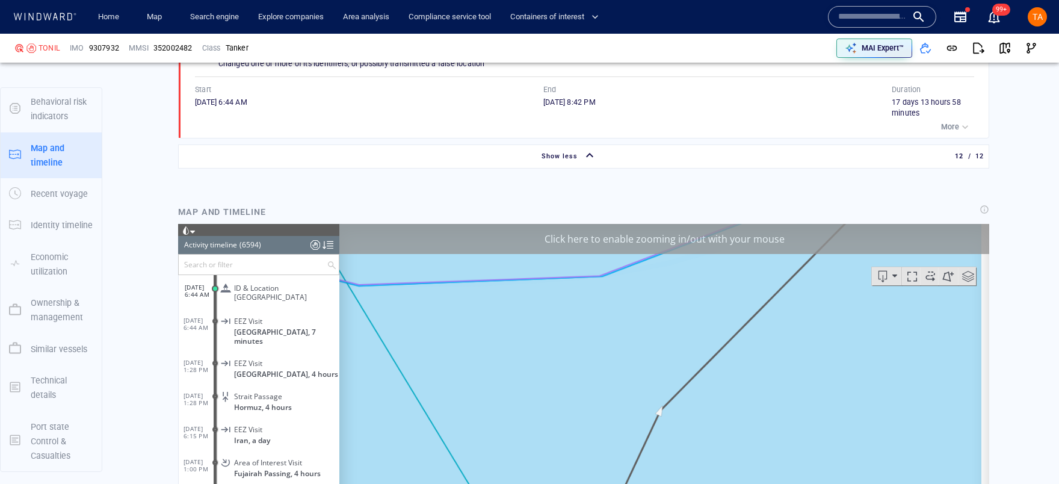
click at [801, 236] on div "Click here to enable zooming in/out with your mouse" at bounding box center [664, 239] width 650 height 30
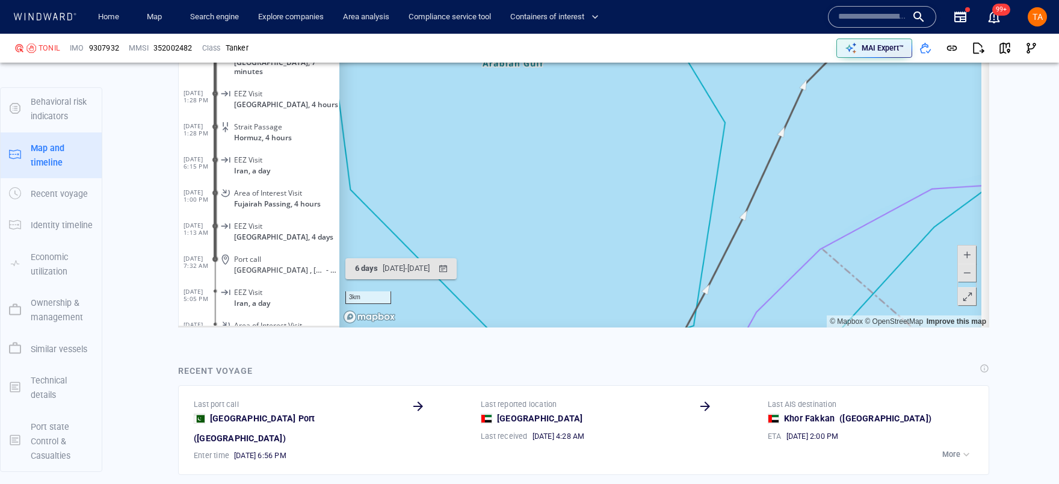
scroll to position [2519, 0]
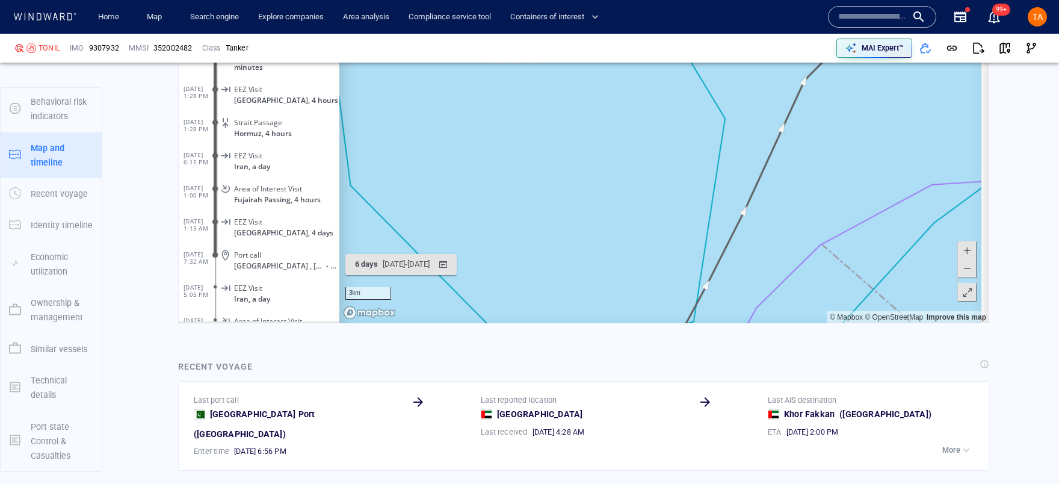
drag, startPoint x: 829, startPoint y: 245, endPoint x: 814, endPoint y: 194, distance: 53.3
click at [814, 194] on canvas "Map" at bounding box center [660, 137] width 642 height 373
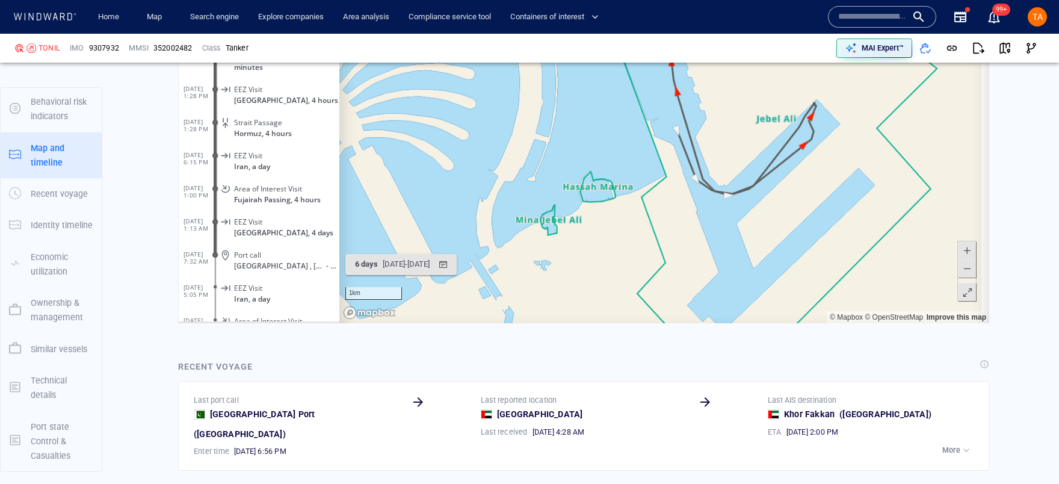
drag, startPoint x: 719, startPoint y: 238, endPoint x: 711, endPoint y: 259, distance: 22.1
click at [711, 259] on canvas "Map" at bounding box center [660, 137] width 642 height 373
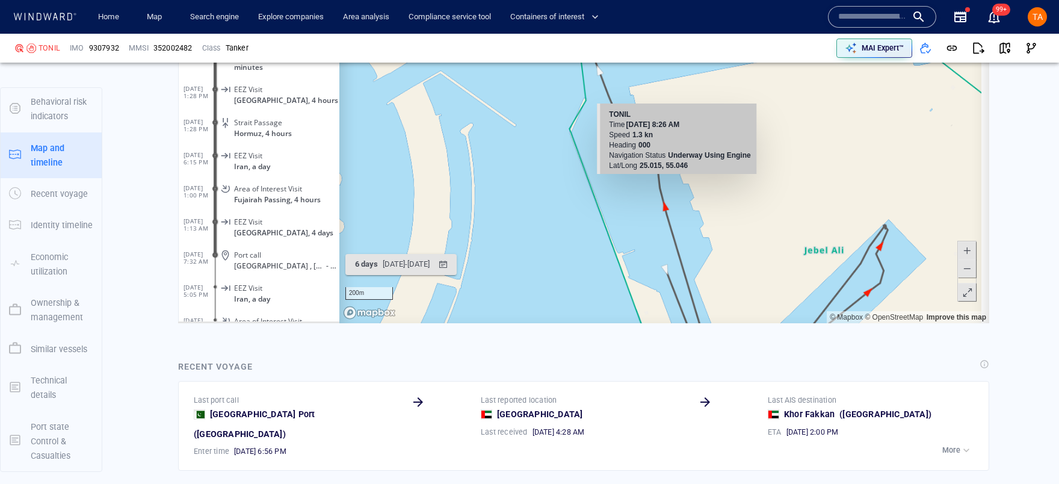
scroll to position [2245, 0]
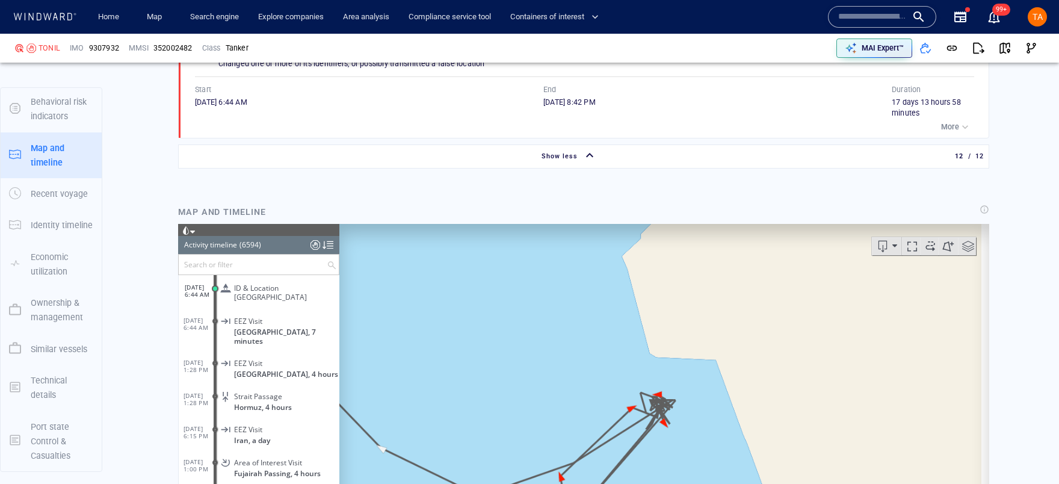
click at [302, 299] on span "ID & Location Tampering" at bounding box center [284, 292] width 100 height 18
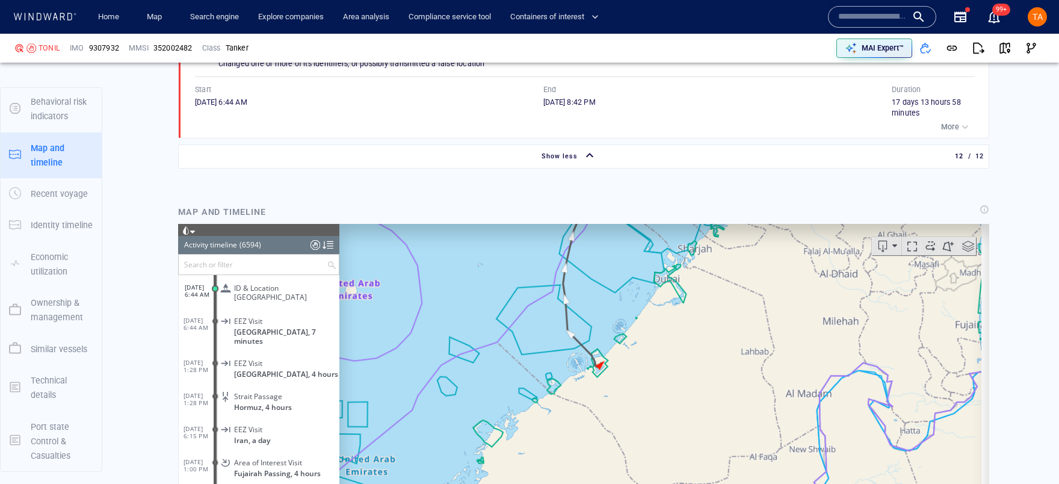
drag, startPoint x: 710, startPoint y: 340, endPoint x: 698, endPoint y: 331, distance: 15.0
click at [669, 408] on canvas "Map" at bounding box center [660, 410] width 642 height 373
drag, startPoint x: 720, startPoint y: 300, endPoint x: 673, endPoint y: 387, distance: 98.5
click at [673, 387] on canvas "Map" at bounding box center [660, 410] width 642 height 373
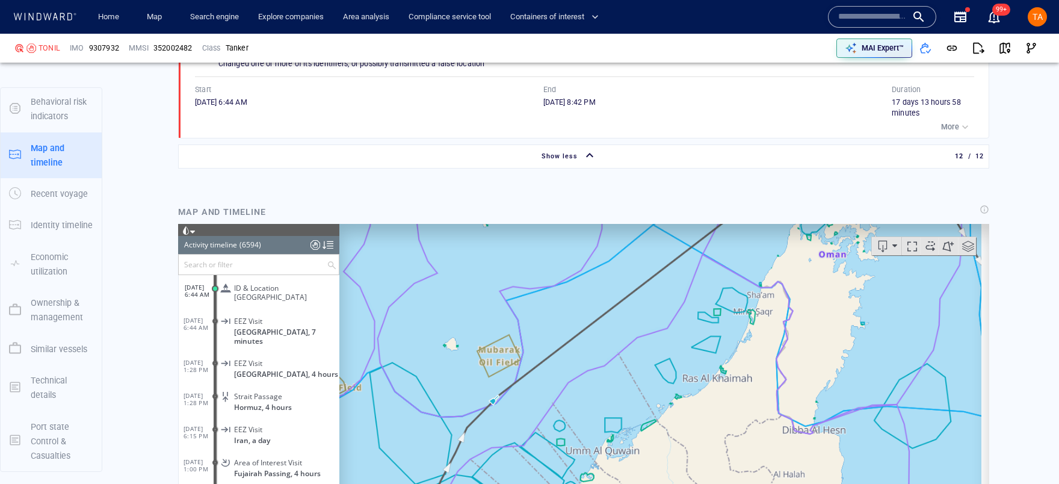
drag, startPoint x: 645, startPoint y: 372, endPoint x: 571, endPoint y: 398, distance: 78.2
click at [569, 408] on canvas "Map" at bounding box center [660, 410] width 642 height 373
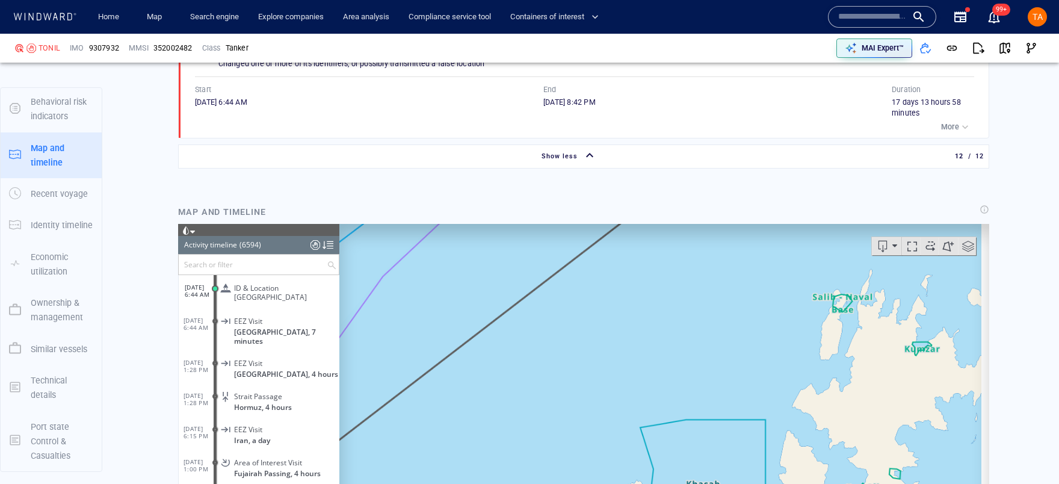
drag, startPoint x: 512, startPoint y: 334, endPoint x: 725, endPoint y: 343, distance: 213.1
click at [735, 324] on canvas "Map" at bounding box center [660, 410] width 642 height 373
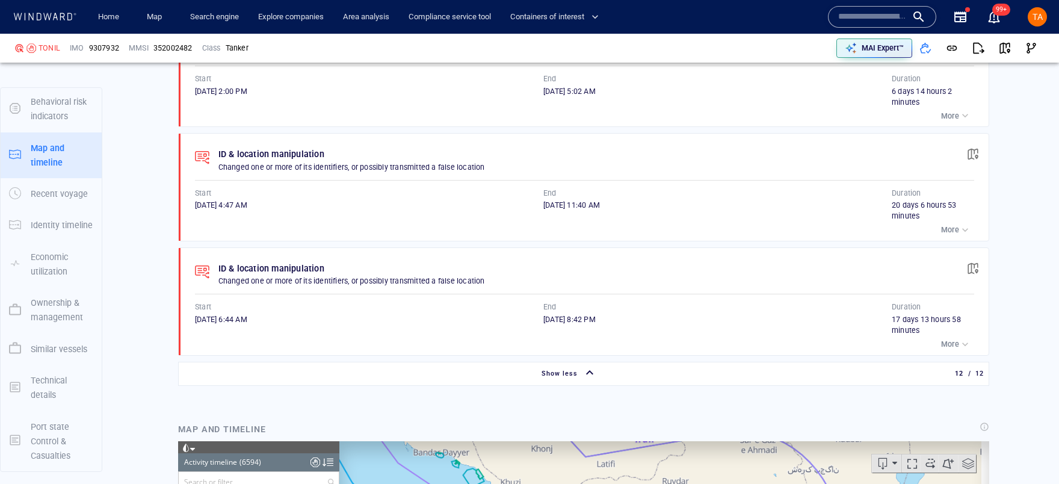
scroll to position [108, 0]
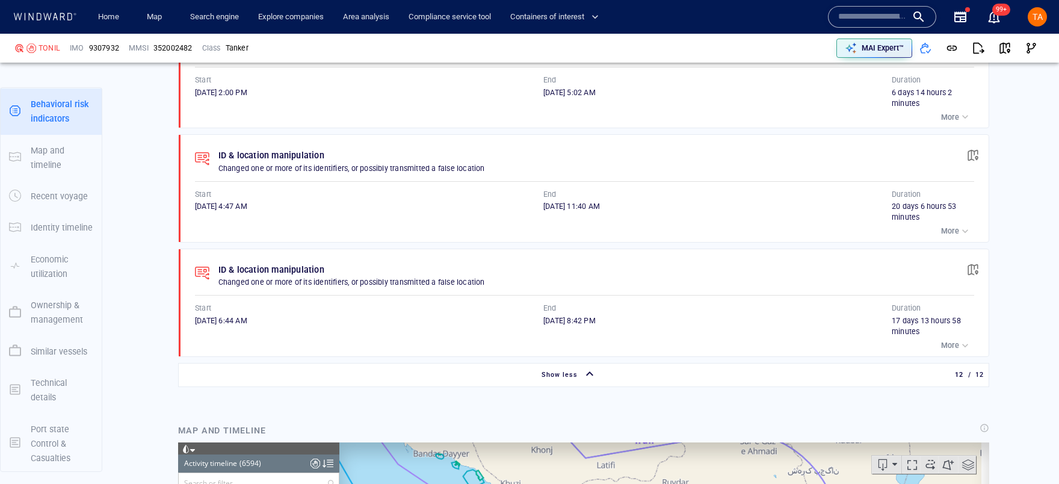
click at [968, 153] on span "button" at bounding box center [973, 155] width 12 height 12
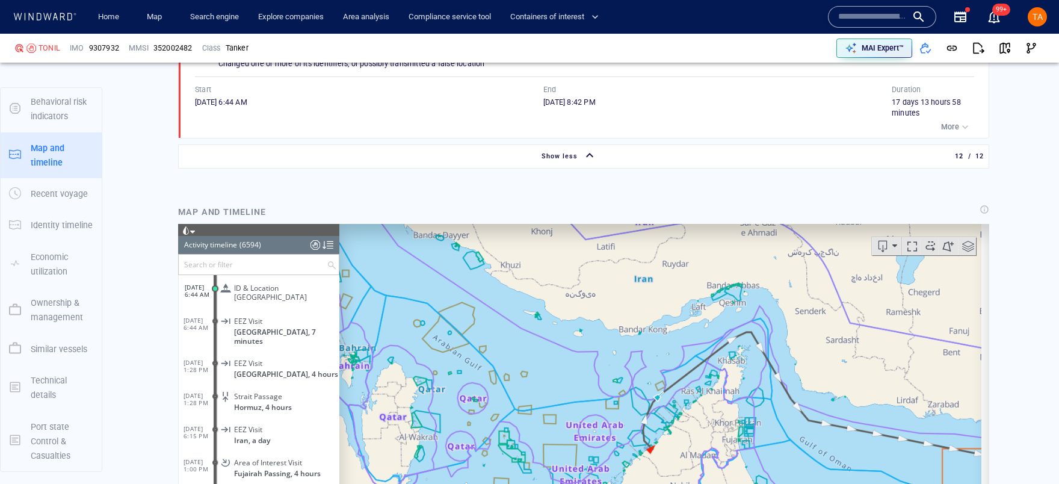
scroll to position [201873, 0]
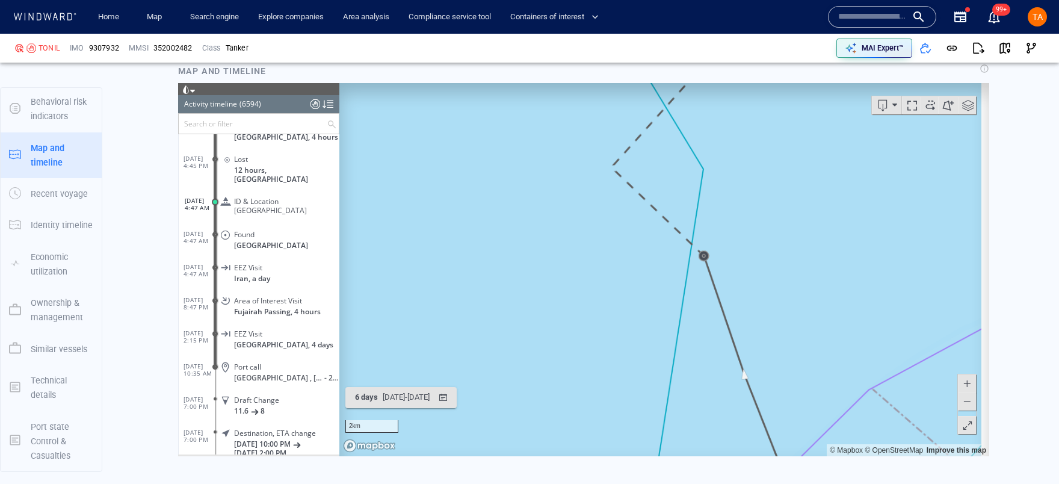
scroll to position [2354, 0]
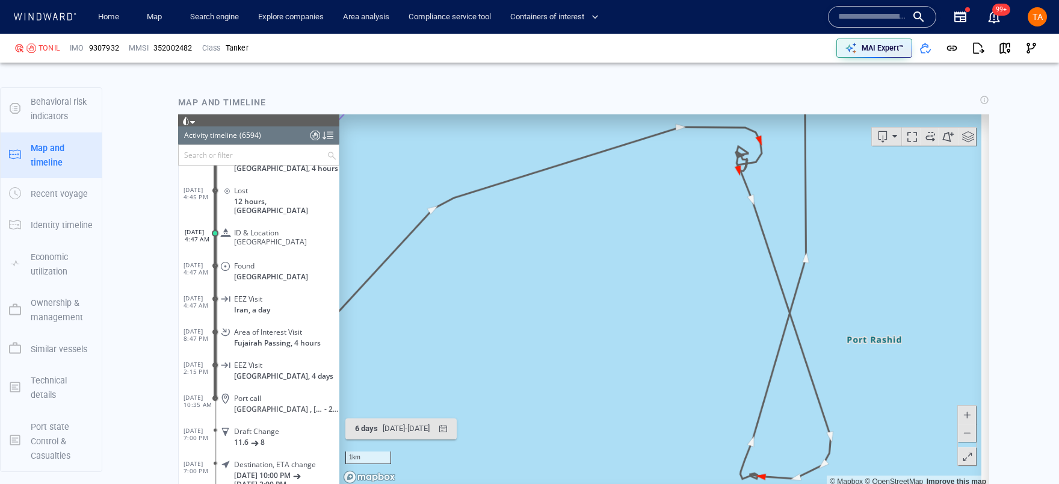
drag, startPoint x: 686, startPoint y: 316, endPoint x: 755, endPoint y: 195, distance: 138.5
click at [753, 199] on canvas "Map" at bounding box center [660, 300] width 642 height 373
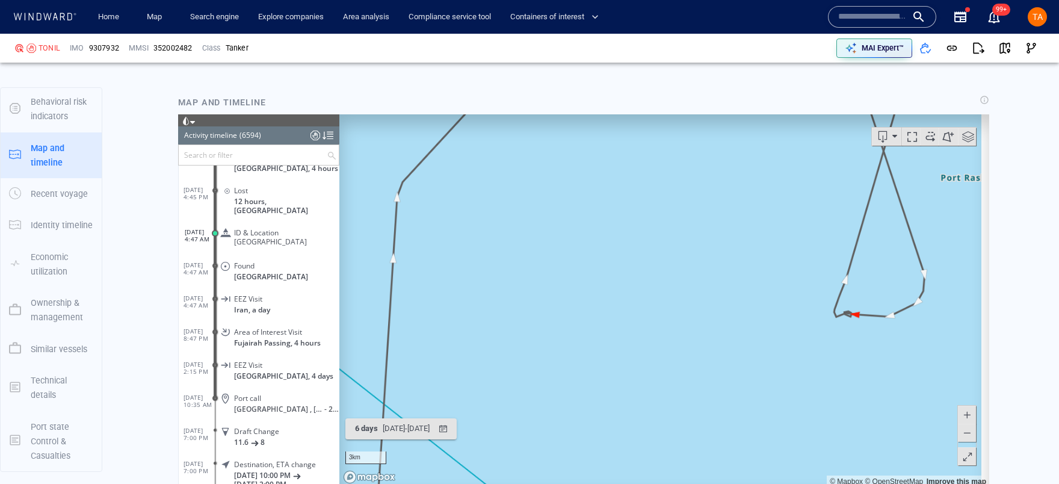
drag, startPoint x: 665, startPoint y: 358, endPoint x: 676, endPoint y: 180, distance: 177.8
click at [676, 186] on canvas "Map" at bounding box center [660, 300] width 642 height 373
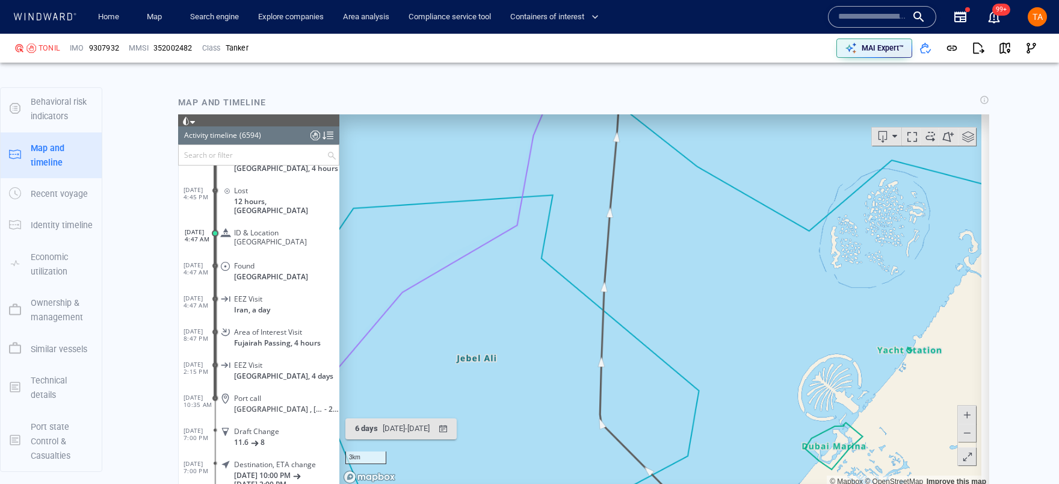
drag, startPoint x: 662, startPoint y: 306, endPoint x: 664, endPoint y: 217, distance: 89.0
click at [664, 217] on canvas "Map" at bounding box center [660, 300] width 642 height 373
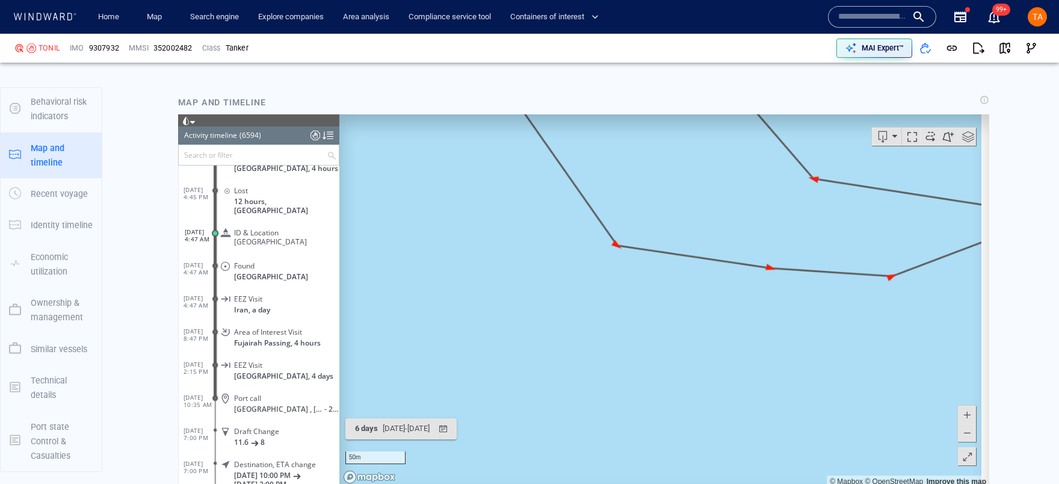
drag, startPoint x: 914, startPoint y: 238, endPoint x: 723, endPoint y: 259, distance: 192.5
click at [723, 259] on canvas "Map" at bounding box center [660, 300] width 642 height 373
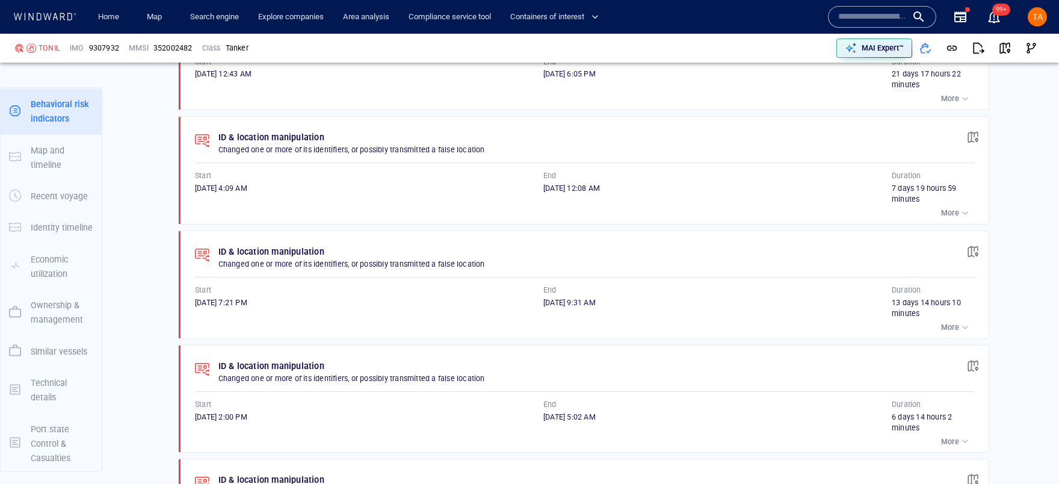
scroll to position [1682, 0]
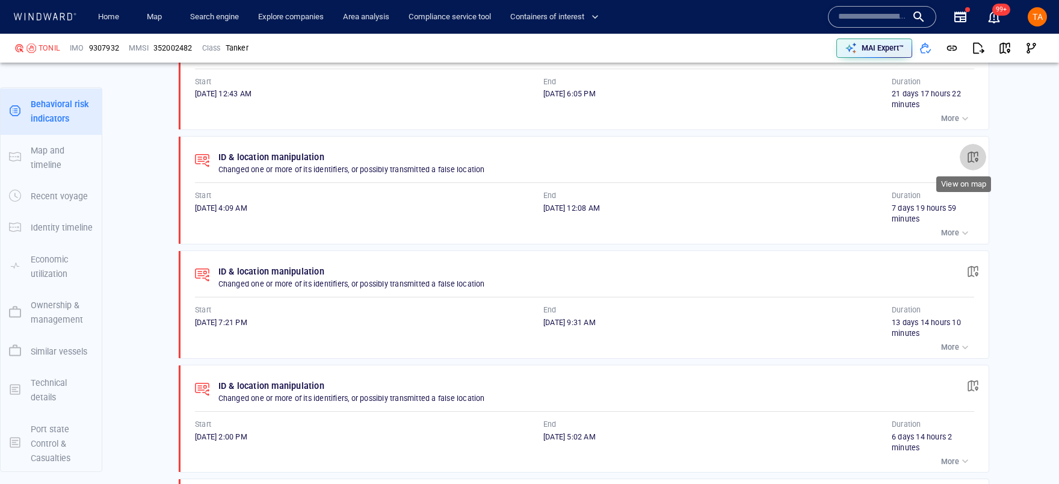
click at [965, 161] on button "button" at bounding box center [972, 157] width 26 height 26
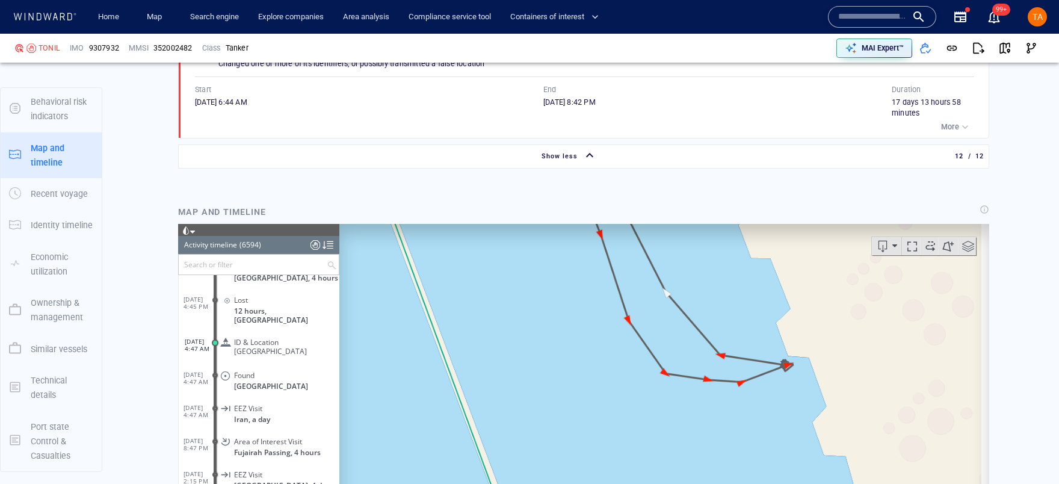
scroll to position [205314, 0]
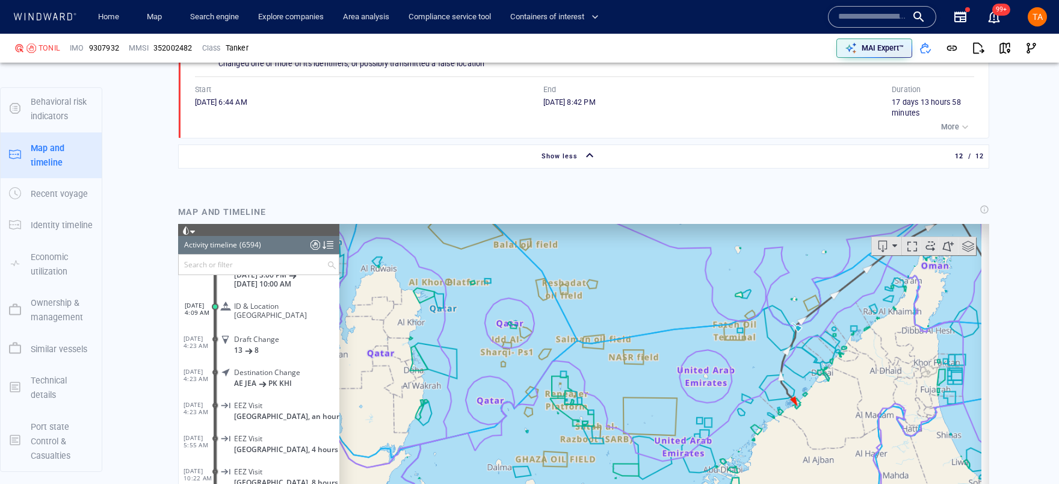
drag, startPoint x: 792, startPoint y: 339, endPoint x: 713, endPoint y: 345, distance: 79.6
click at [713, 345] on canvas "Map" at bounding box center [660, 410] width 642 height 373
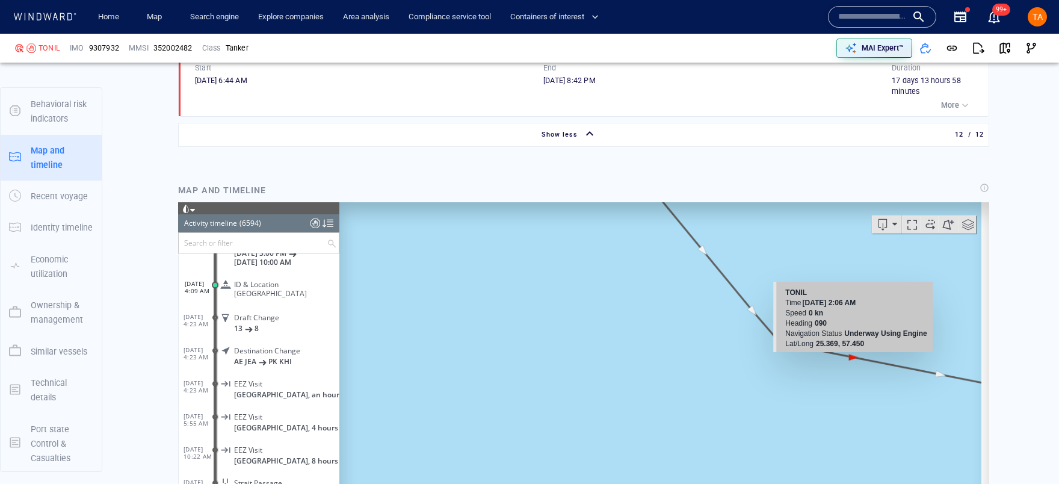
scroll to position [2354, 0]
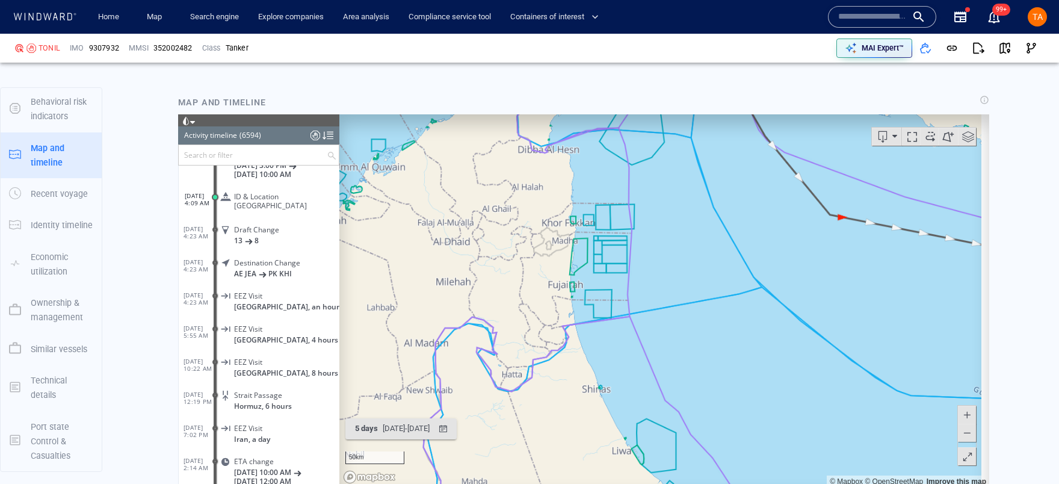
drag, startPoint x: 701, startPoint y: 298, endPoint x: 741, endPoint y: 334, distance: 53.7
click at [732, 349] on canvas "Map" at bounding box center [660, 300] width 642 height 373
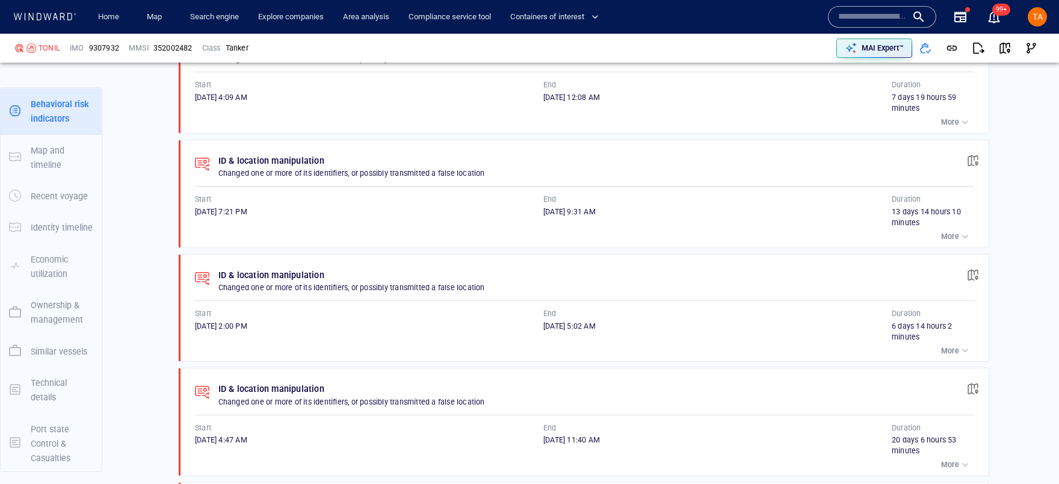
scroll to position [1734, 0]
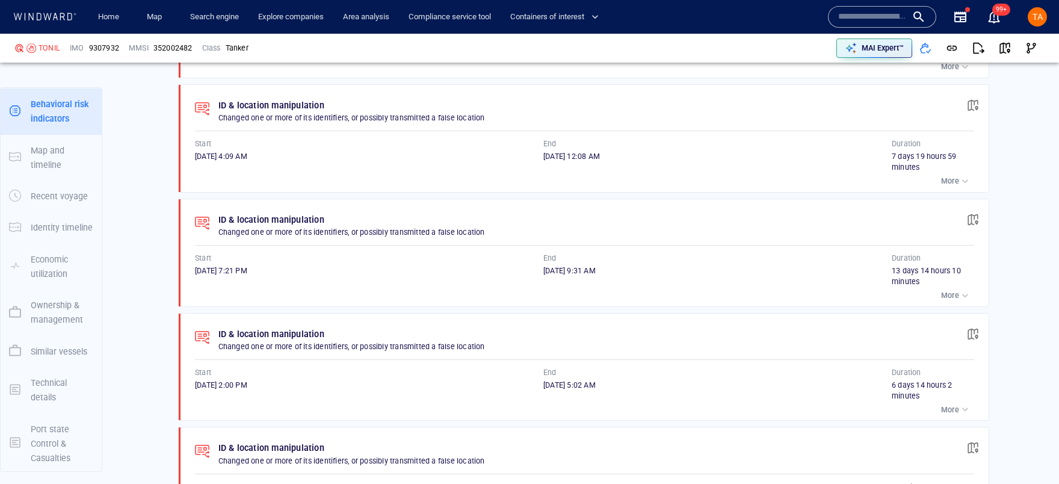
click at [959, 105] on button "button" at bounding box center [972, 105] width 26 height 26
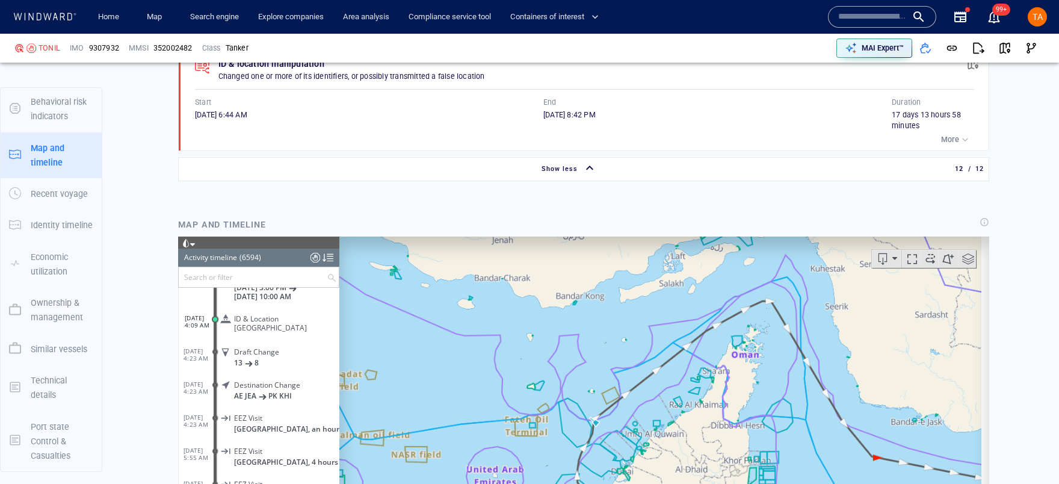
scroll to position [2245, 0]
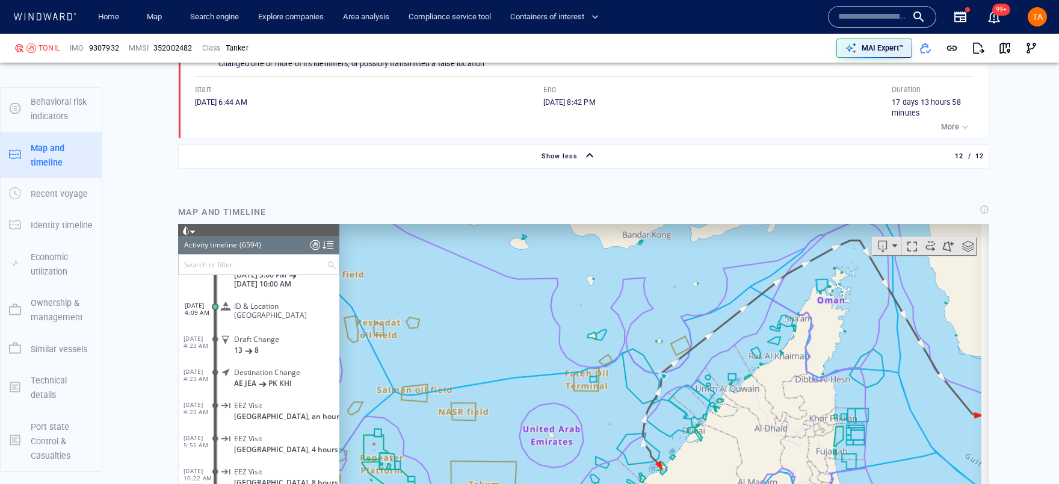
drag, startPoint x: 866, startPoint y: 356, endPoint x: 740, endPoint y: 339, distance: 127.4
click at [750, 322] on canvas "Map" at bounding box center [660, 410] width 642 height 373
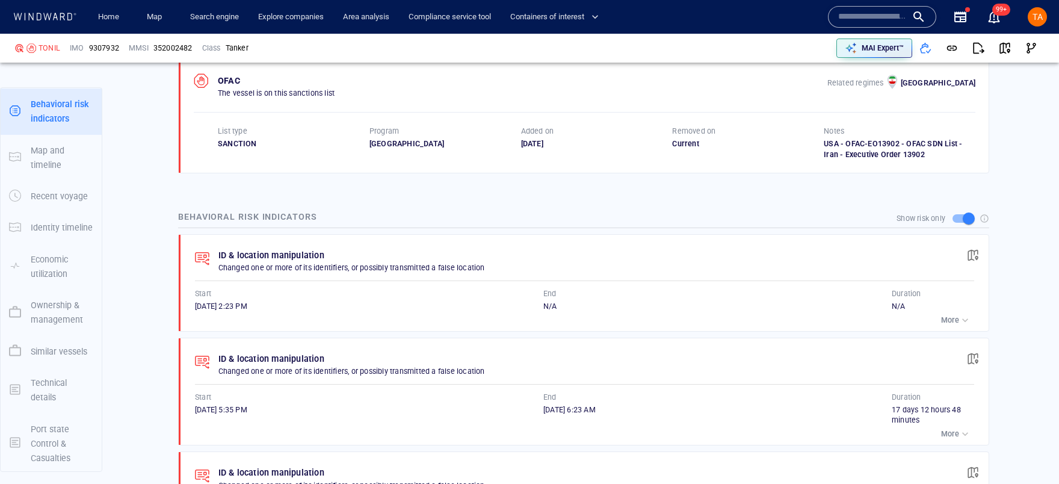
scroll to position [803, 0]
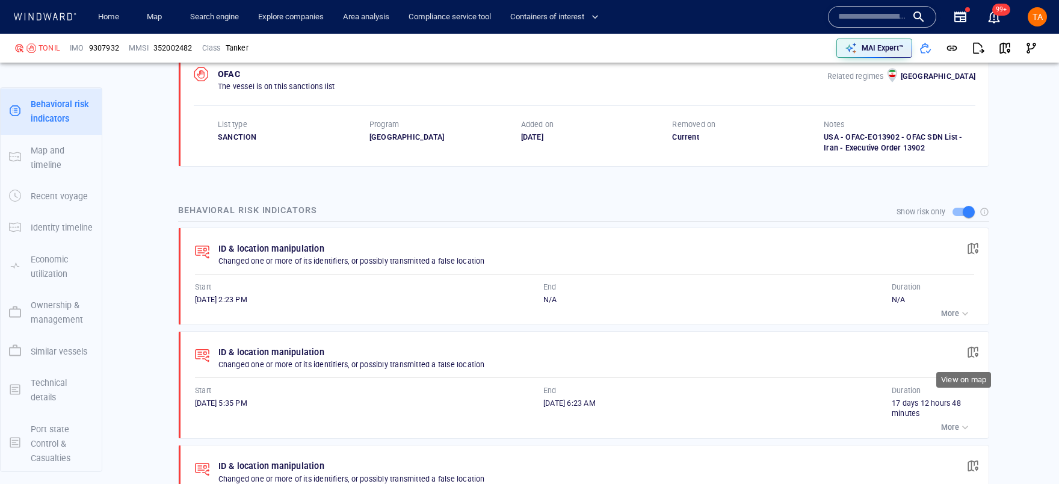
click at [967, 349] on span "button" at bounding box center [973, 352] width 12 height 12
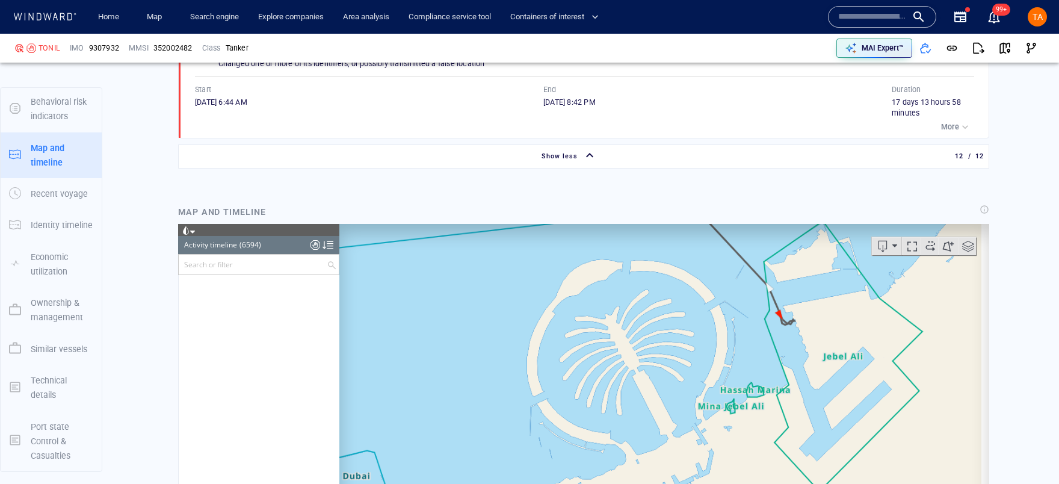
scroll to position [213485, 0]
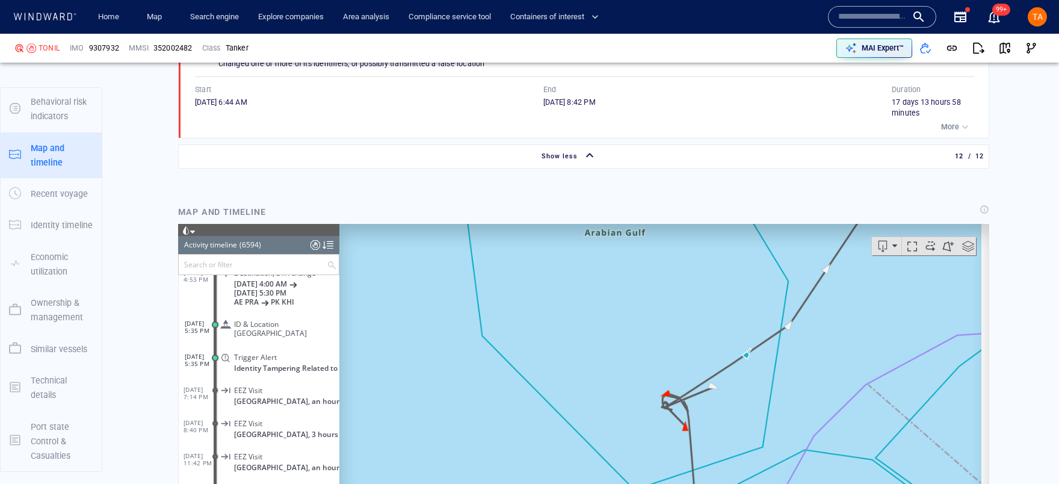
drag, startPoint x: 752, startPoint y: 427, endPoint x: 767, endPoint y: 366, distance: 62.4
click at [767, 366] on canvas "Map" at bounding box center [660, 410] width 642 height 373
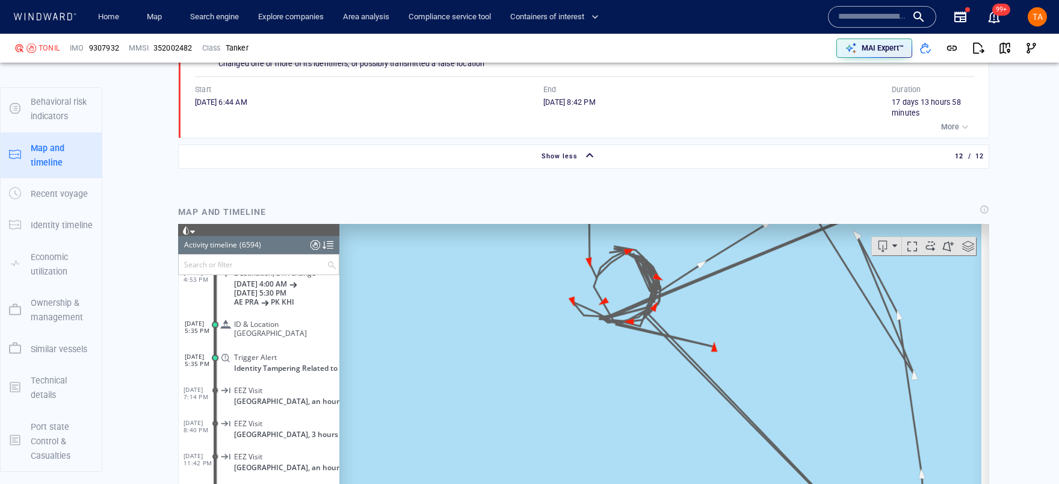
drag, startPoint x: 648, startPoint y: 303, endPoint x: 654, endPoint y: 435, distance: 132.4
click at [654, 435] on canvas "Map" at bounding box center [660, 410] width 642 height 373
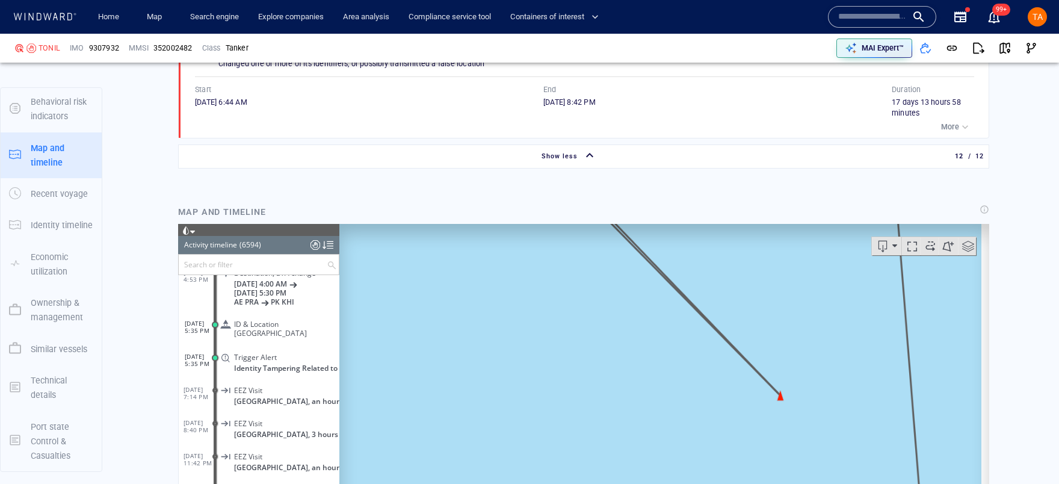
drag, startPoint x: 758, startPoint y: 411, endPoint x: 736, endPoint y: 278, distance: 135.4
click at [736, 278] on canvas "Map" at bounding box center [660, 410] width 642 height 373
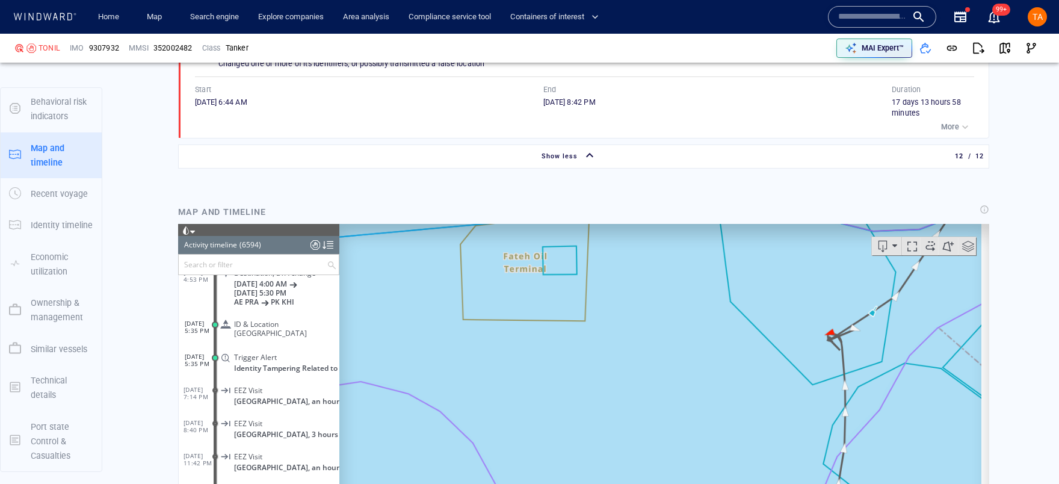
drag, startPoint x: 762, startPoint y: 381, endPoint x: 687, endPoint y: 303, distance: 108.9
click at [688, 305] on canvas "Map" at bounding box center [660, 410] width 642 height 373
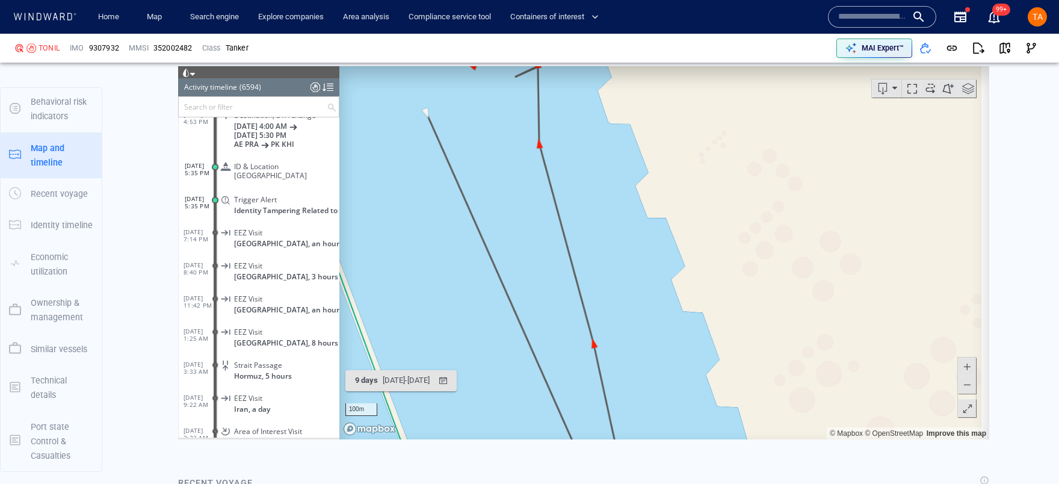
scroll to position [2409, 0]
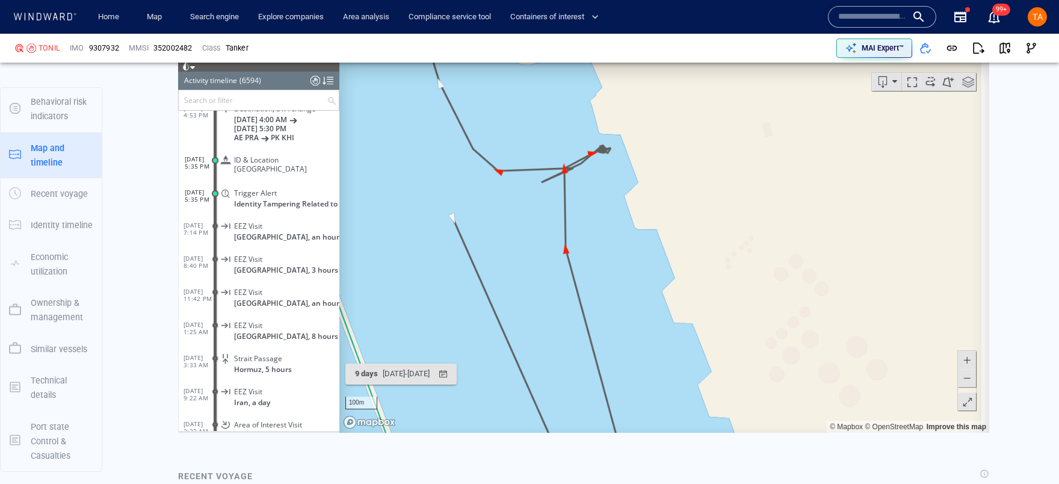
drag, startPoint x: 531, startPoint y: 282, endPoint x: 544, endPoint y: 330, distance: 49.3
click at [547, 352] on canvas "Map" at bounding box center [660, 246] width 642 height 373
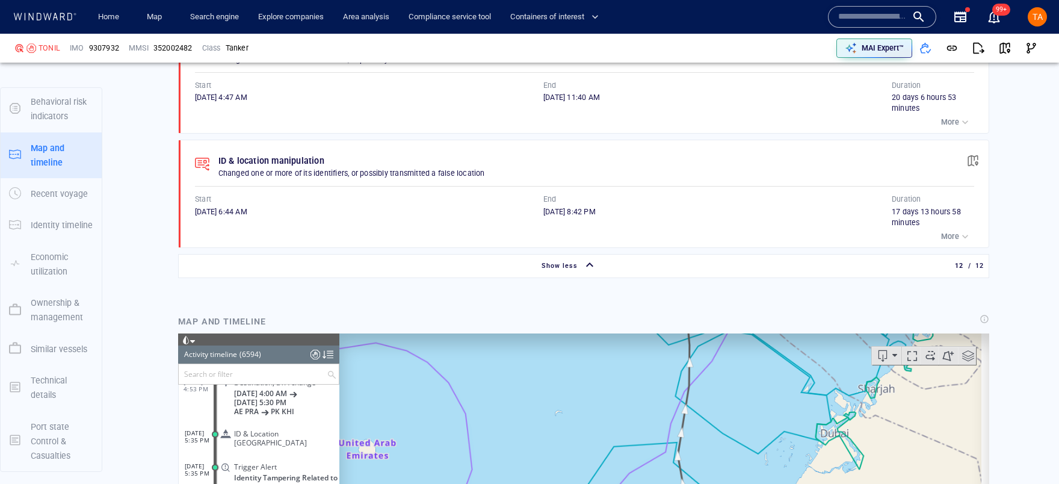
scroll to position [108, 0]
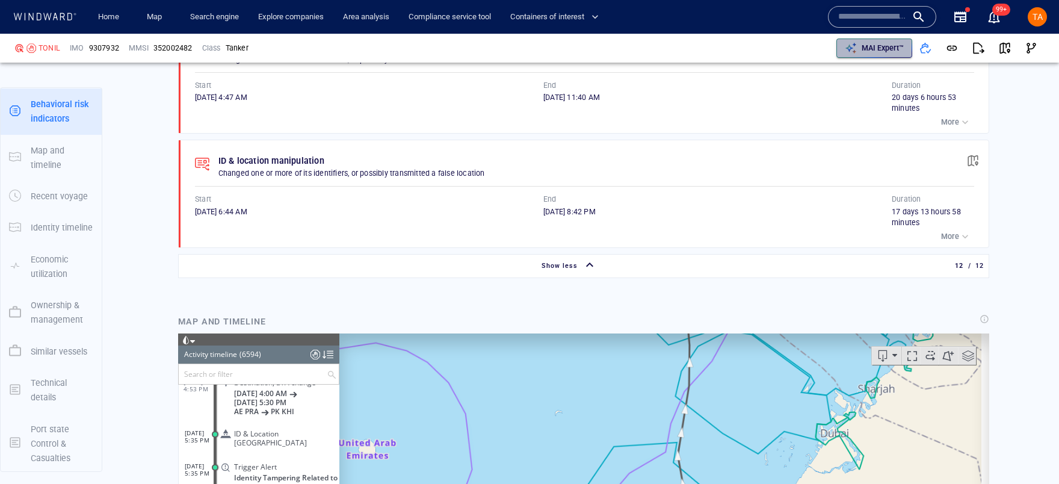
click at [848, 45] on icon "button" at bounding box center [851, 48] width 12 height 12
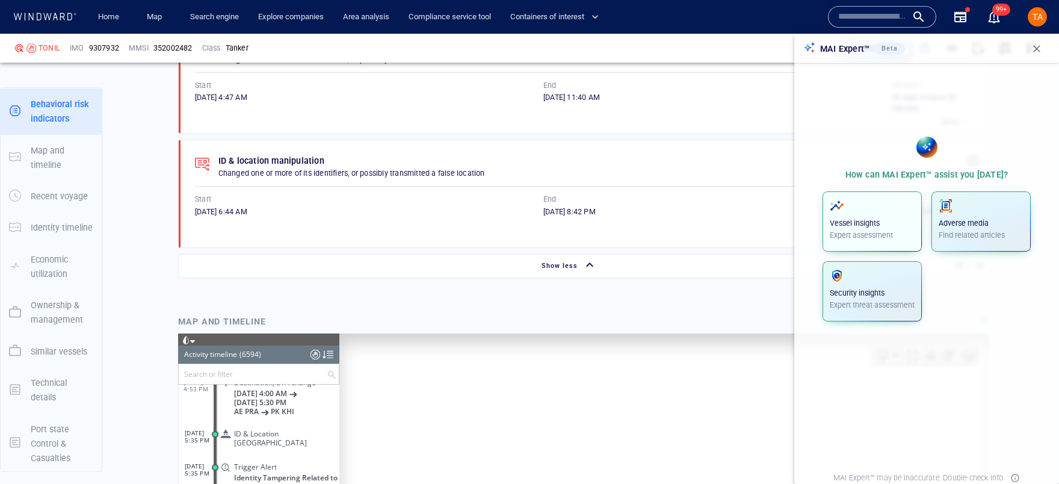
click at [884, 223] on p "Vessel insights" at bounding box center [871, 223] width 85 height 11
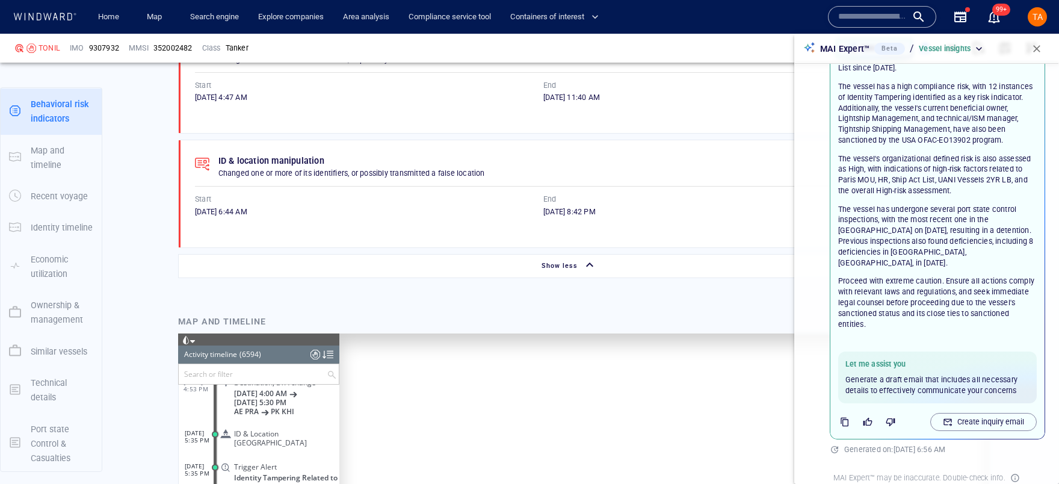
scroll to position [0, 0]
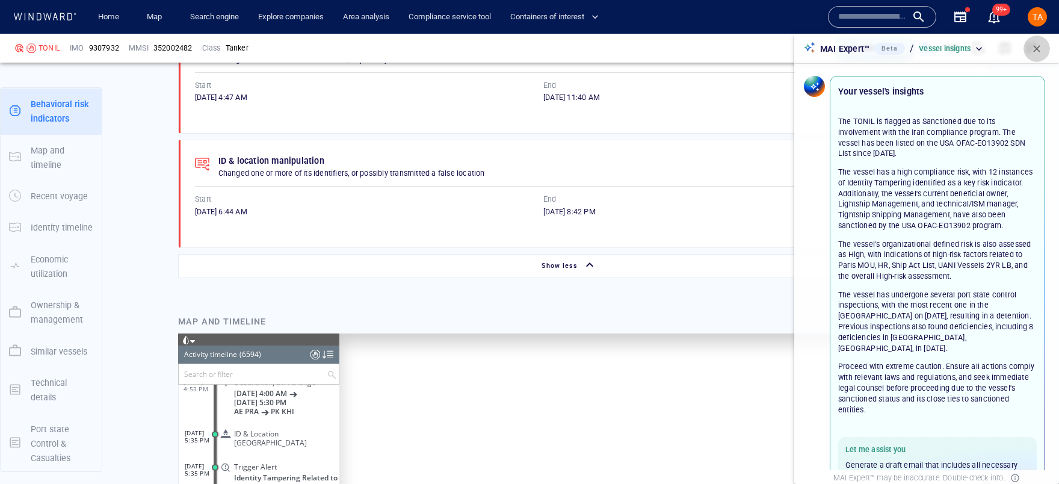
click at [1041, 49] on span "button" at bounding box center [1036, 49] width 12 height 12
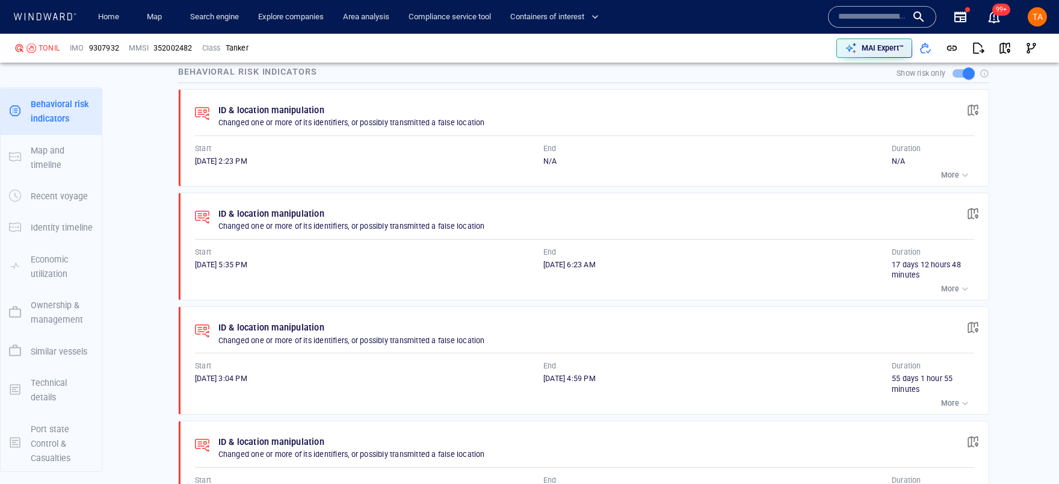
scroll to position [980, 0]
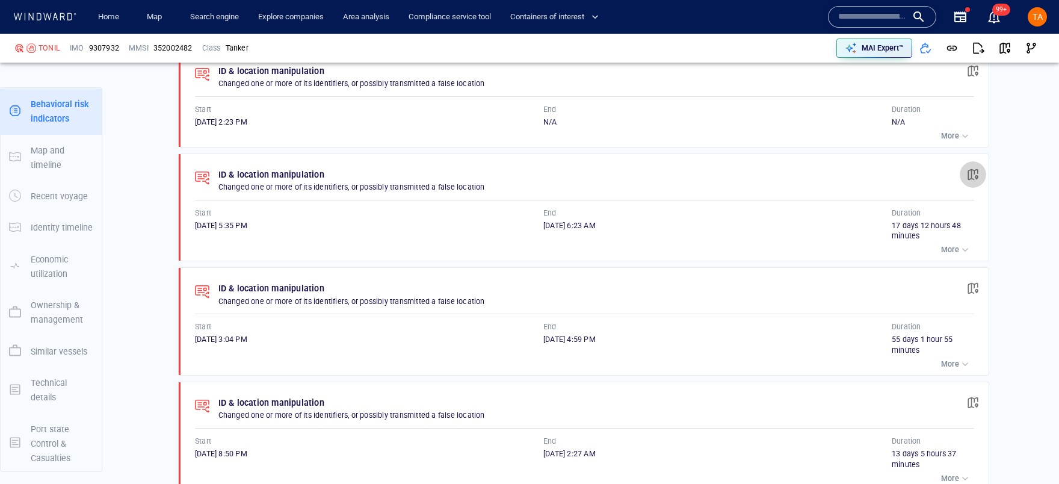
click at [967, 177] on span "button" at bounding box center [973, 174] width 12 height 12
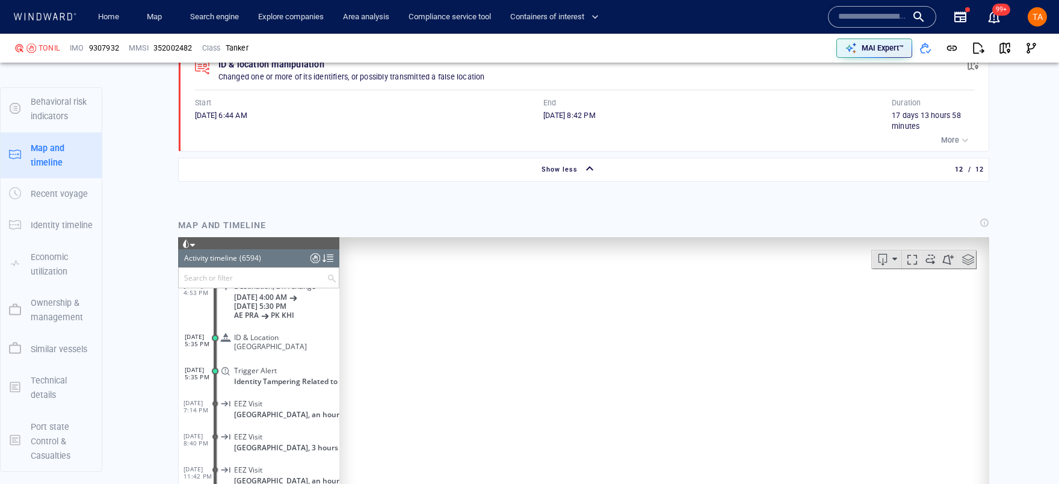
scroll to position [2245, 0]
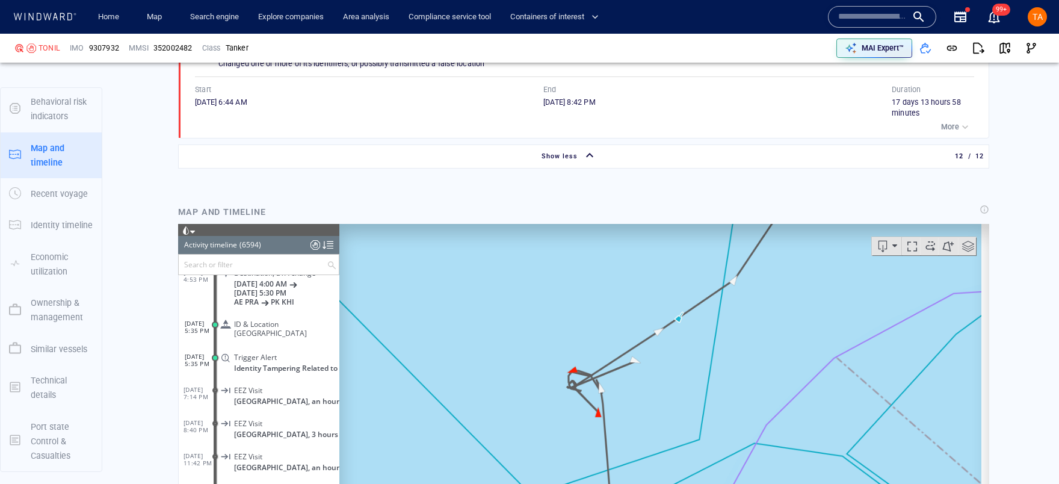
drag, startPoint x: 651, startPoint y: 397, endPoint x: 624, endPoint y: 310, distance: 91.3
click at [624, 311] on canvas "Map" at bounding box center [660, 410] width 642 height 373
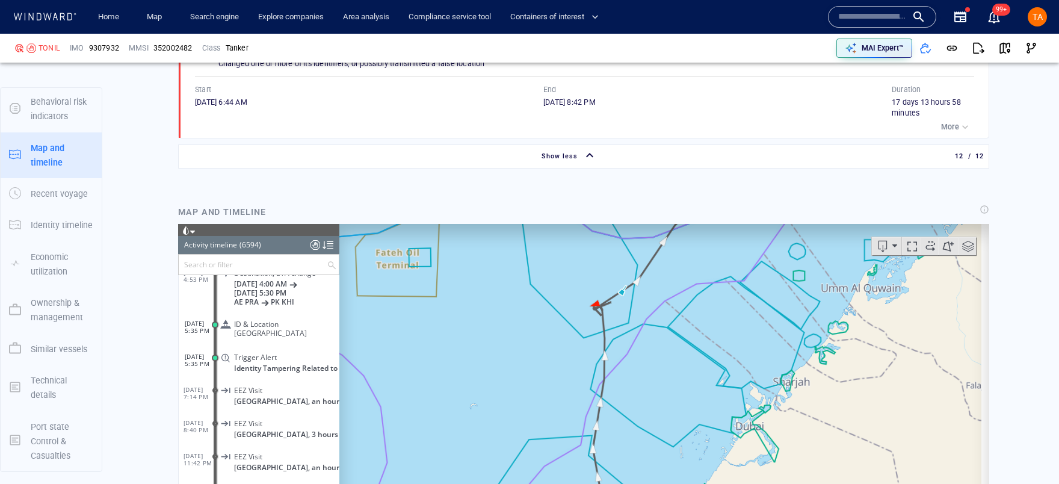
drag, startPoint x: 705, startPoint y: 396, endPoint x: 671, endPoint y: 286, distance: 115.3
click at [671, 286] on canvas "Map" at bounding box center [660, 410] width 642 height 373
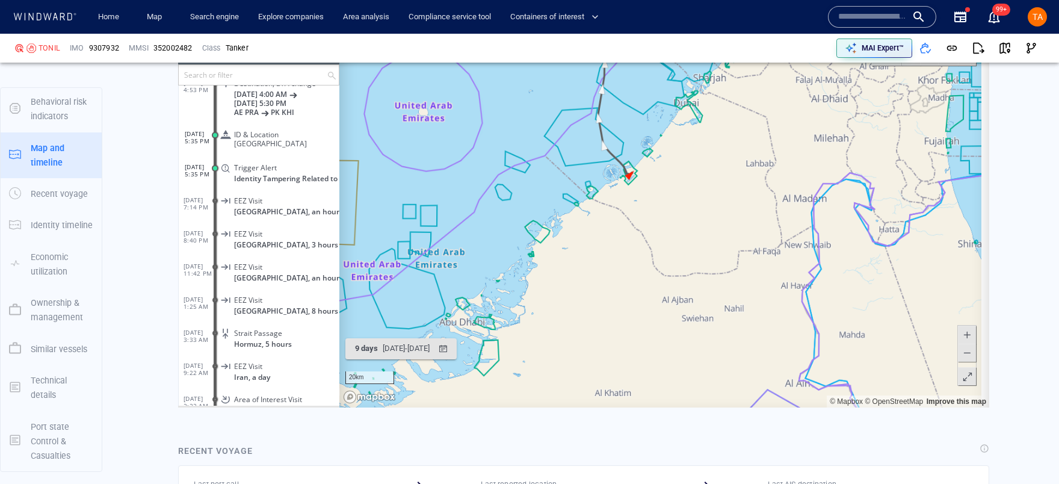
scroll to position [2382, 0]
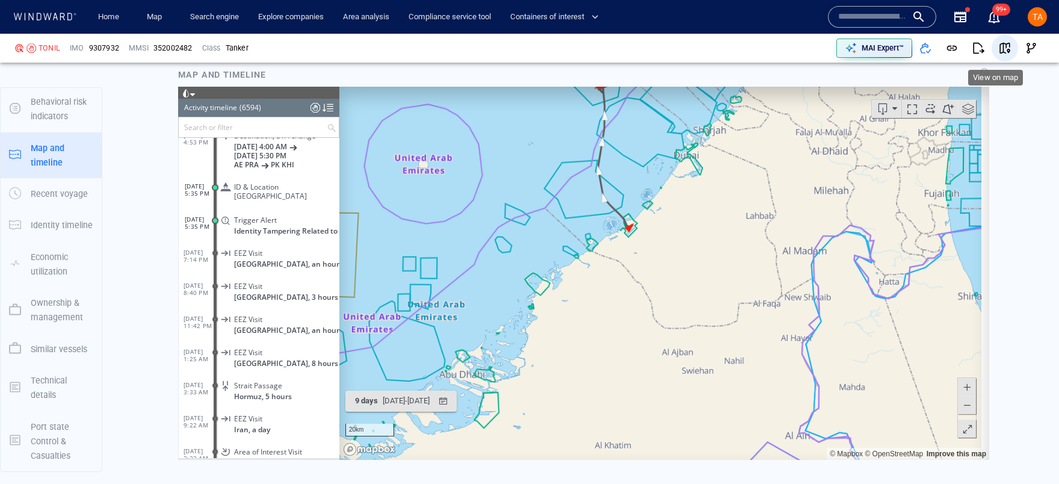
click at [1000, 53] on span "button" at bounding box center [1005, 48] width 12 height 12
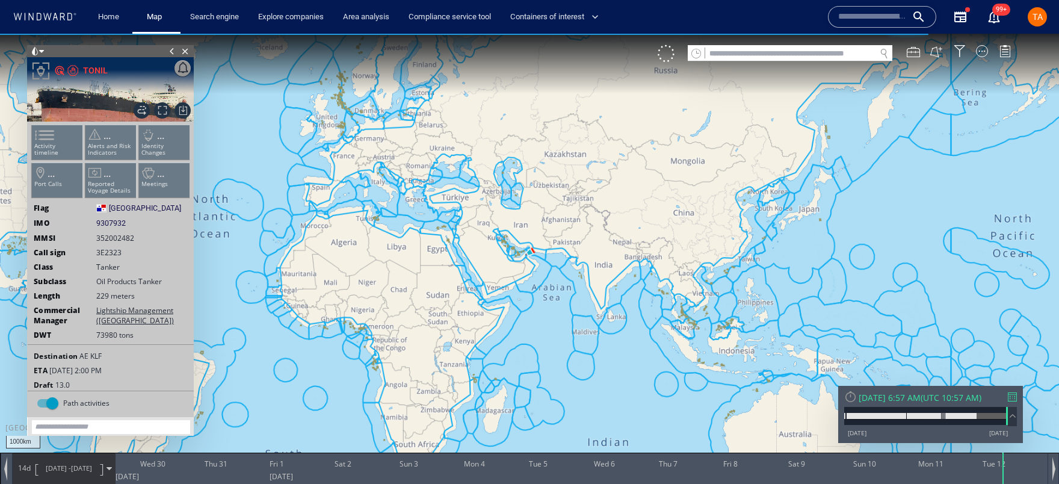
click at [1006, 401] on div "[DATE] 6:57 AM ( UTC 10:57 AM )" at bounding box center [930, 397] width 173 height 11
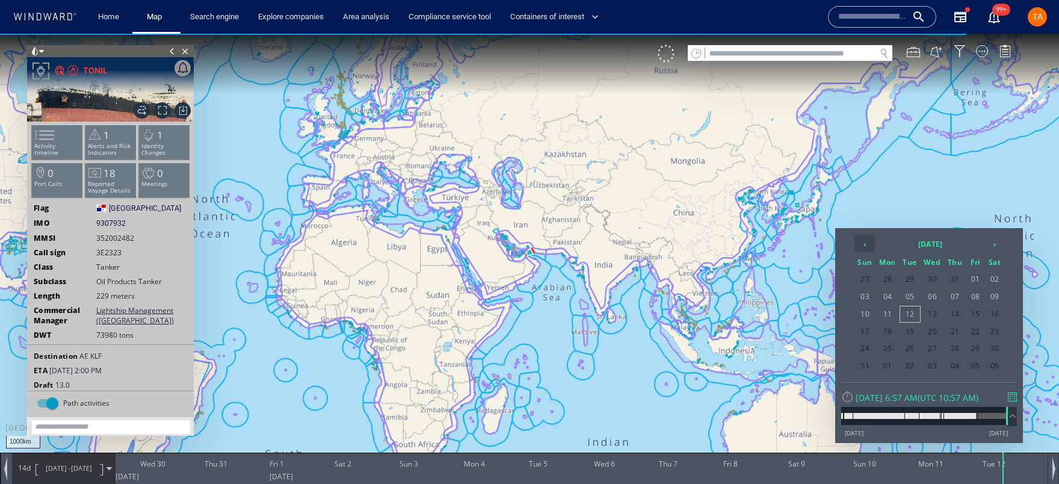
click at [857, 244] on th "‹" at bounding box center [864, 243] width 20 height 17
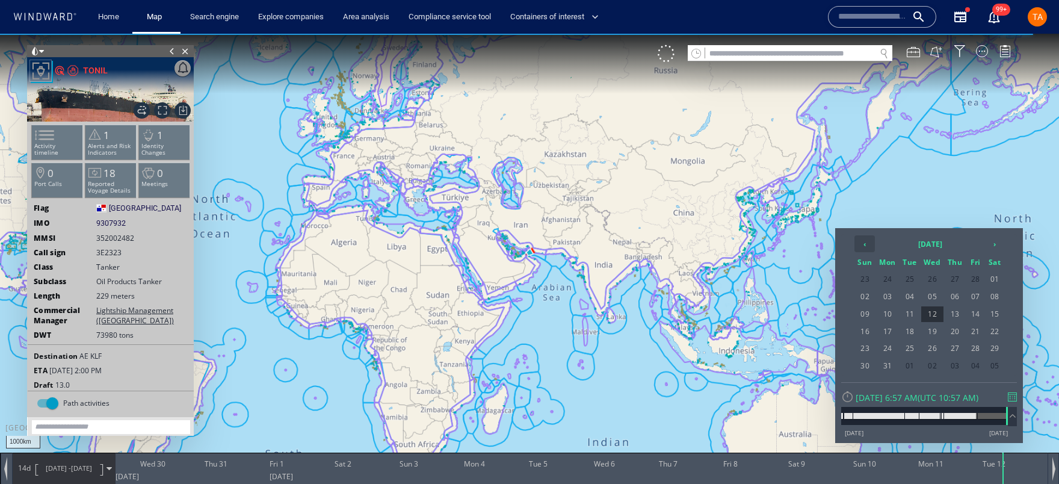
click at [857, 244] on th "‹" at bounding box center [864, 243] width 20 height 17
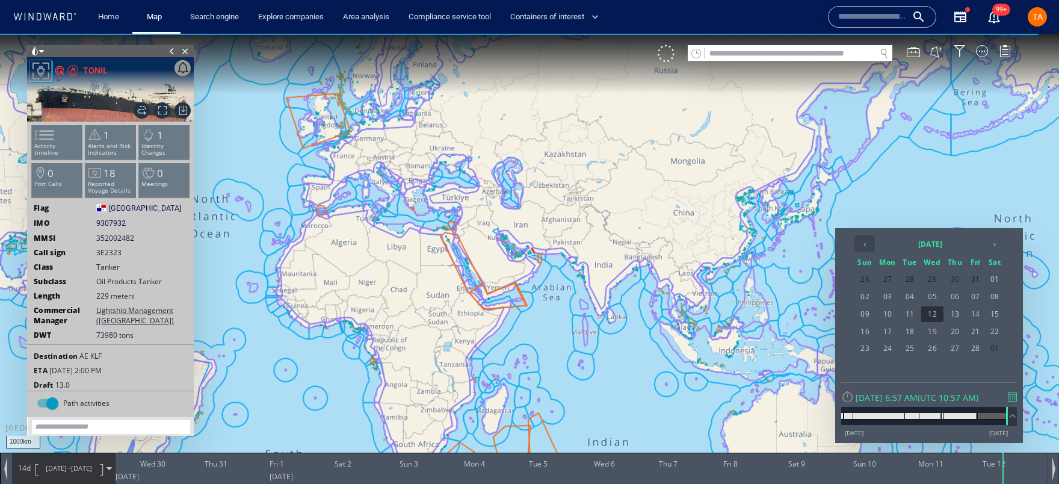
click at [857, 244] on th "‹" at bounding box center [864, 243] width 20 height 17
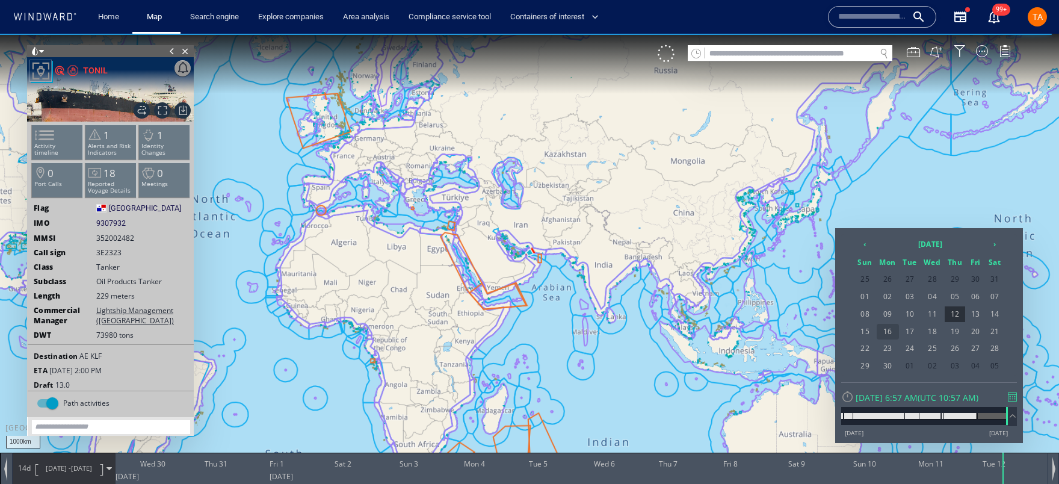
click at [885, 327] on span "16" at bounding box center [887, 332] width 22 height 16
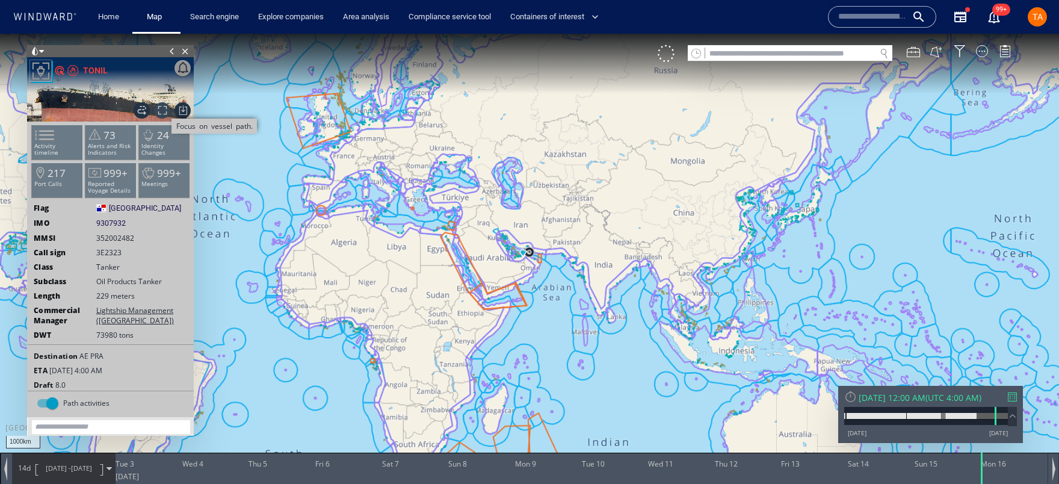
click at [162, 111] on span "Focus on vessel path." at bounding box center [162, 110] width 16 height 16
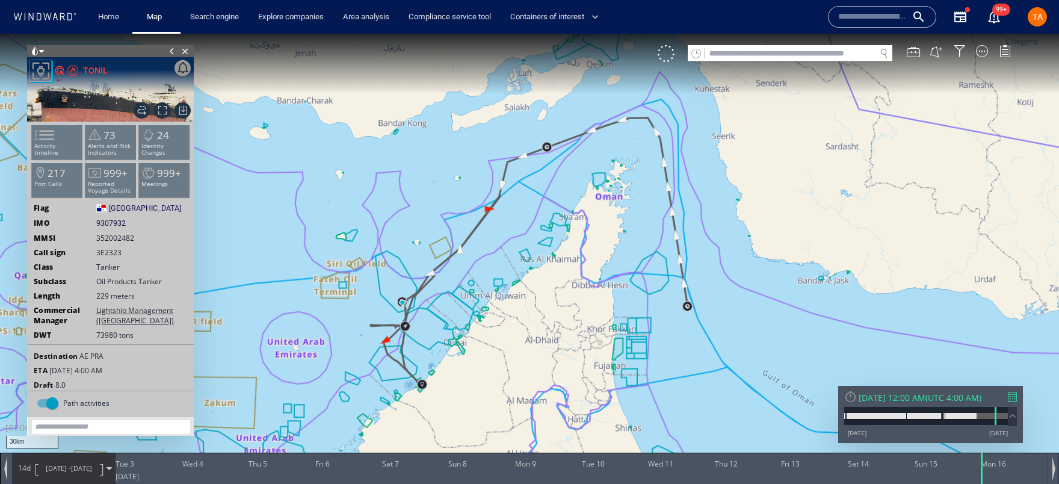
drag, startPoint x: 478, startPoint y: 363, endPoint x: 547, endPoint y: 304, distance: 91.0
click at [547, 304] on canvas "Map" at bounding box center [529, 252] width 1059 height 437
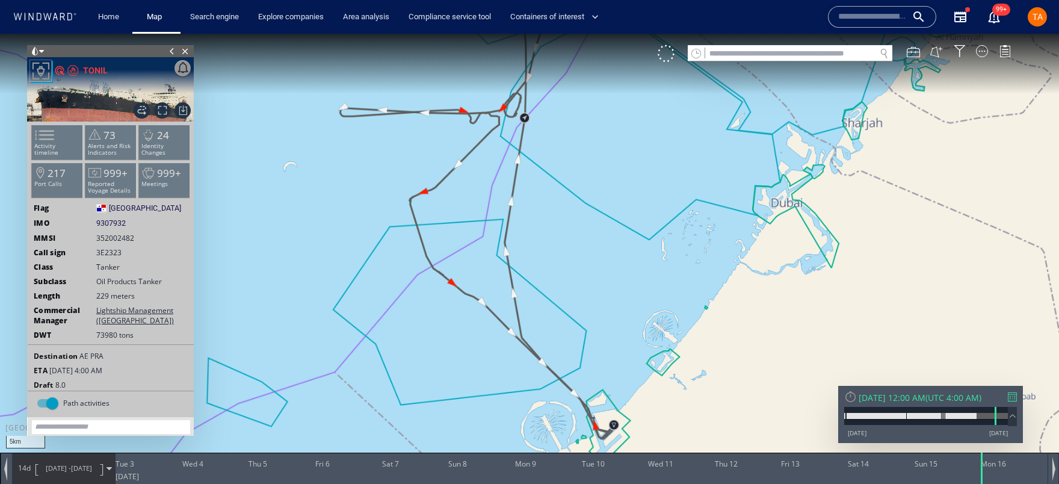
drag, startPoint x: 571, startPoint y: 337, endPoint x: 567, endPoint y: 277, distance: 60.3
click at [567, 277] on canvas "Map" at bounding box center [529, 252] width 1059 height 437
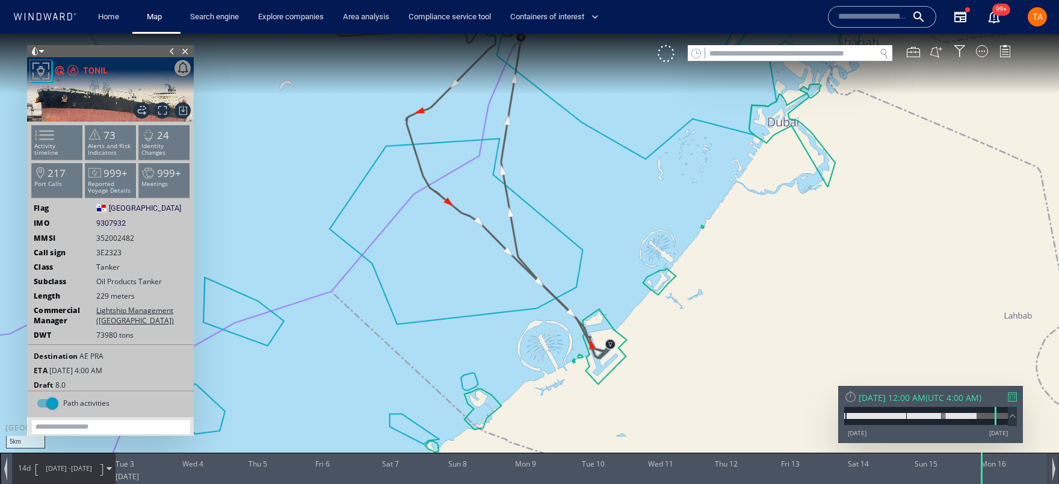
click at [1054, 473] on div at bounding box center [1052, 467] width 11 height 31
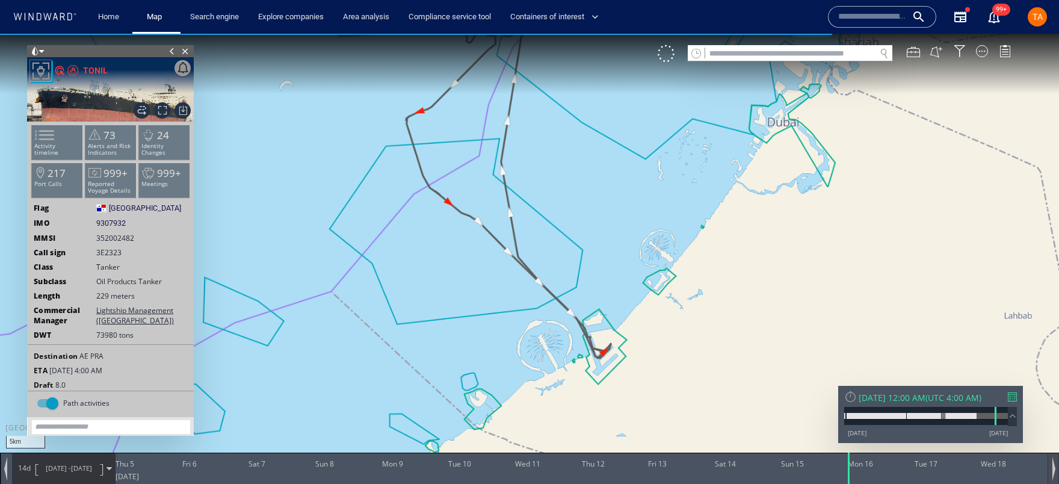
click at [1054, 473] on div at bounding box center [1052, 467] width 11 height 31
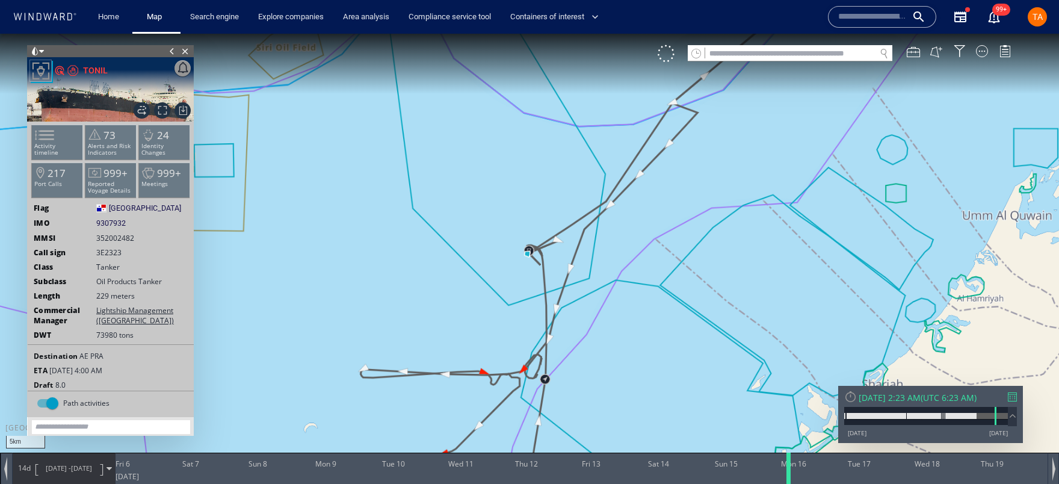
drag, startPoint x: 781, startPoint y: 465, endPoint x: 788, endPoint y: 467, distance: 6.9
click at [788, 467] on div at bounding box center [790, 467] width 12 height 31
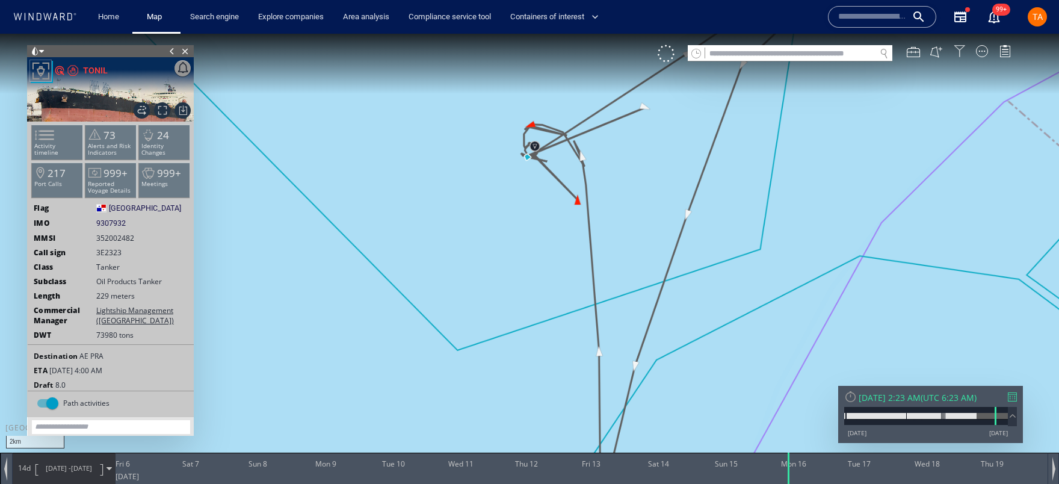
click at [962, 48] on div at bounding box center [959, 51] width 12 height 12
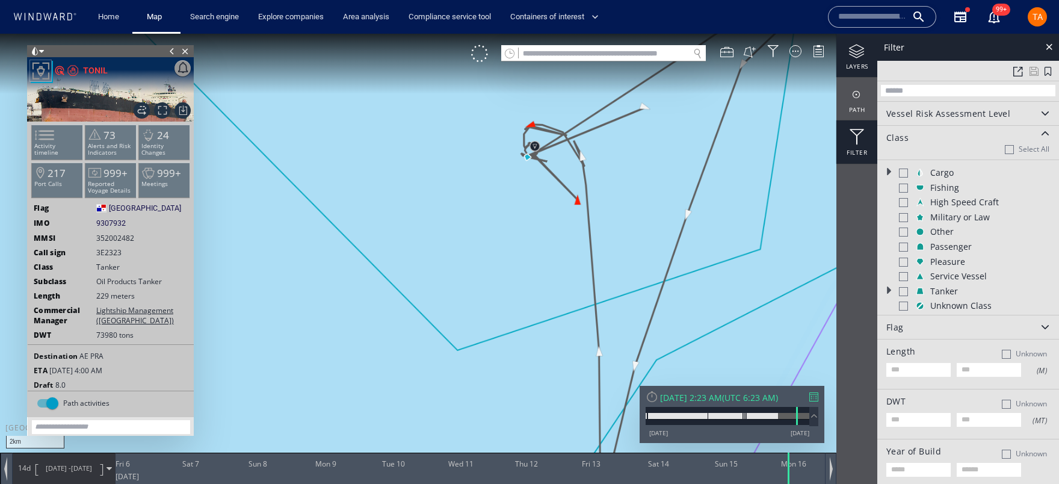
click at [866, 52] on div at bounding box center [856, 51] width 41 height 15
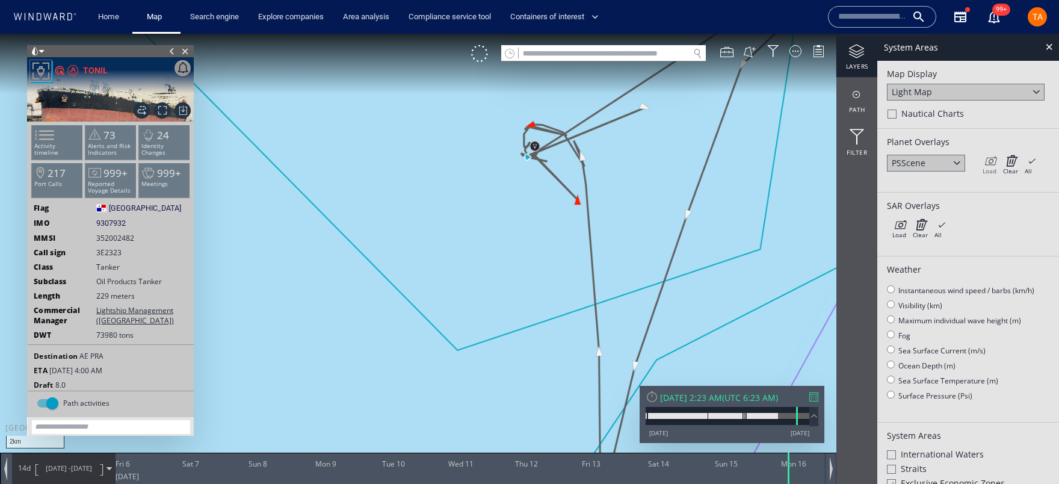
click at [992, 168] on div "Load" at bounding box center [989, 171] width 14 height 8
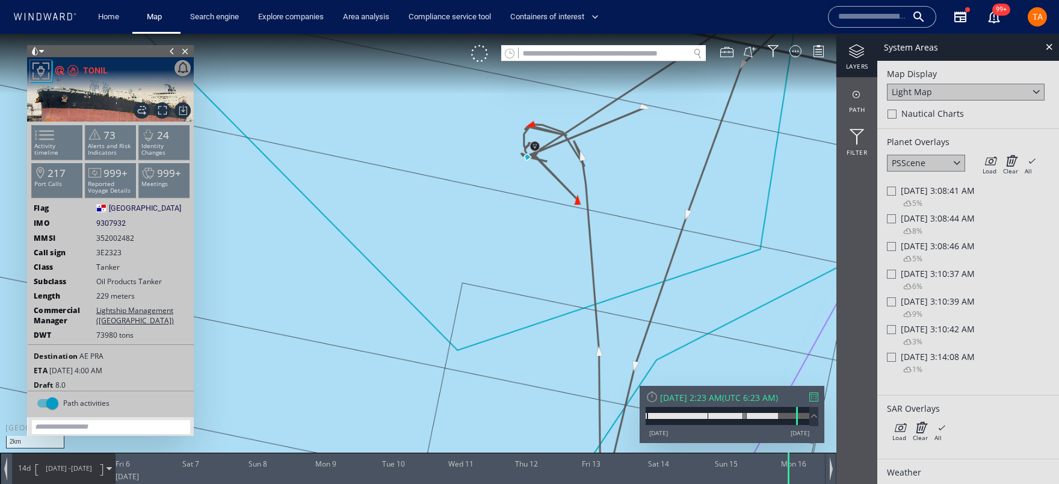
click at [892, 189] on div at bounding box center [891, 190] width 9 height 9
click at [890, 222] on div at bounding box center [891, 218] width 9 height 9
click at [888, 246] on div at bounding box center [891, 246] width 9 height 9
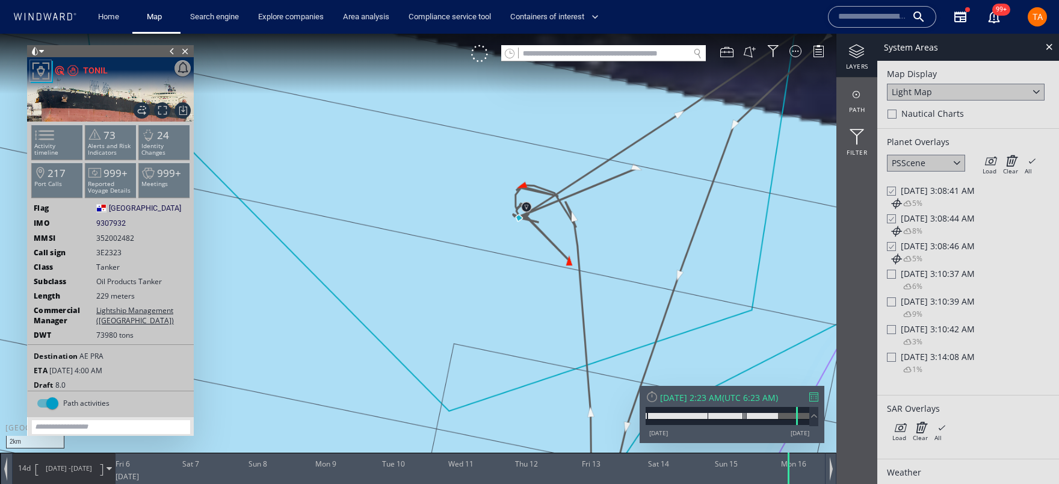
drag, startPoint x: 662, startPoint y: 282, endPoint x: 650, endPoint y: 325, distance: 44.8
click at [650, 325] on canvas "Map" at bounding box center [529, 252] width 1059 height 437
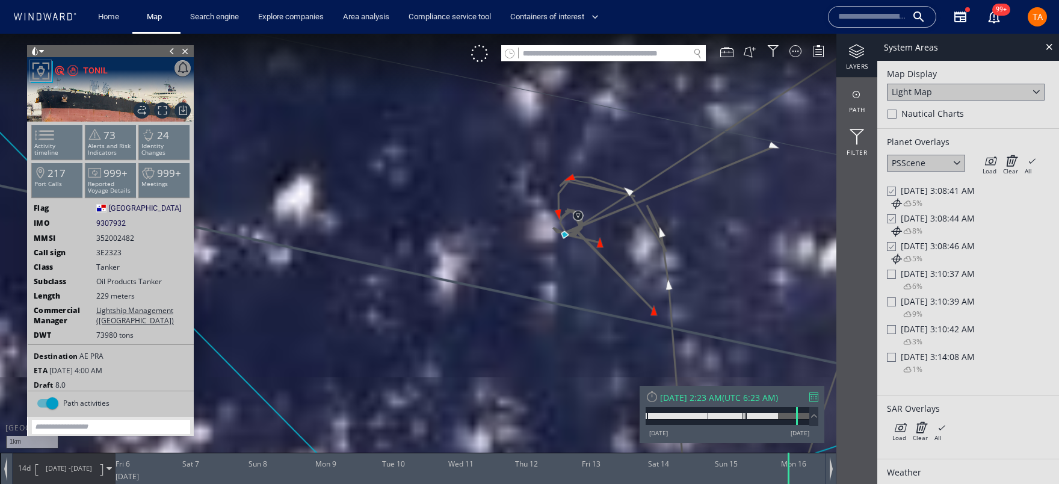
click at [888, 275] on div at bounding box center [891, 273] width 9 height 9
click at [890, 304] on div at bounding box center [891, 301] width 9 height 9
click at [891, 325] on div "[DATE] 3:10:42 AM" at bounding box center [968, 328] width 162 height 11
click at [890, 363] on div "1%" at bounding box center [905, 370] width 33 height 16
click at [989, 161] on icon at bounding box center [989, 161] width 14 height 12
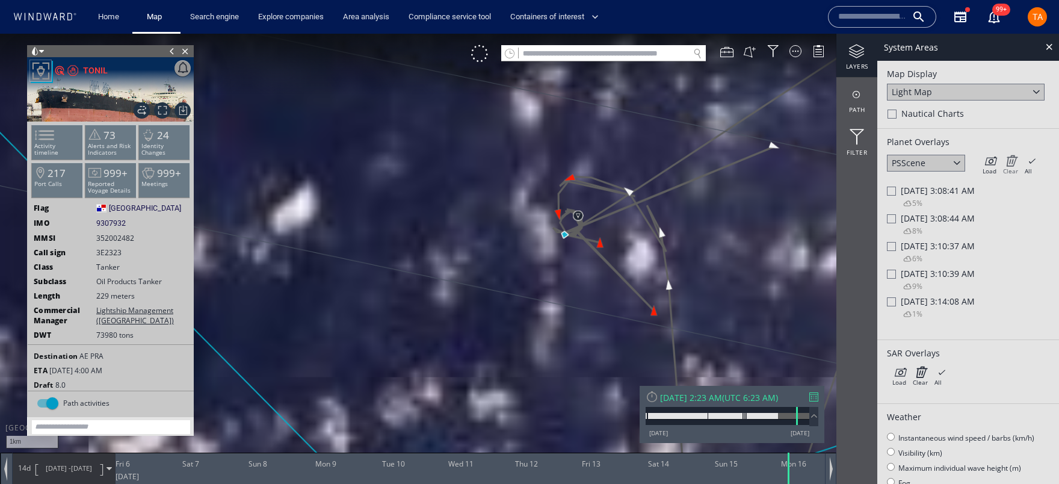
click at [1011, 167] on div "Clear" at bounding box center [1010, 171] width 15 height 8
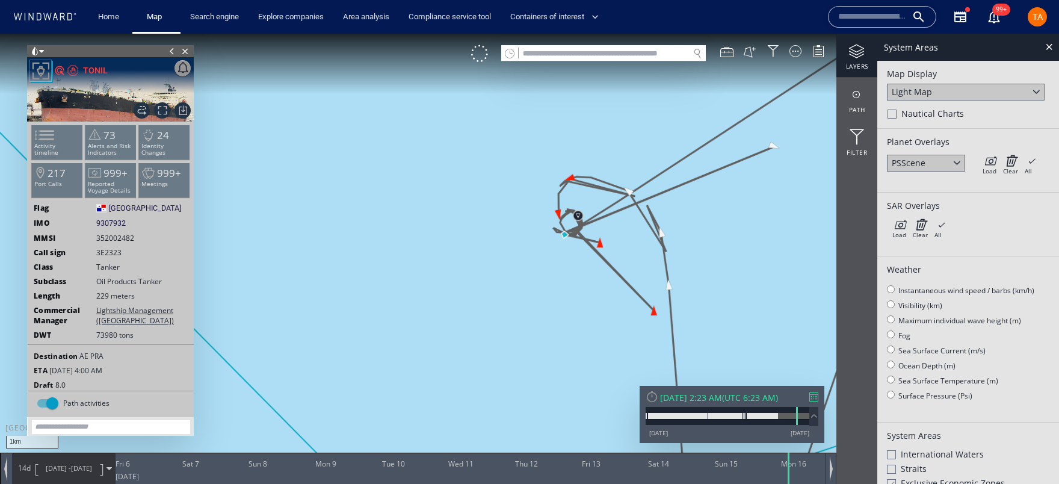
click at [949, 165] on div "PSScene" at bounding box center [926, 163] width 78 height 17
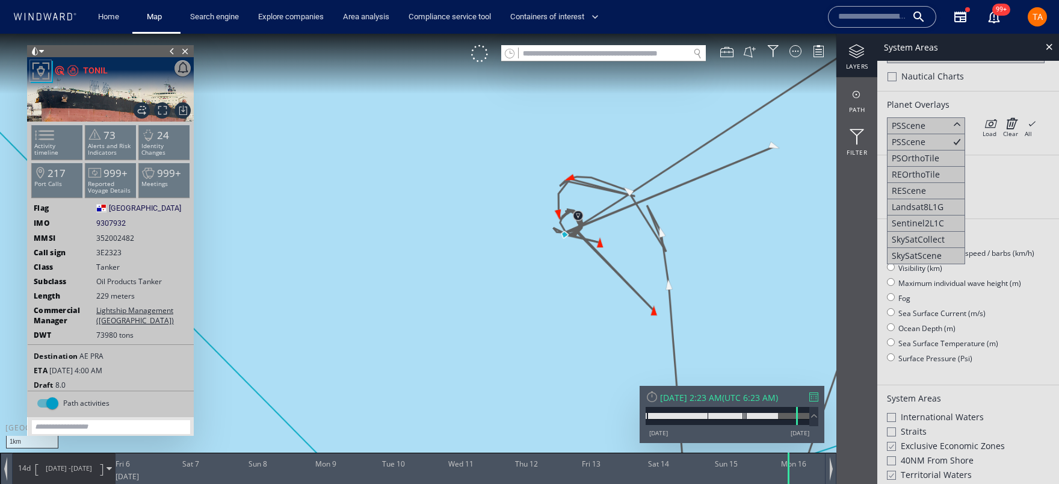
scroll to position [54, 0]
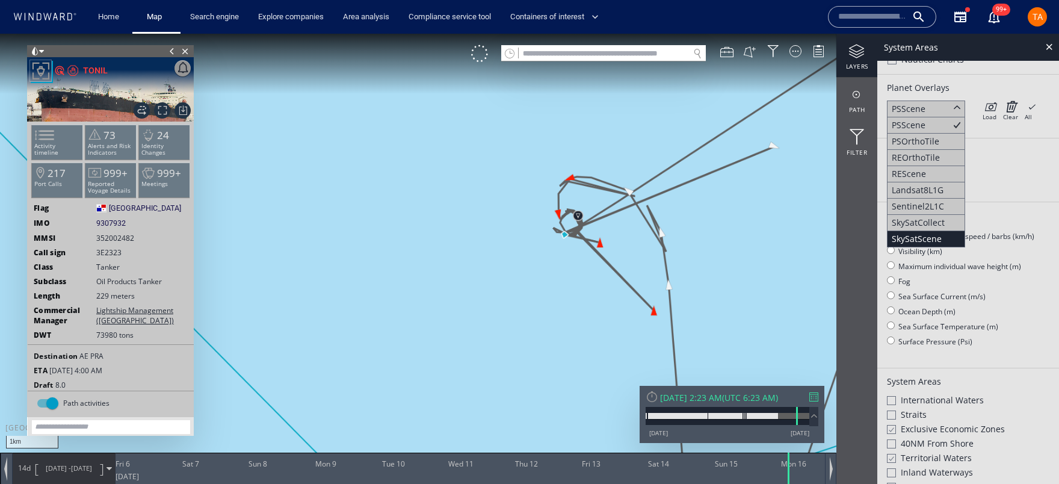
click at [943, 237] on div "SkySatScene" at bounding box center [926, 239] width 78 height 16
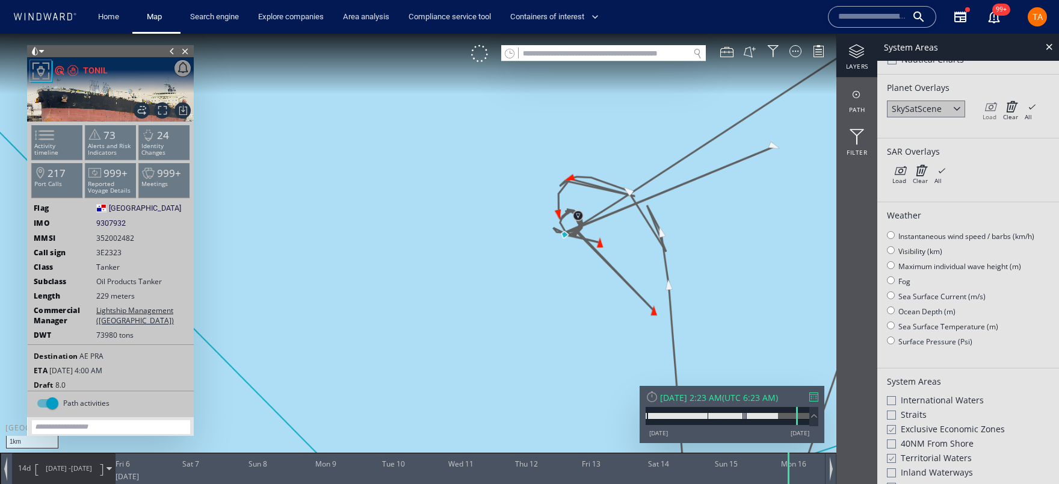
click at [989, 107] on icon at bounding box center [989, 106] width 14 height 12
click at [949, 111] on div "SkySatScene" at bounding box center [926, 108] width 78 height 17
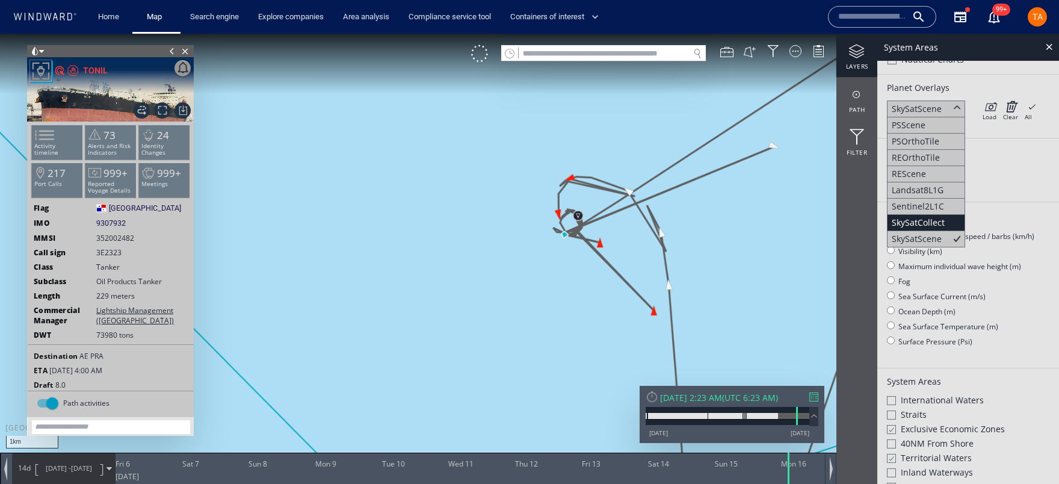
click at [935, 220] on div "SkySatCollect" at bounding box center [917, 222] width 53 height 11
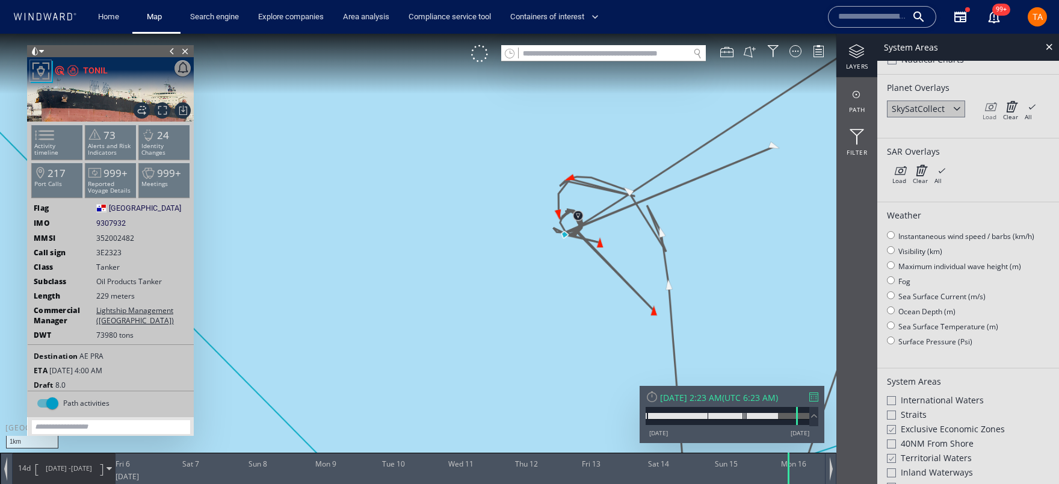
click at [988, 108] on icon at bounding box center [989, 106] width 14 height 12
click at [922, 106] on div "SkySatCollect" at bounding box center [917, 108] width 53 height 11
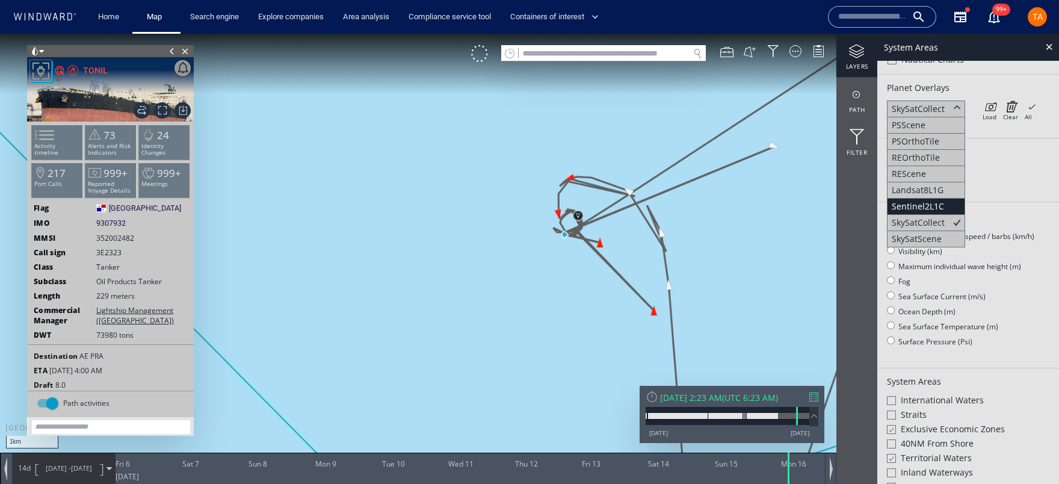
click at [943, 207] on div "Sentinel2L1C" at bounding box center [926, 206] width 78 height 16
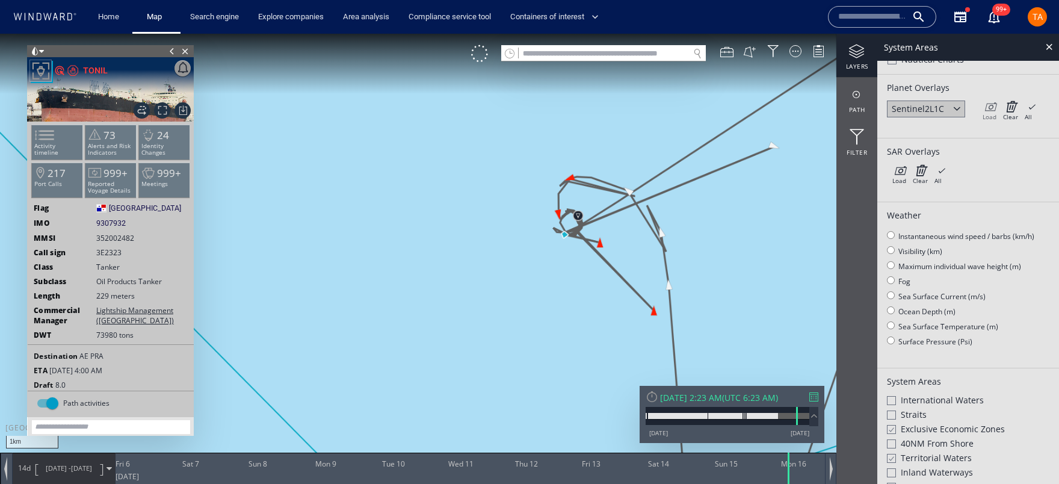
click at [991, 109] on icon at bounding box center [989, 106] width 14 height 12
click at [909, 113] on div "Sentinel2L1C" at bounding box center [917, 108] width 52 height 11
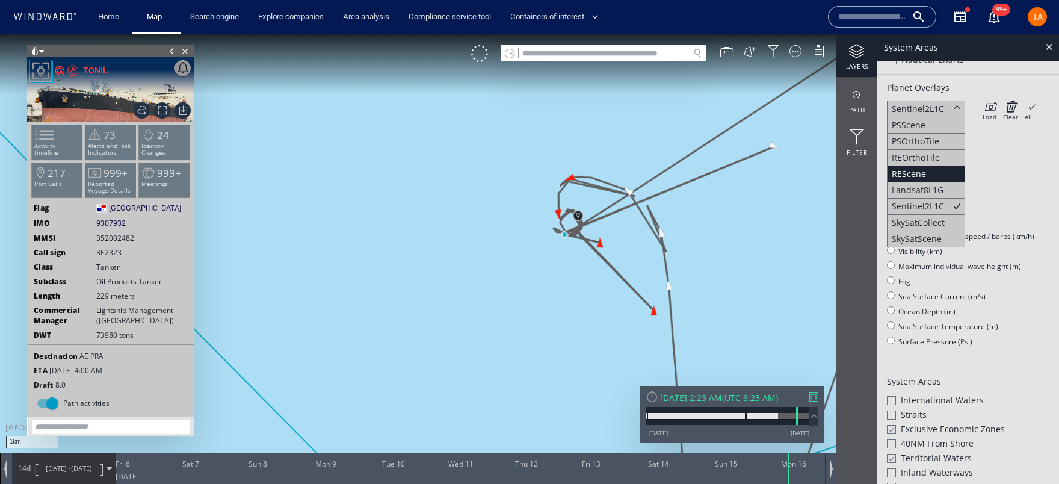
click at [941, 176] on div "REScene" at bounding box center [926, 174] width 78 height 16
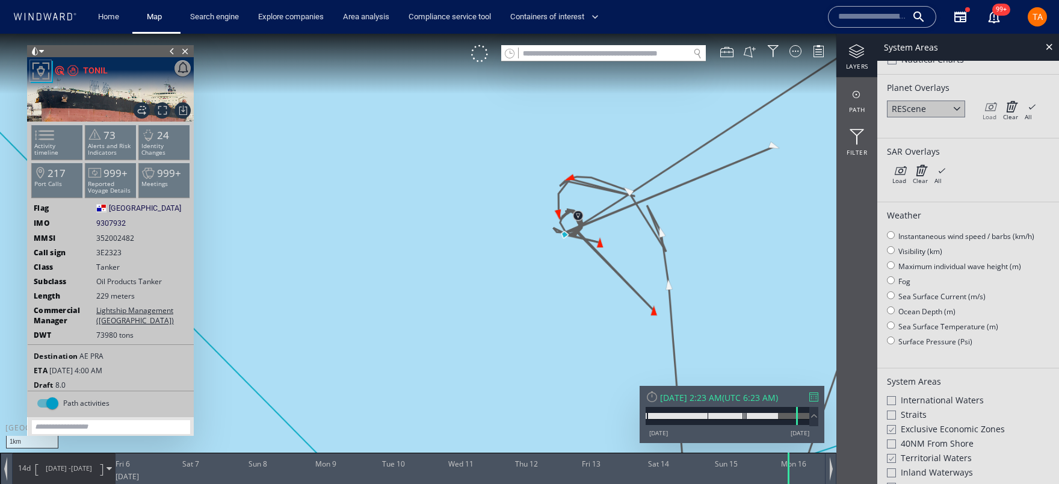
click at [986, 110] on icon at bounding box center [989, 106] width 14 height 12
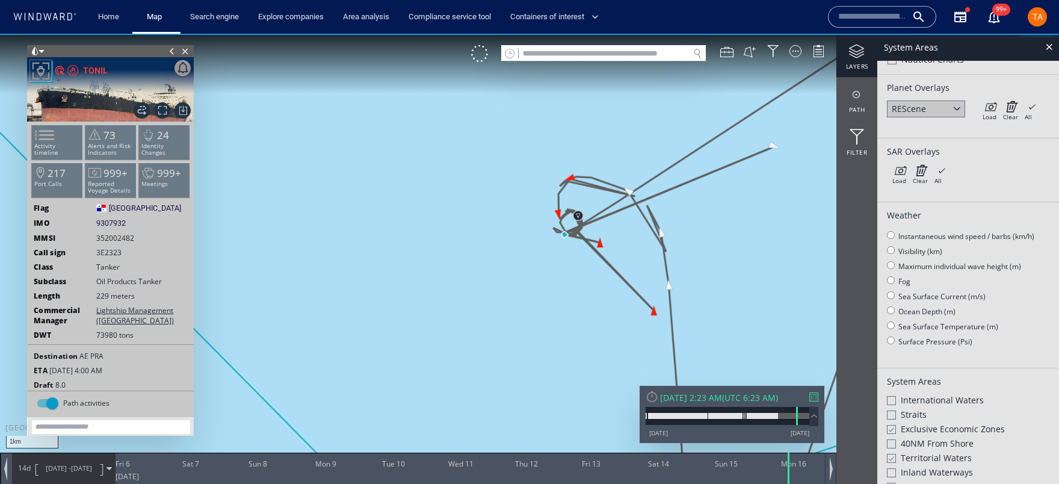
click at [943, 112] on div "REScene" at bounding box center [926, 108] width 78 height 17
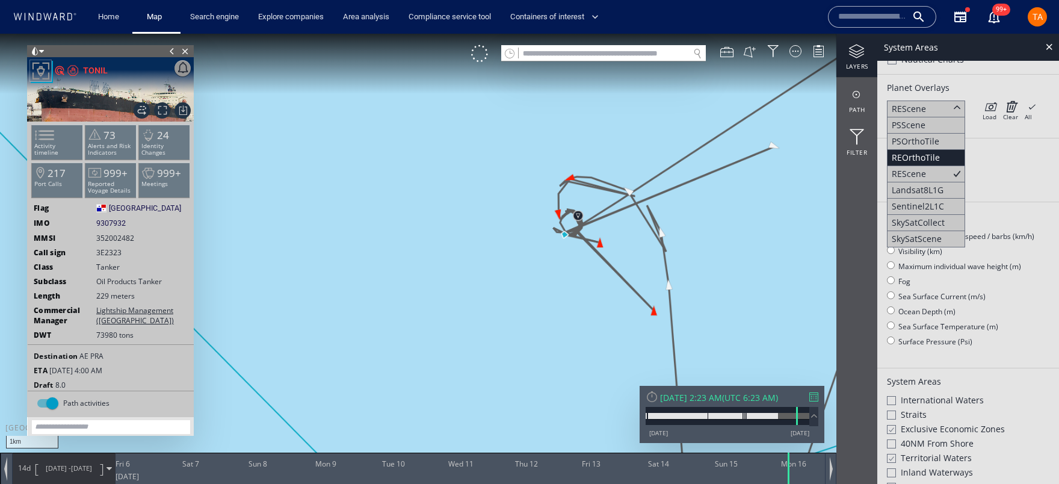
click at [936, 152] on div "REOrthoTile" at bounding box center [915, 157] width 48 height 11
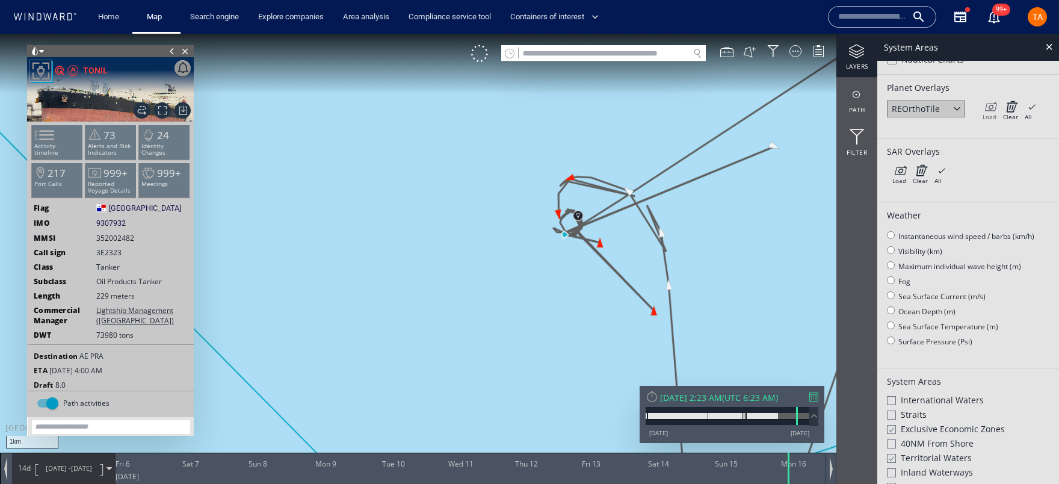
click at [995, 112] on div "Load" at bounding box center [989, 116] width 14 height 8
click at [944, 107] on div "REOrthoTile" at bounding box center [926, 108] width 78 height 17
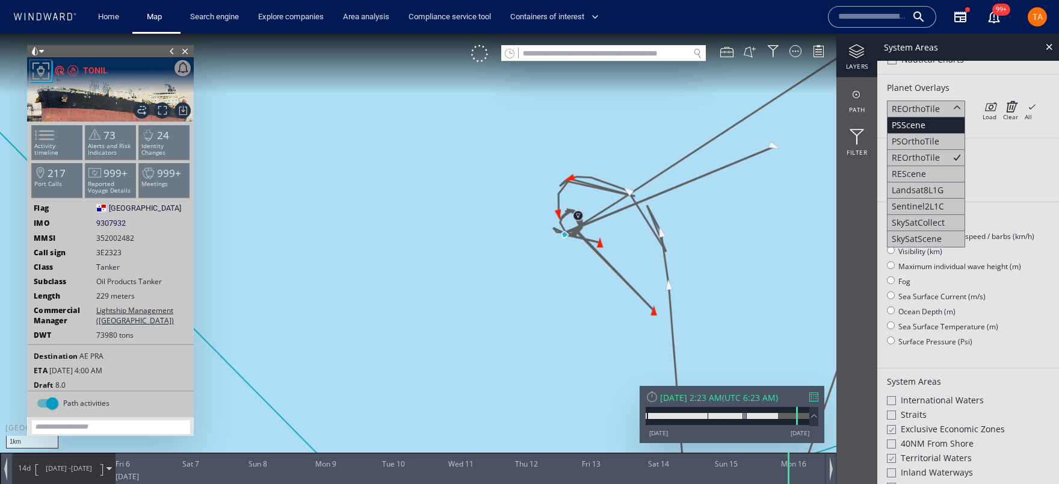
click at [938, 129] on div "PSScene" at bounding box center [926, 125] width 78 height 16
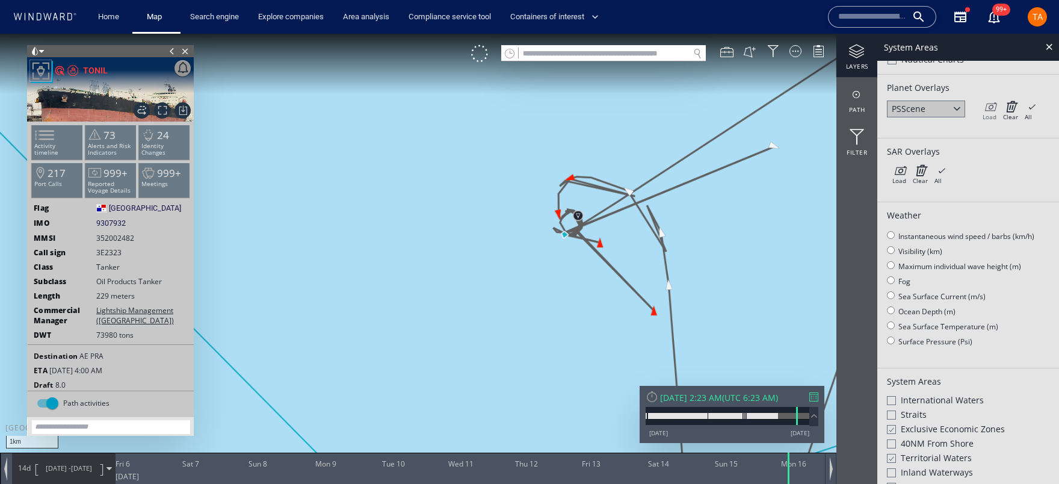
click at [985, 107] on icon at bounding box center [989, 106] width 14 height 12
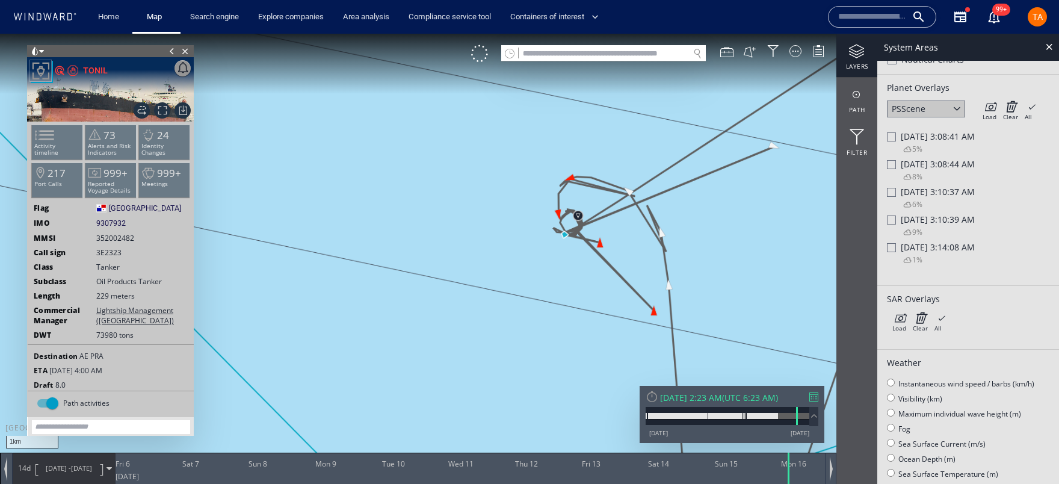
click at [894, 143] on div "5%" at bounding box center [905, 150] width 33 height 16
click at [892, 138] on div at bounding box center [891, 136] width 9 height 9
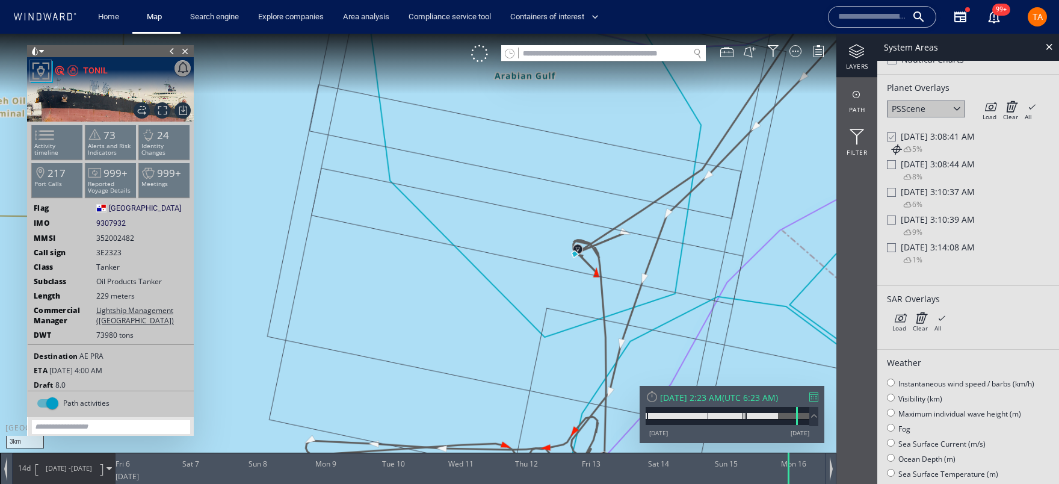
drag, startPoint x: 739, startPoint y: 263, endPoint x: 584, endPoint y: 257, distance: 155.3
click at [630, 281] on canvas "Map" at bounding box center [529, 252] width 1059 height 437
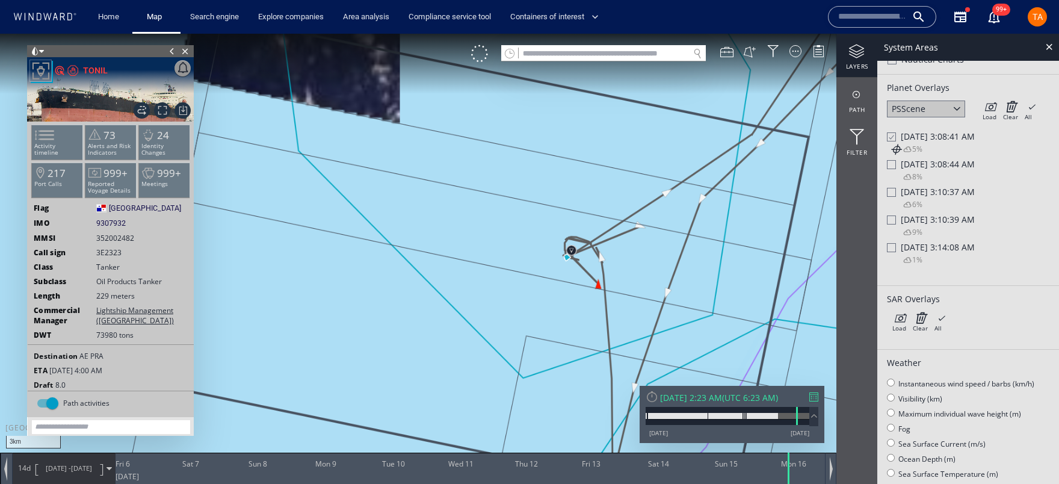
click at [890, 192] on div at bounding box center [891, 192] width 9 height 9
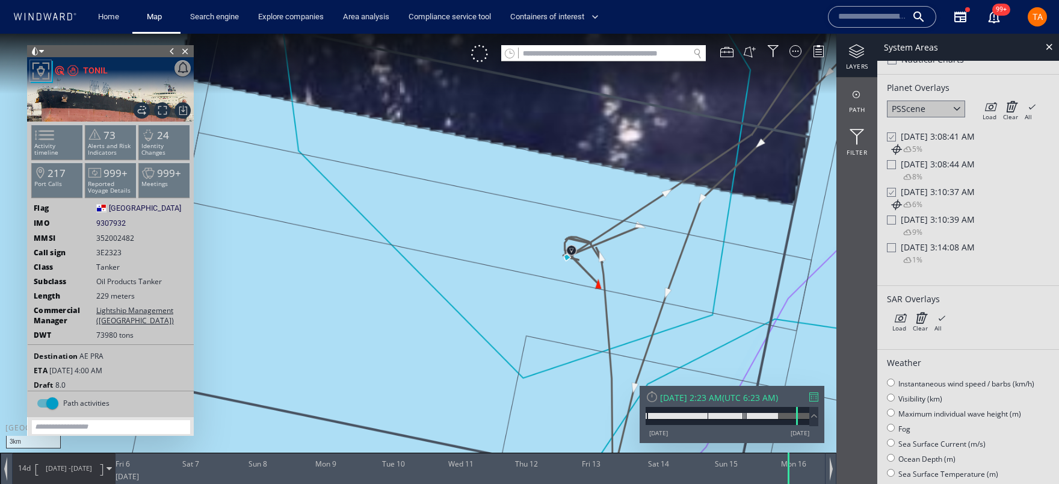
click at [893, 166] on div at bounding box center [891, 164] width 9 height 9
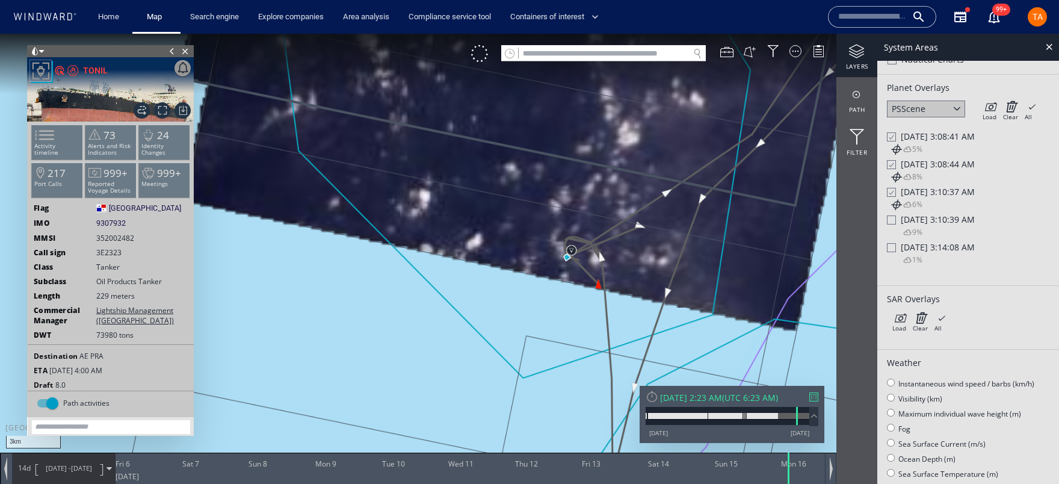
click at [891, 137] on div at bounding box center [890, 137] width 9 height 10
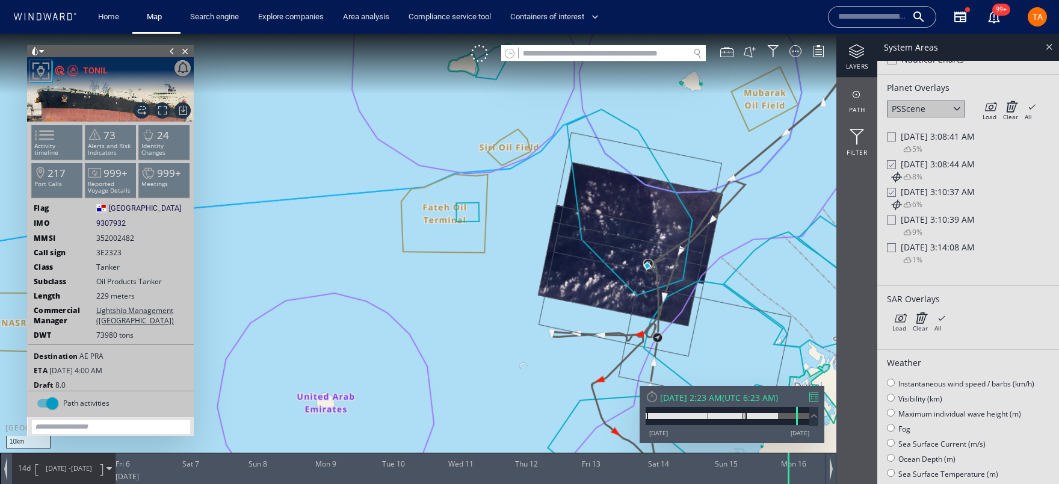
click at [1050, 44] on div at bounding box center [1049, 47] width 14 height 14
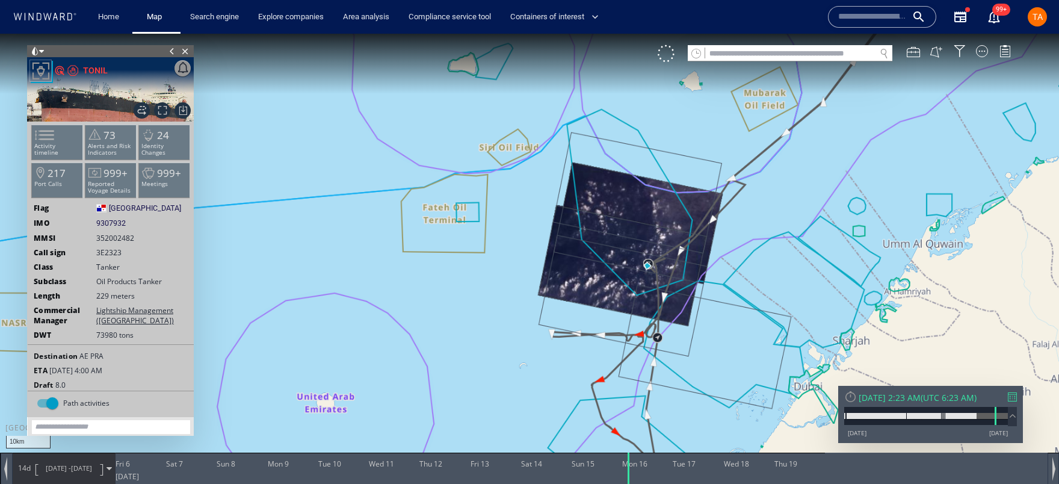
click at [40, 17] on icon at bounding box center [45, 17] width 64 height 8
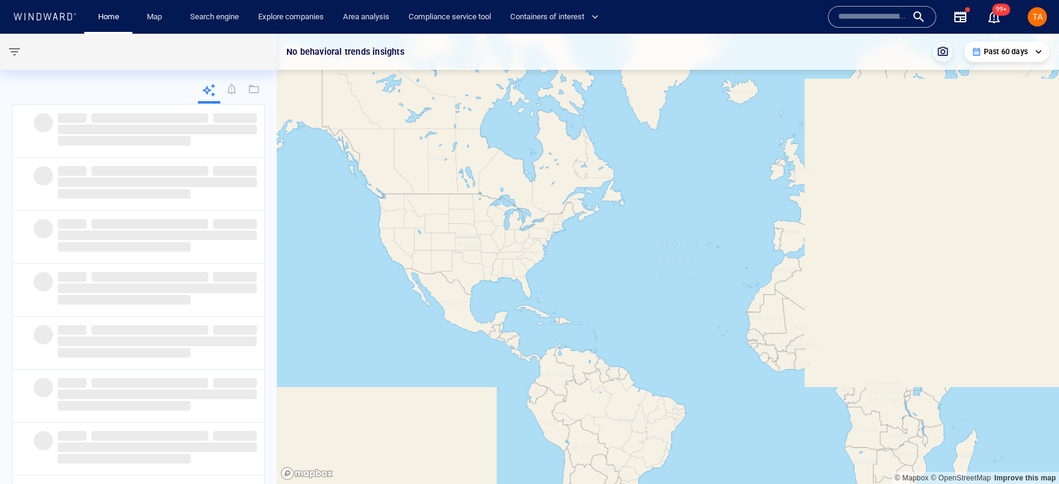
click at [894, 17] on input "text" at bounding box center [872, 17] width 69 height 18
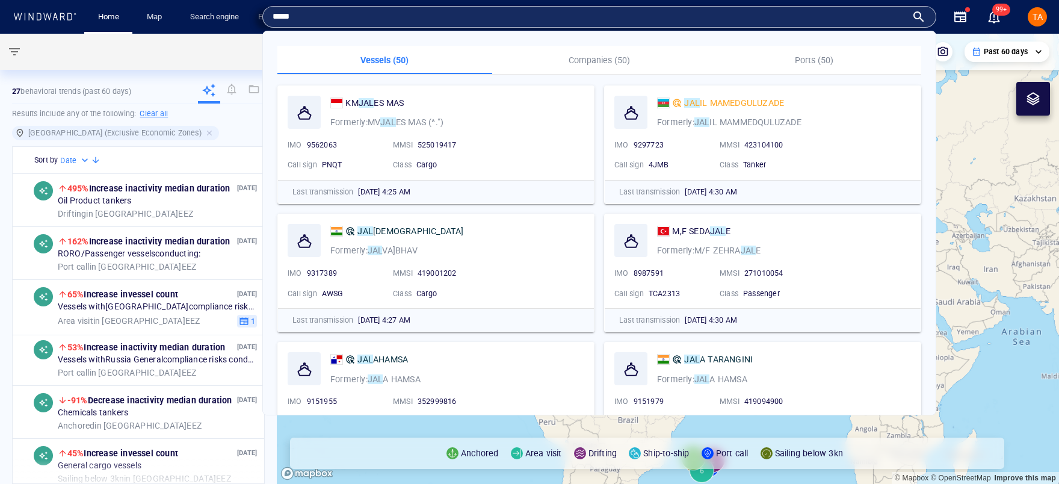
click at [320, 14] on input "*****" at bounding box center [589, 17] width 634 height 18
click at [326, 16] on input "*****" at bounding box center [589, 17] width 634 height 18
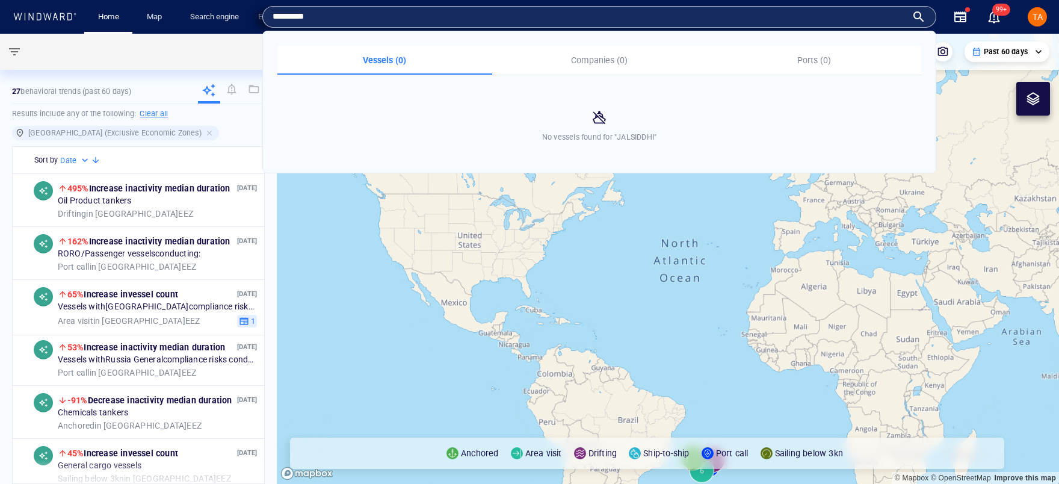
click at [286, 13] on input "*********" at bounding box center [589, 17] width 634 height 18
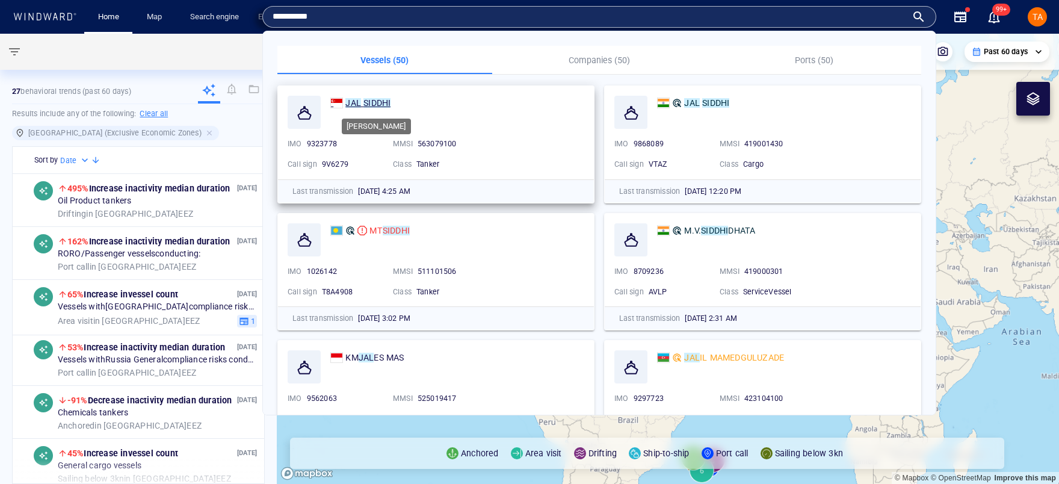
type input "**********"
click at [381, 102] on mark "SIDDHI" at bounding box center [376, 103] width 27 height 10
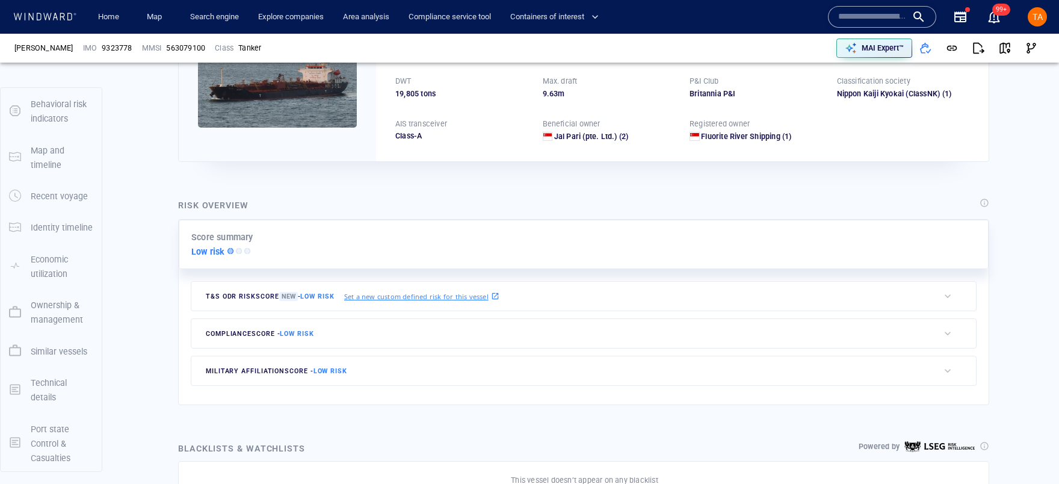
scroll to position [31, 0]
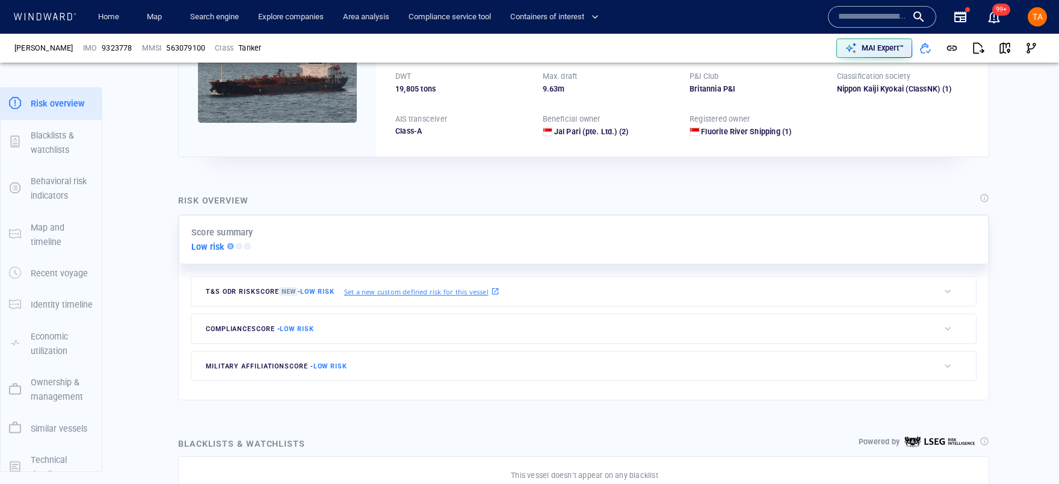
scroll to position [218, 0]
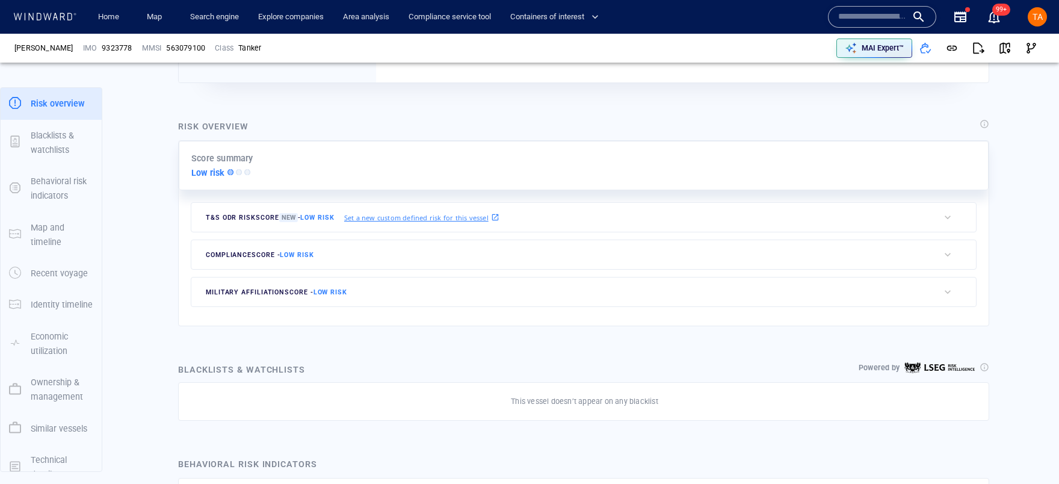
click at [217, 255] on span "compliance score - Low risk" at bounding box center [260, 255] width 108 height 8
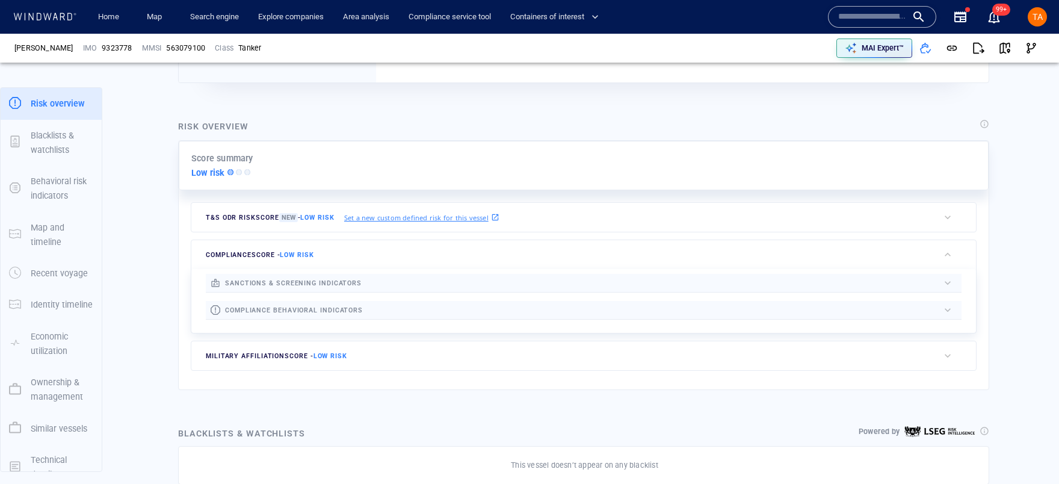
drag, startPoint x: 231, startPoint y: 358, endPoint x: 235, endPoint y: 333, distance: 25.0
click at [231, 358] on span "military affiliation score - Low risk" at bounding box center [276, 356] width 141 height 8
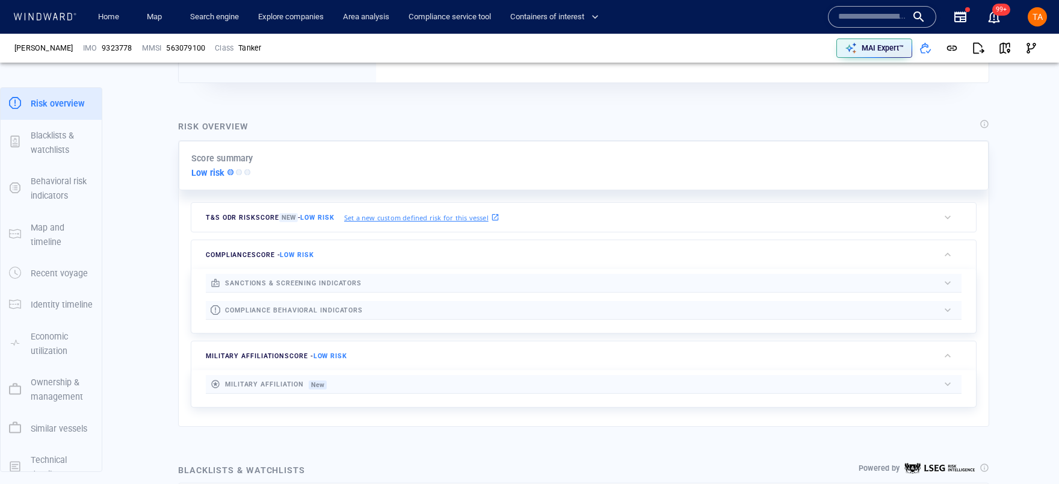
click at [241, 281] on span "sanctions & screening indicators" at bounding box center [293, 283] width 137 height 8
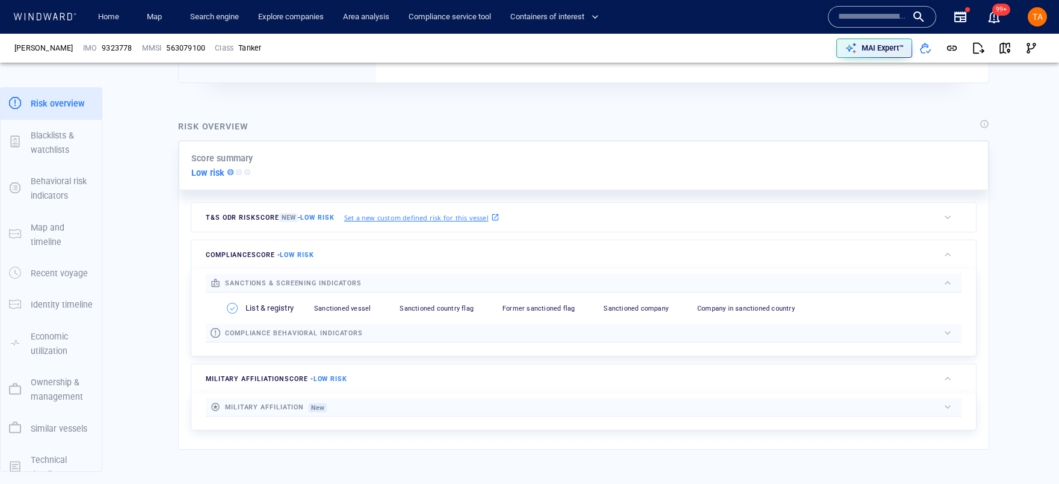
click at [257, 330] on span "compliance behavioral indicators" at bounding box center [294, 333] width 138 height 8
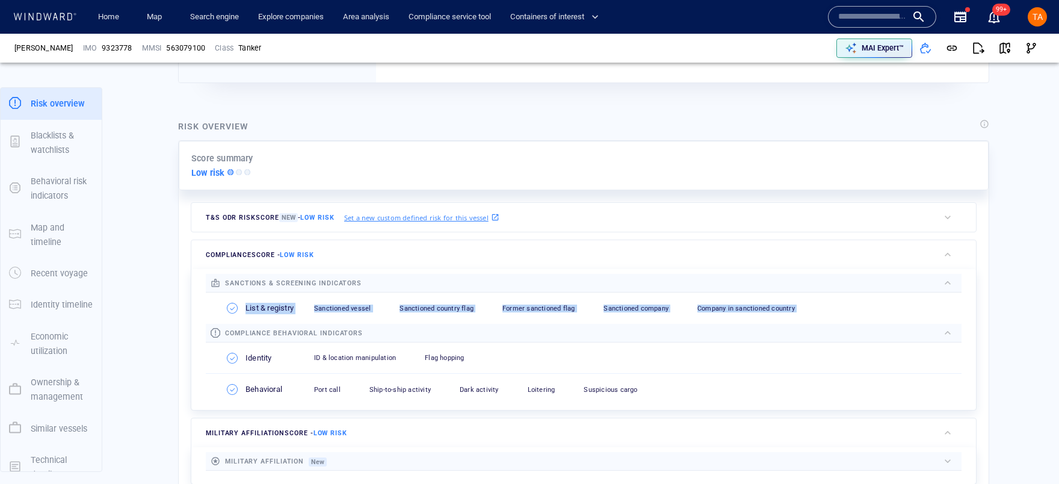
drag, startPoint x: 197, startPoint y: 306, endPoint x: 872, endPoint y: 309, distance: 674.9
click at [872, 309] on div "sanctions & screening indicators List & registry Sanctioned vessel 0 Sanctioned…" at bounding box center [583, 339] width 784 height 141
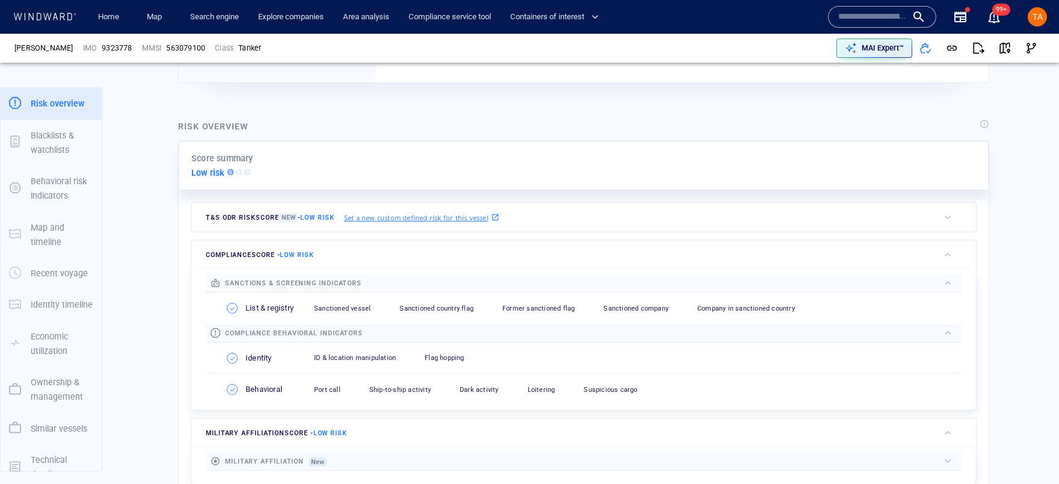
drag, startPoint x: 195, startPoint y: 349, endPoint x: 743, endPoint y: 386, distance: 549.2
click at [743, 386] on div "sanctions & screening indicators List & registry Sanctioned vessel 0 Sanctioned…" at bounding box center [583, 339] width 784 height 141
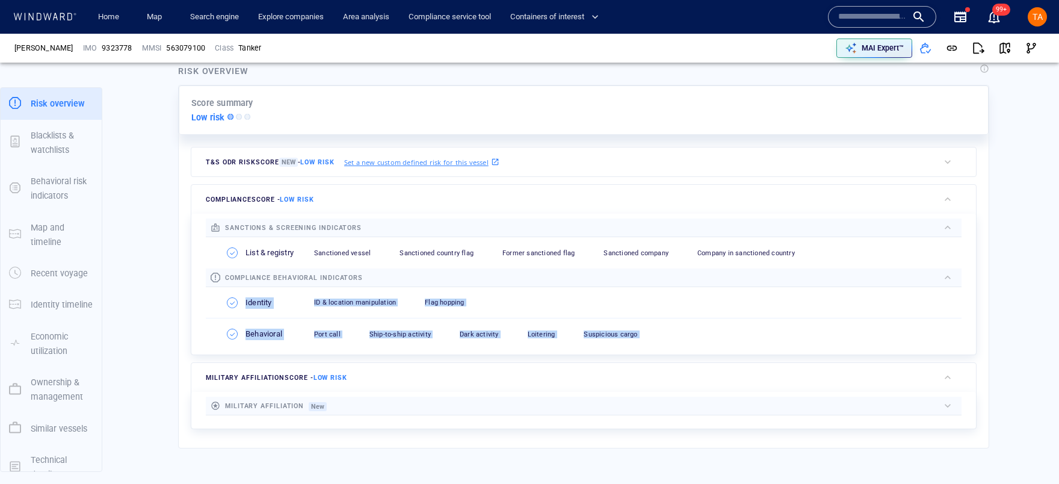
scroll to position [273, 0]
drag, startPoint x: 241, startPoint y: 164, endPoint x: 247, endPoint y: 172, distance: 9.9
click at [241, 164] on span "T&S ODR risk score New - Low risk" at bounding box center [270, 162] width 129 height 9
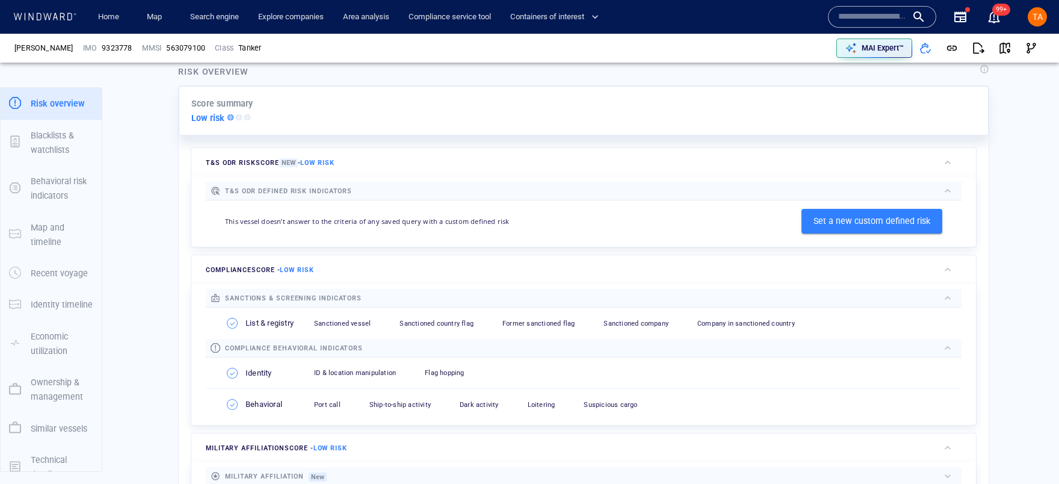
click at [240, 162] on span "T&S ODR risk score New - Low risk" at bounding box center [270, 162] width 129 height 9
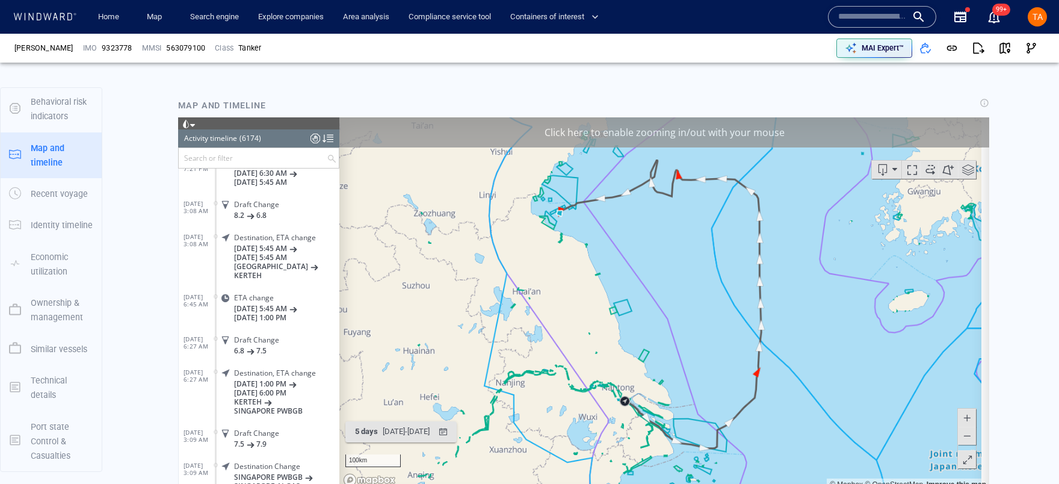
scroll to position [875, 0]
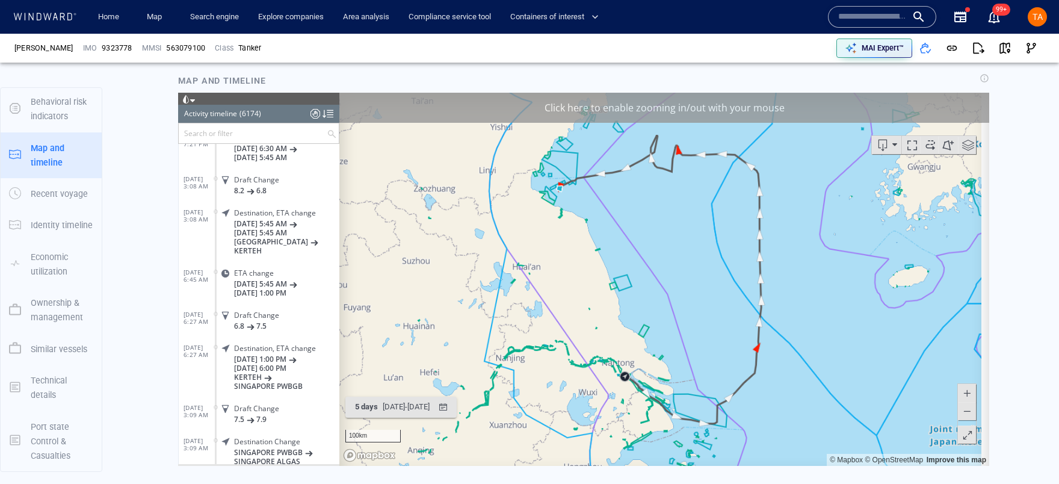
click at [670, 103] on div "Click here to enable zooming in/out with your mouse" at bounding box center [664, 107] width 650 height 30
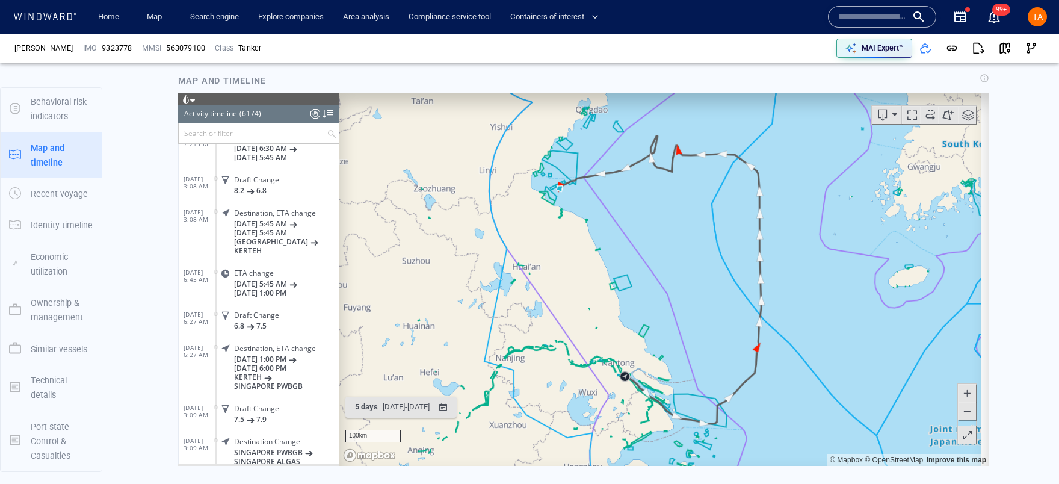
click at [239, 110] on header "Activity timeline (6174) (Still Loading...)" at bounding box center [258, 113] width 161 height 18
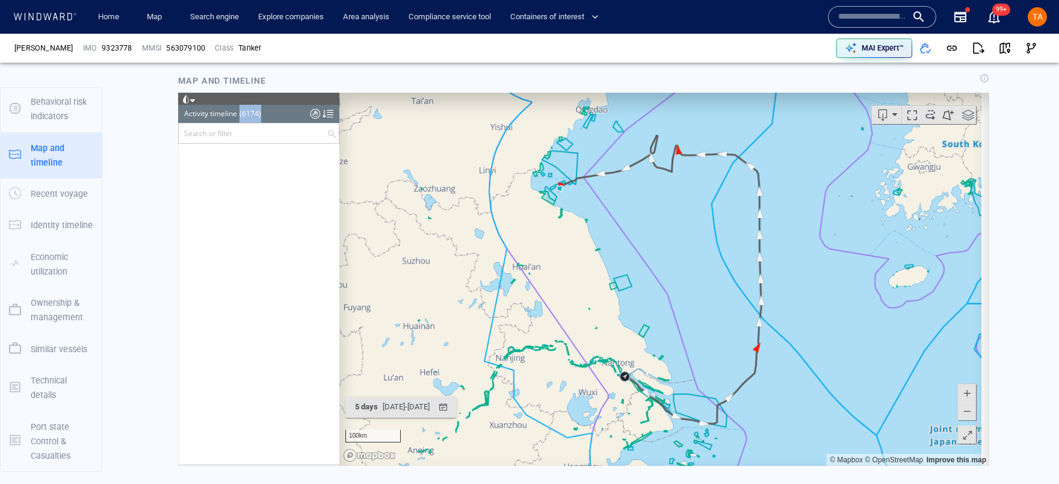
scroll to position [0, 0]
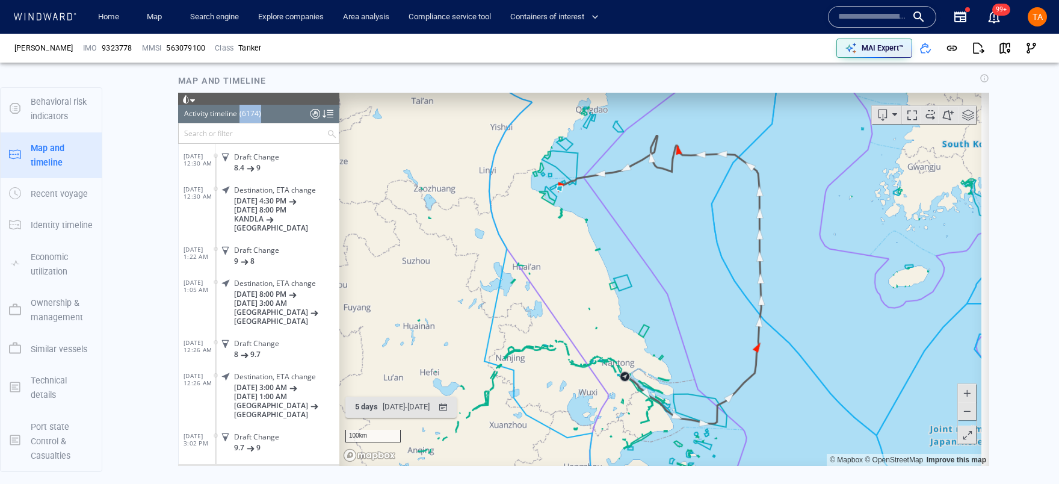
click at [929, 113] on span at bounding box center [930, 114] width 18 height 18
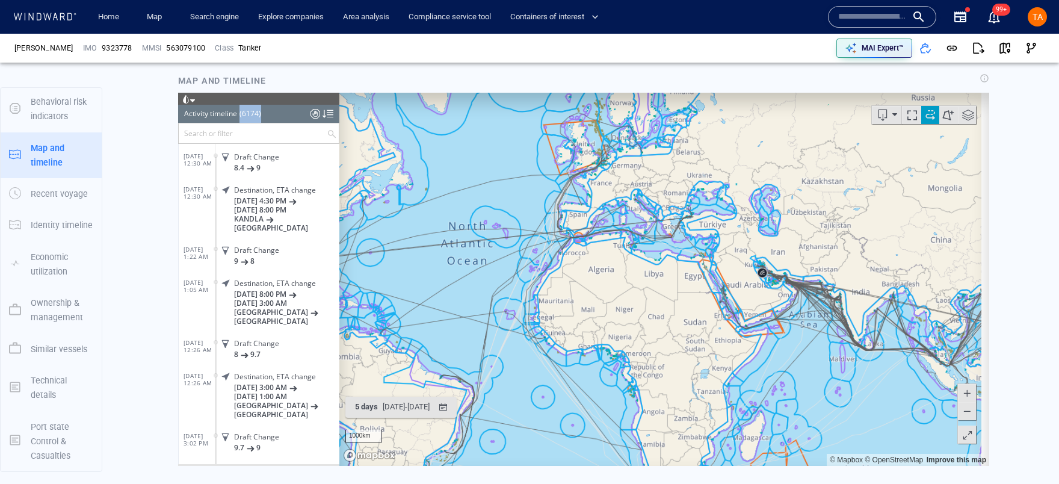
drag, startPoint x: 625, startPoint y: 238, endPoint x: 855, endPoint y: 292, distance: 236.7
click at [855, 292] on canvas "Map" at bounding box center [660, 278] width 642 height 373
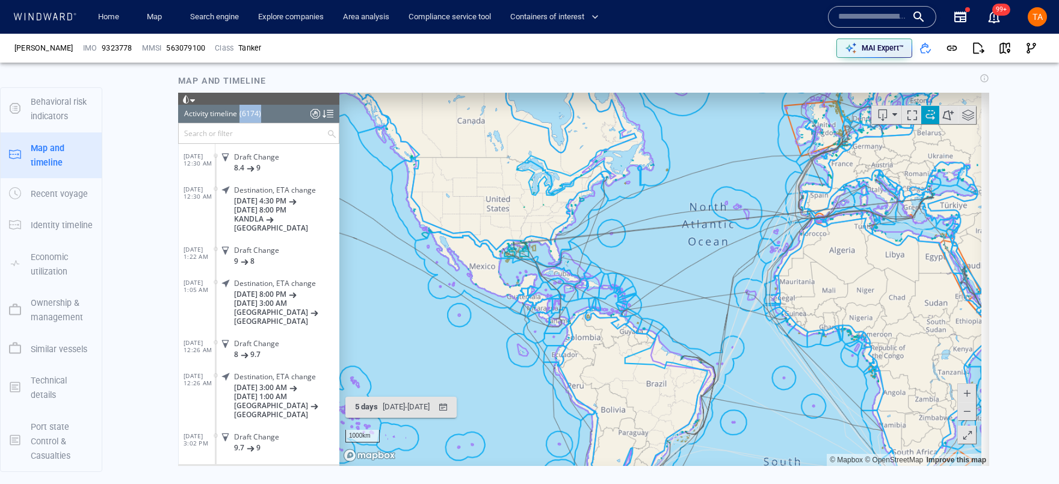
drag, startPoint x: 553, startPoint y: 272, endPoint x: 546, endPoint y: 262, distance: 13.0
click at [546, 262] on canvas "Map" at bounding box center [660, 278] width 642 height 373
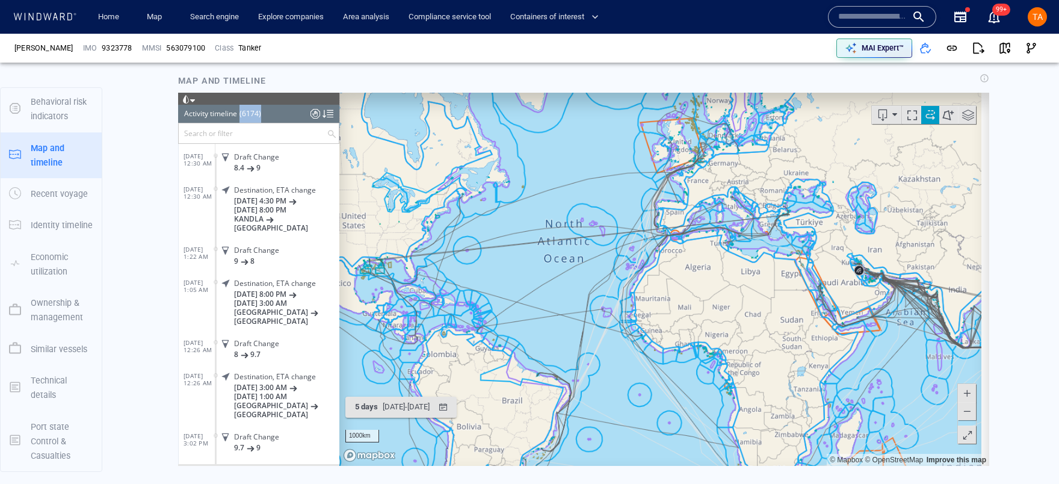
drag, startPoint x: 685, startPoint y: 266, endPoint x: 517, endPoint y: 245, distance: 169.1
click at [509, 246] on canvas "Map" at bounding box center [660, 278] width 642 height 373
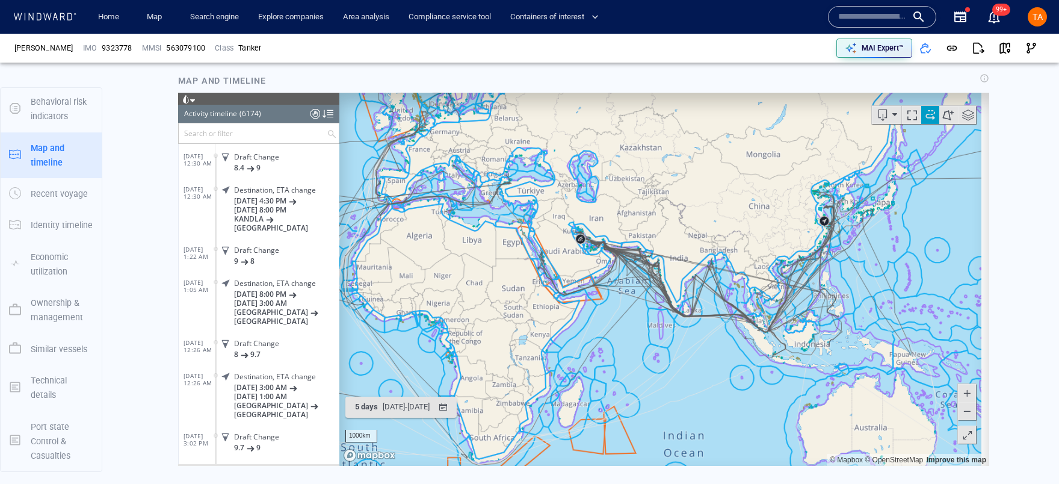
click at [178, 113] on header "Activity timeline (6174) (Still Loading...)" at bounding box center [258, 113] width 161 height 18
drag, startPoint x: 186, startPoint y: 112, endPoint x: 295, endPoint y: 119, distance: 108.5
click at [295, 119] on header "Activity timeline (6174) (Still Loading...)" at bounding box center [258, 113] width 161 height 18
click at [251, 110] on div "(6174)" at bounding box center [250, 113] width 22 height 18
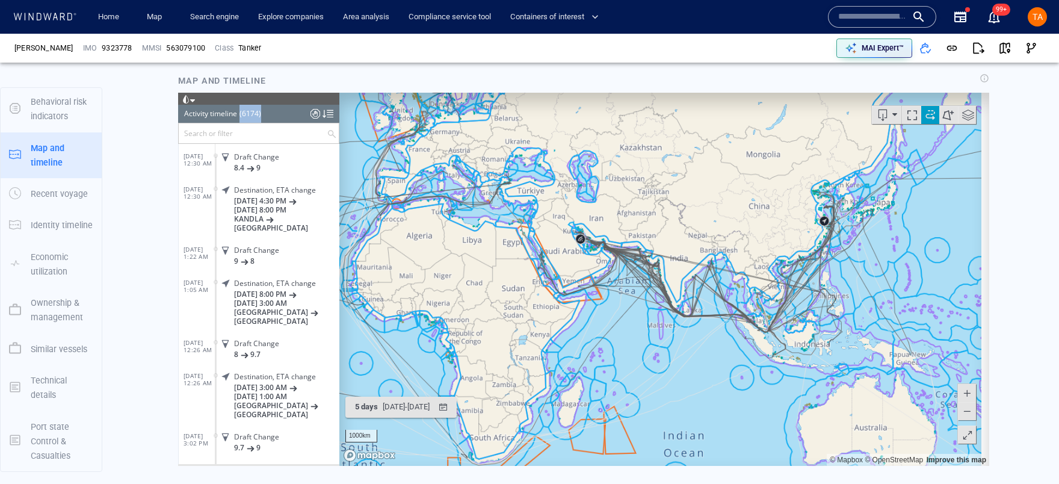
click at [251, 110] on div "(6174)" at bounding box center [250, 113] width 22 height 18
click at [214, 122] on div "Activity timeline" at bounding box center [210, 113] width 53 height 18
click at [223, 135] on input "text" at bounding box center [253, 133] width 148 height 20
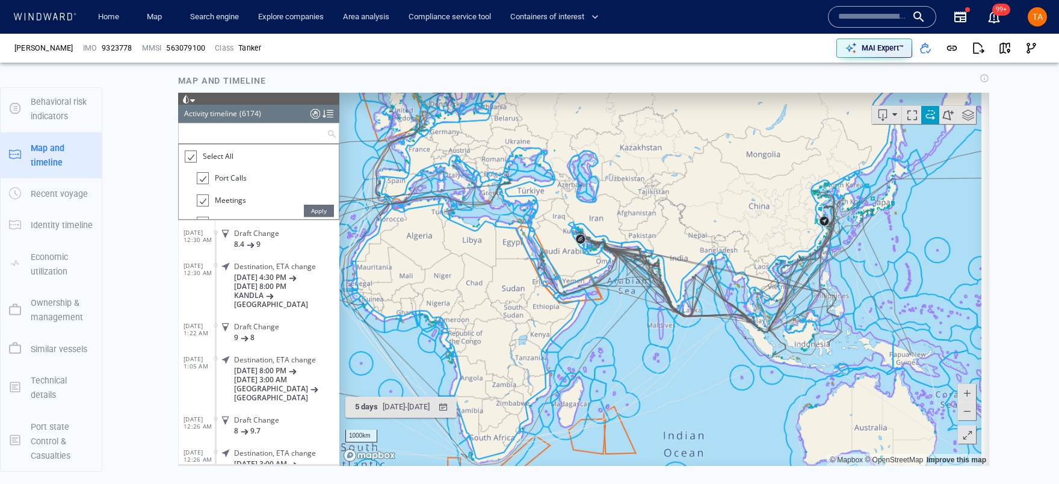
click at [187, 154] on div at bounding box center [190, 156] width 12 height 14
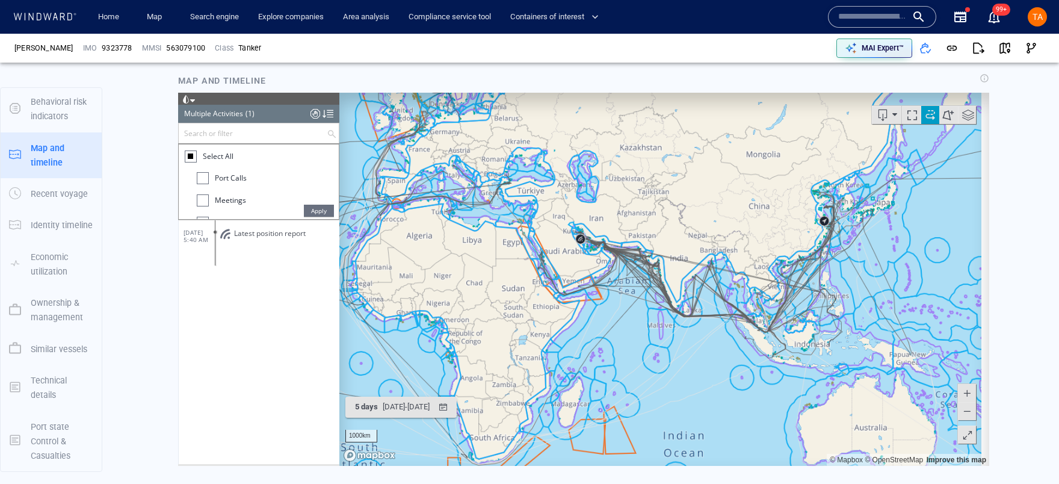
click at [205, 174] on div at bounding box center [203, 177] width 12 height 12
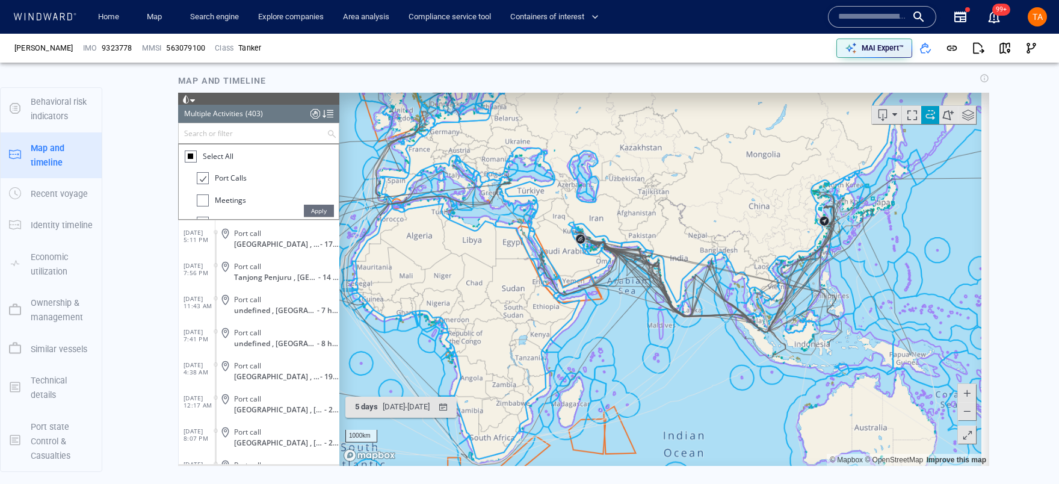
click at [201, 174] on div at bounding box center [202, 178] width 12 height 14
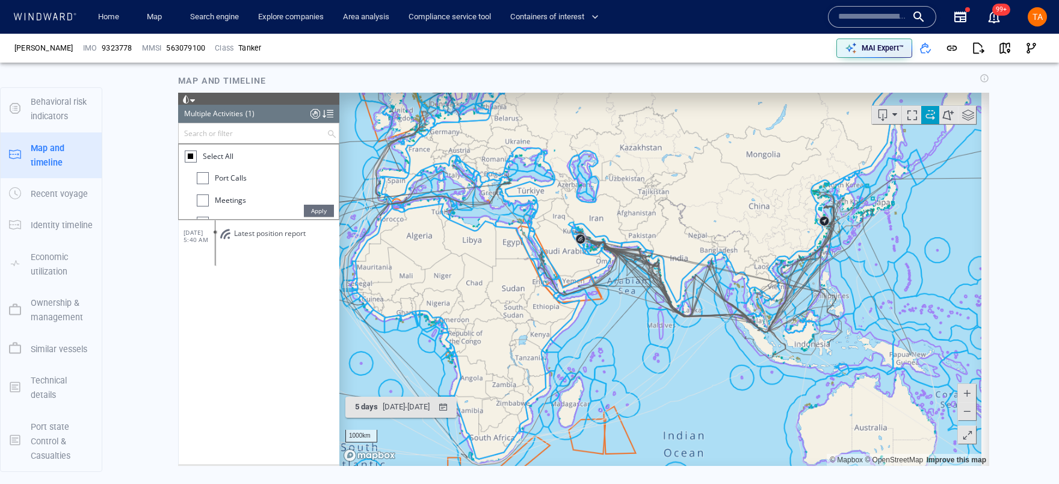
click at [203, 197] on div at bounding box center [203, 200] width 12 height 12
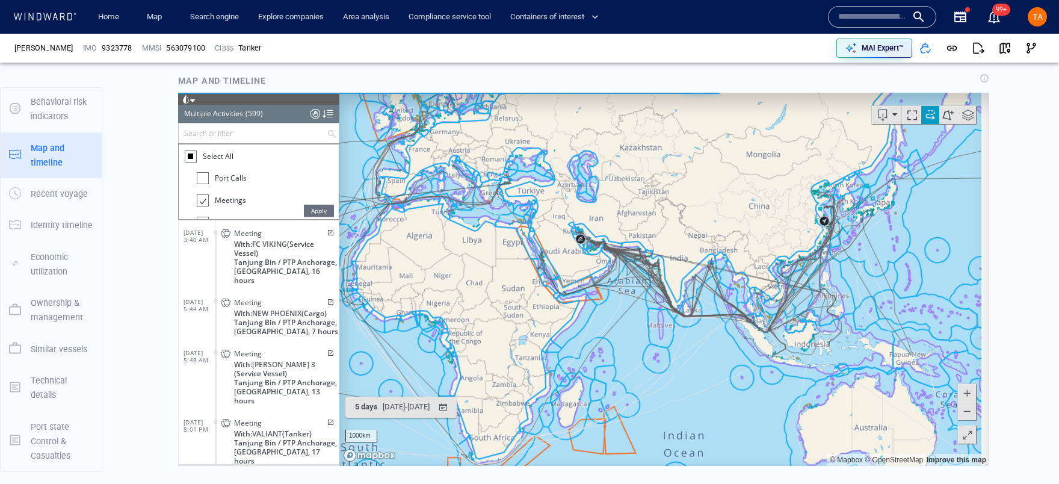
drag, startPoint x: 199, startPoint y: 198, endPoint x: 208, endPoint y: 198, distance: 8.4
click at [199, 198] on div at bounding box center [202, 200] width 12 height 14
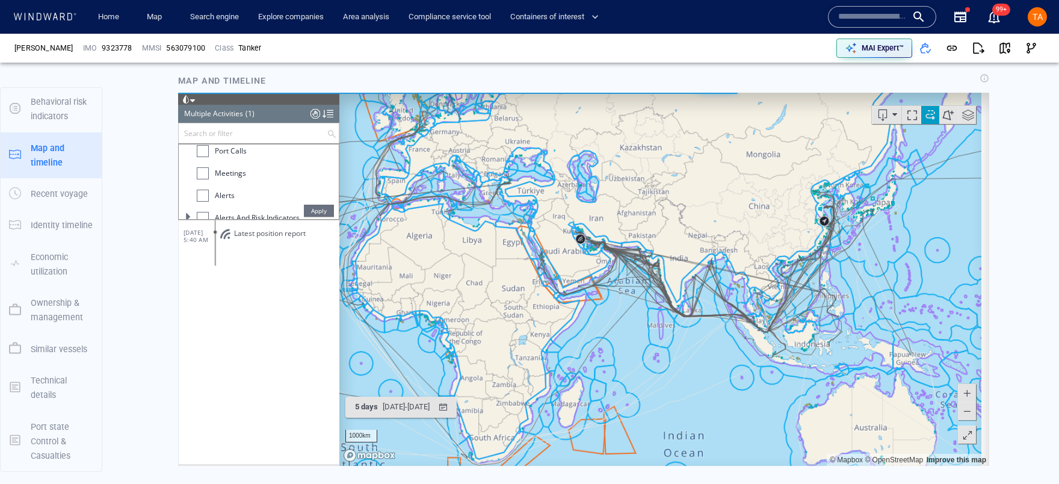
scroll to position [54, 0]
click at [198, 176] on li "Alerts" at bounding box center [268, 171] width 142 height 22
click at [198, 173] on div at bounding box center [203, 168] width 12 height 12
click at [205, 167] on div at bounding box center [202, 168] width 12 height 14
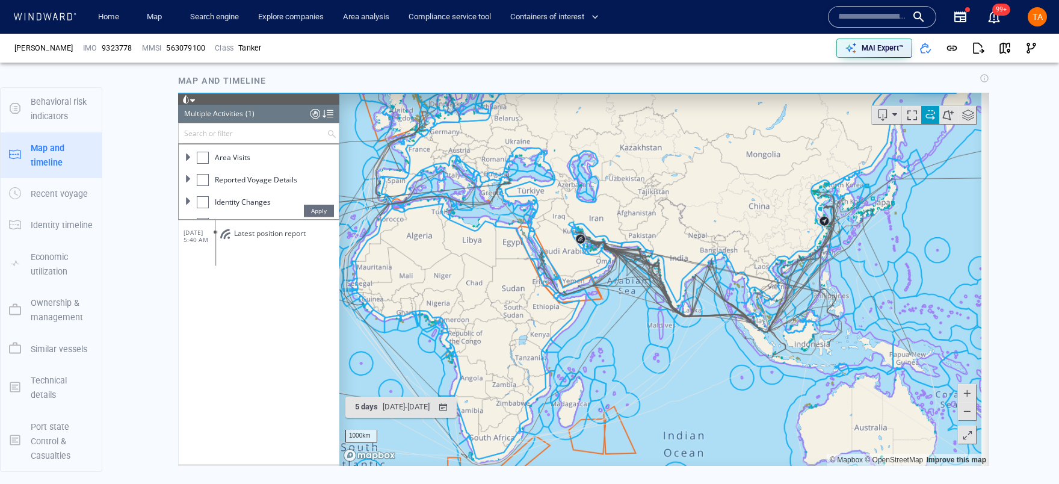
click at [202, 199] on div at bounding box center [203, 201] width 12 height 12
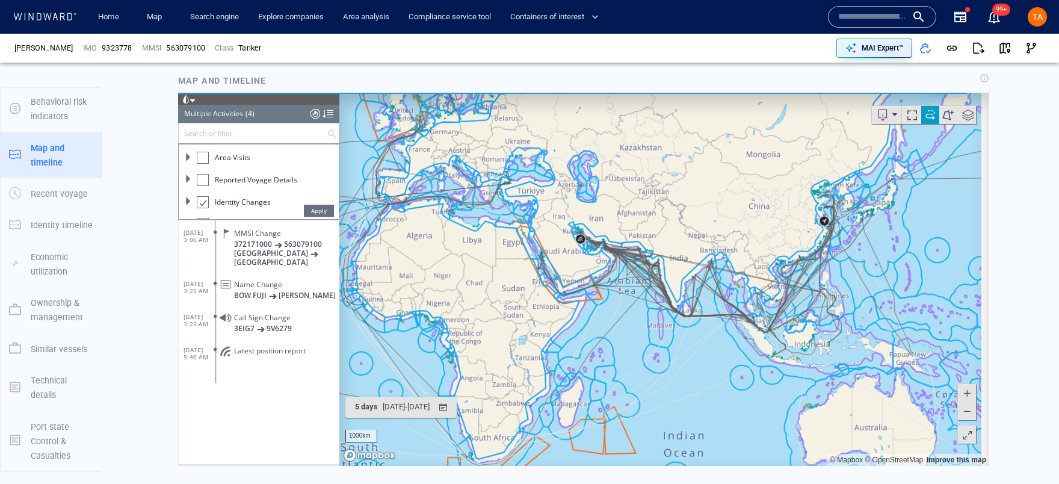
click at [202, 200] on div at bounding box center [202, 202] width 12 height 14
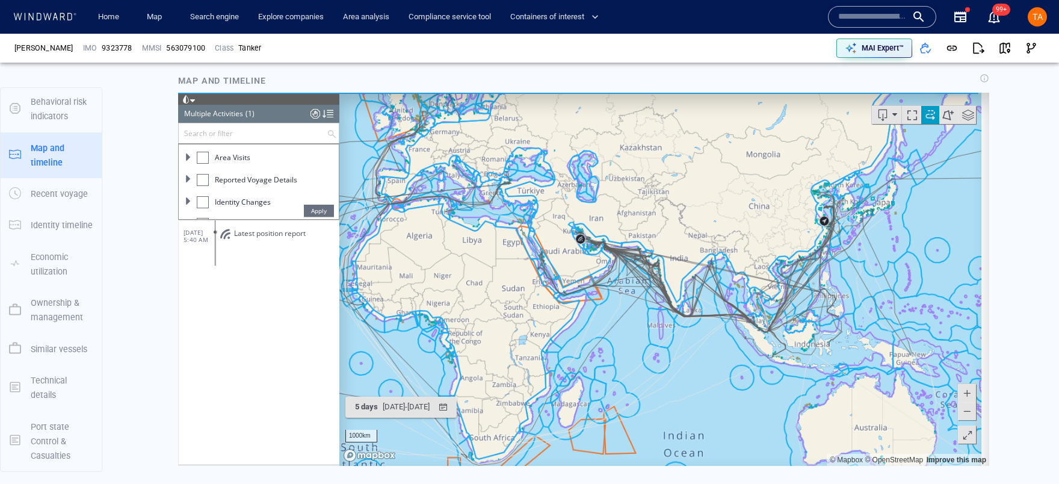
drag, startPoint x: 1162, startPoint y: 309, endPoint x: 980, endPoint y: 218, distance: 202.8
click at [980, 218] on canvas "Map" at bounding box center [660, 278] width 642 height 373
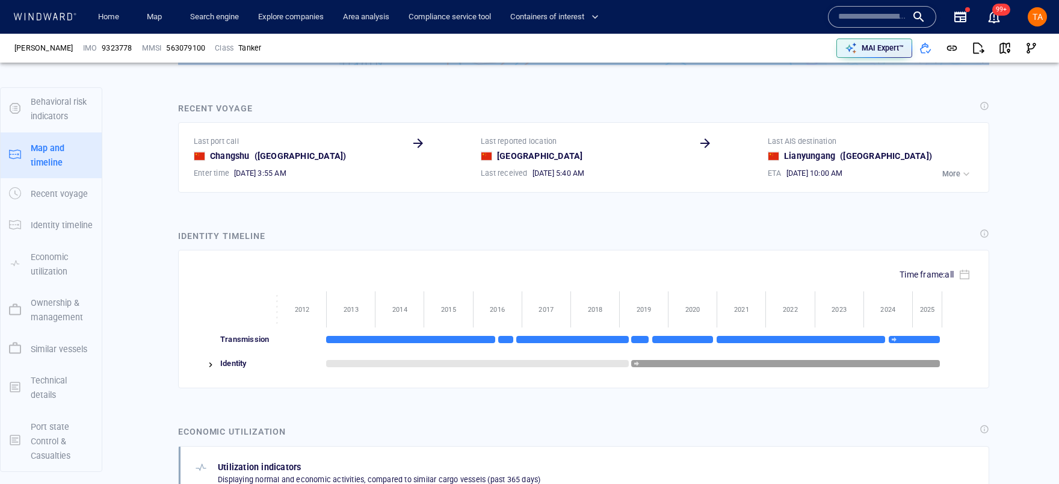
scroll to position [1299, 0]
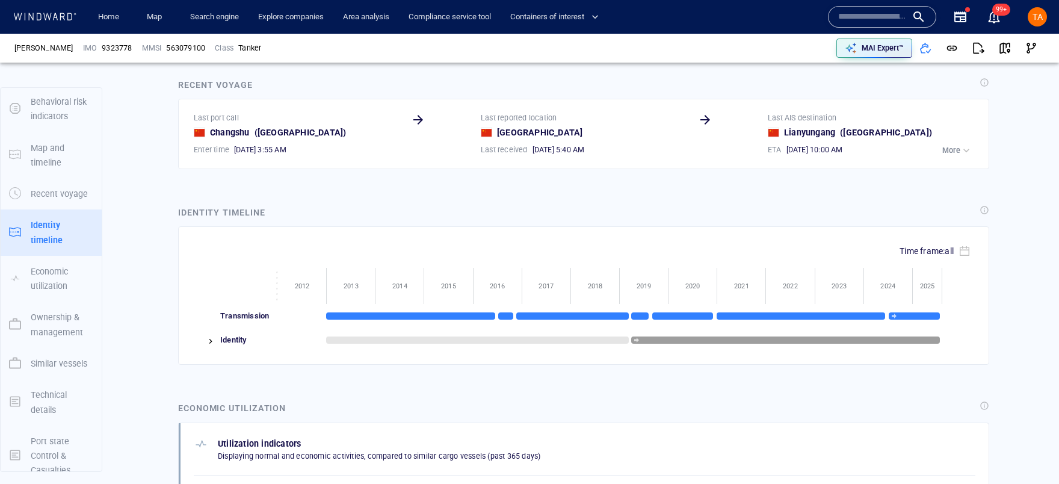
click at [209, 343] on img at bounding box center [211, 341] width 10 height 10
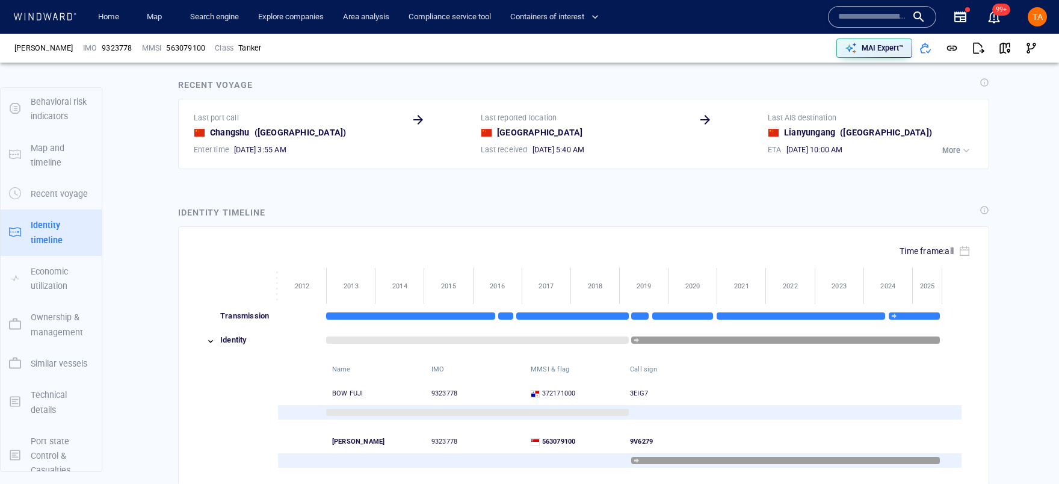
click at [223, 205] on div "Identity timeline" at bounding box center [221, 212] width 87 height 14
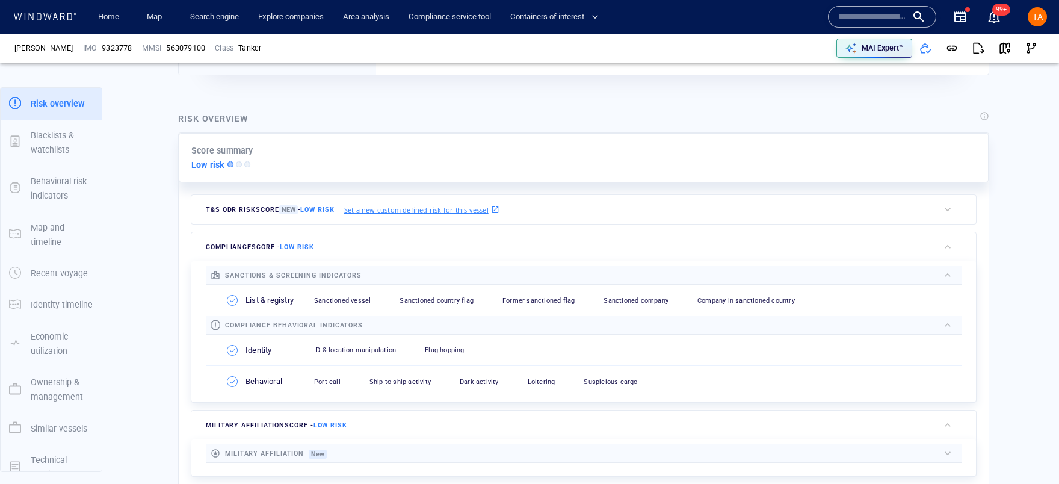
scroll to position [220, 0]
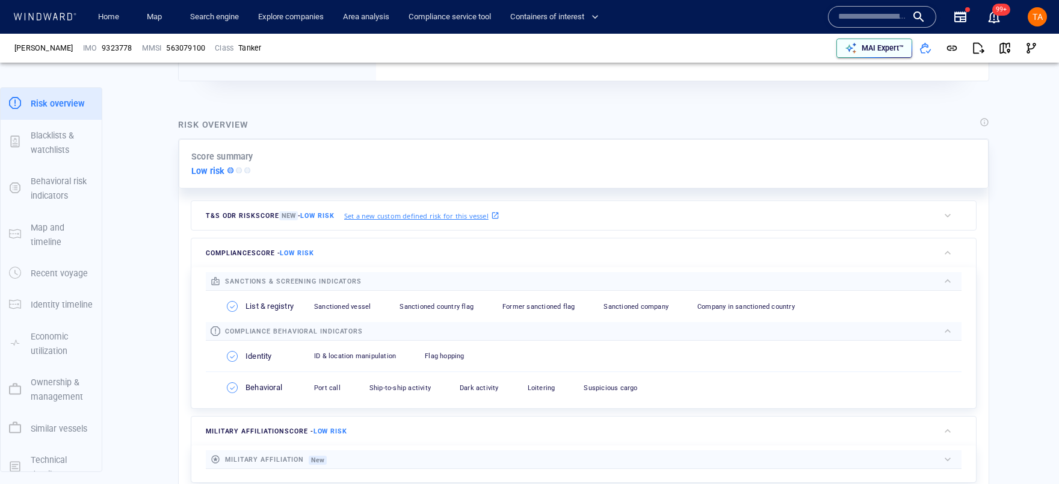
click at [868, 48] on p "MAI Expert™" at bounding box center [882, 48] width 42 height 11
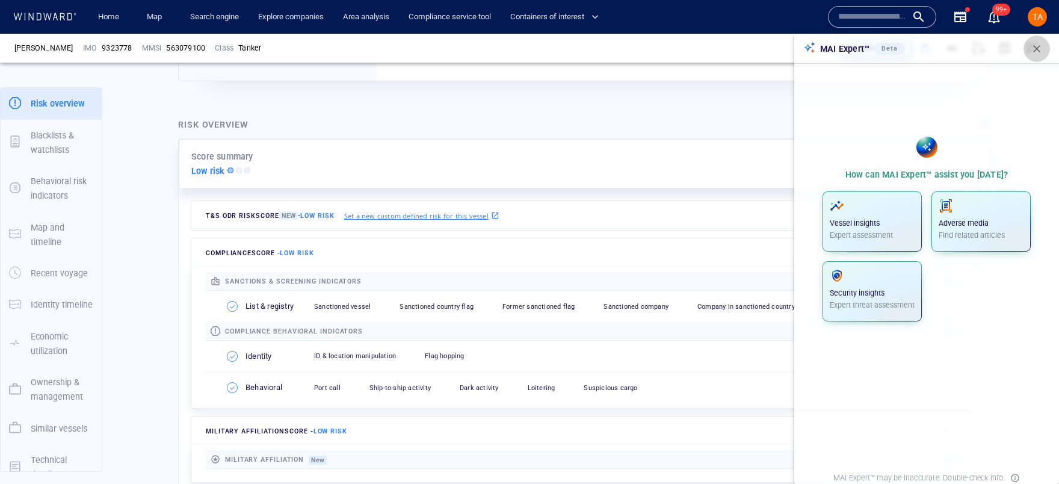
click at [1039, 46] on span "button" at bounding box center [1036, 49] width 12 height 12
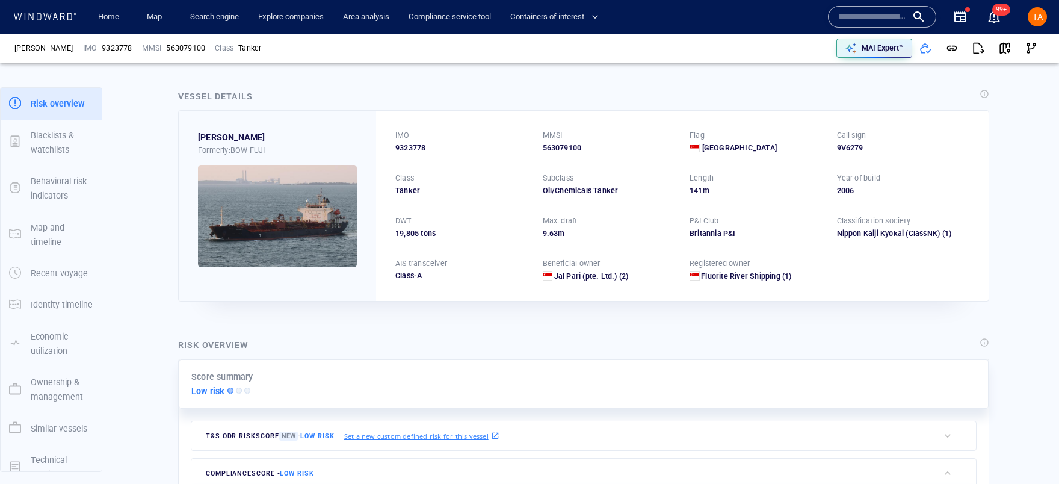
scroll to position [0, 0]
